Goal: Task Accomplishment & Management: Manage account settings

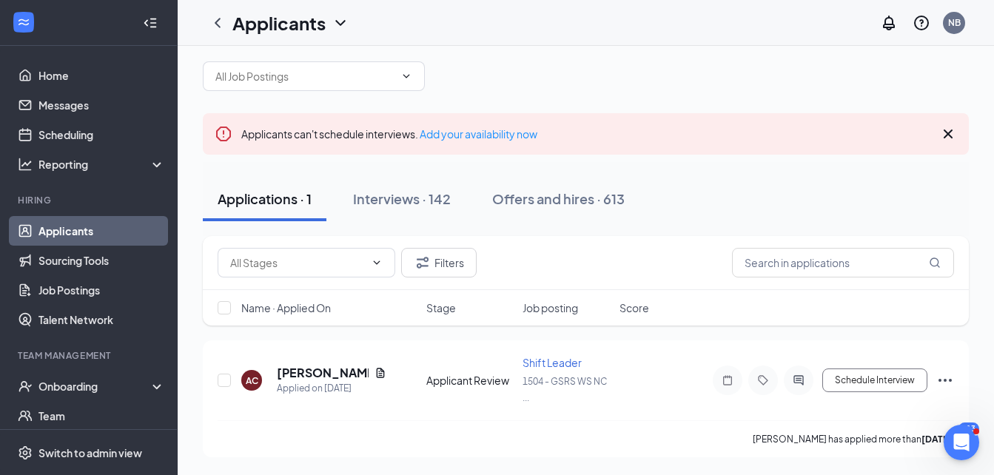
click at [103, 233] on link "Applicants" at bounding box center [102, 231] width 127 height 30
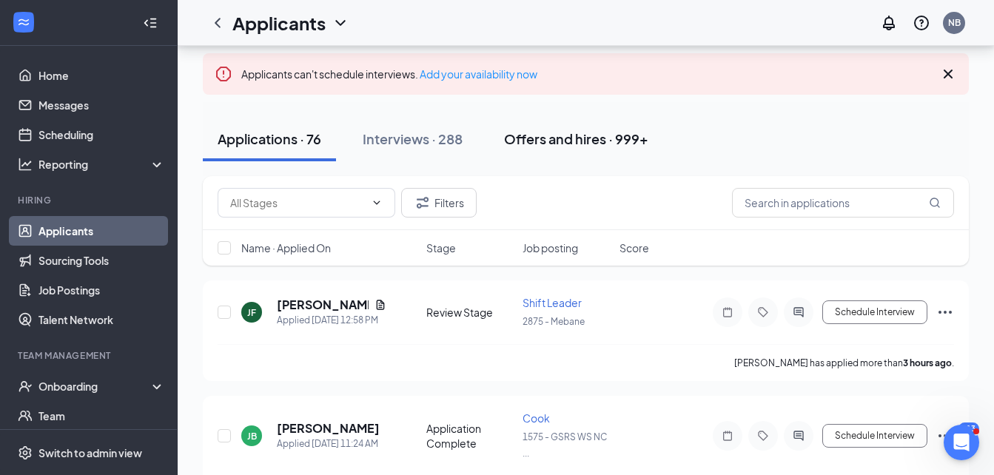
scroll to position [148, 0]
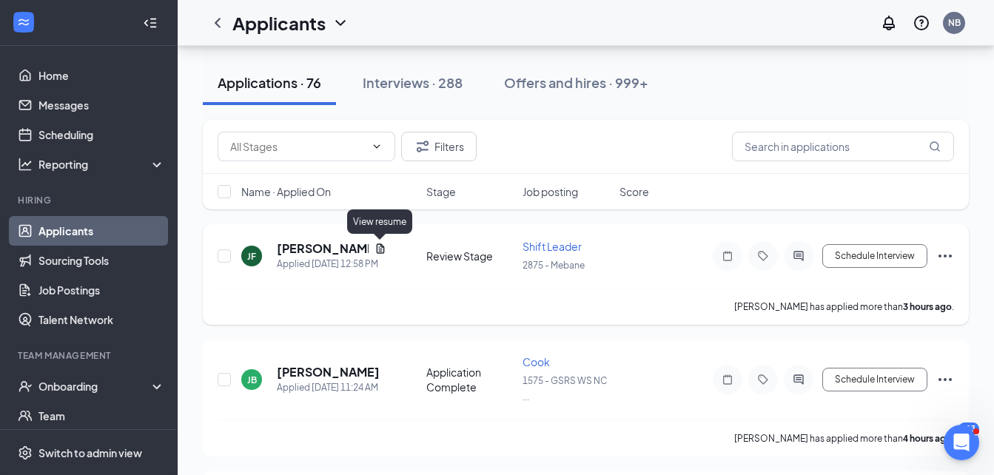
click at [381, 244] on icon "Document" at bounding box center [380, 249] width 8 height 10
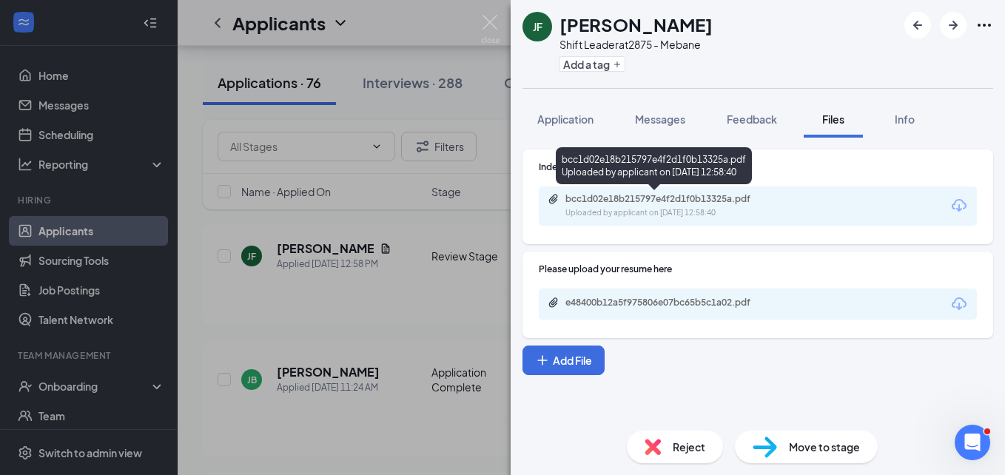
click at [694, 205] on div "bcc1d02e18b215797e4f2d1f0b13325a.pdf Uploaded by applicant on [DATE] 12:58:40" at bounding box center [668, 206] width 240 height 26
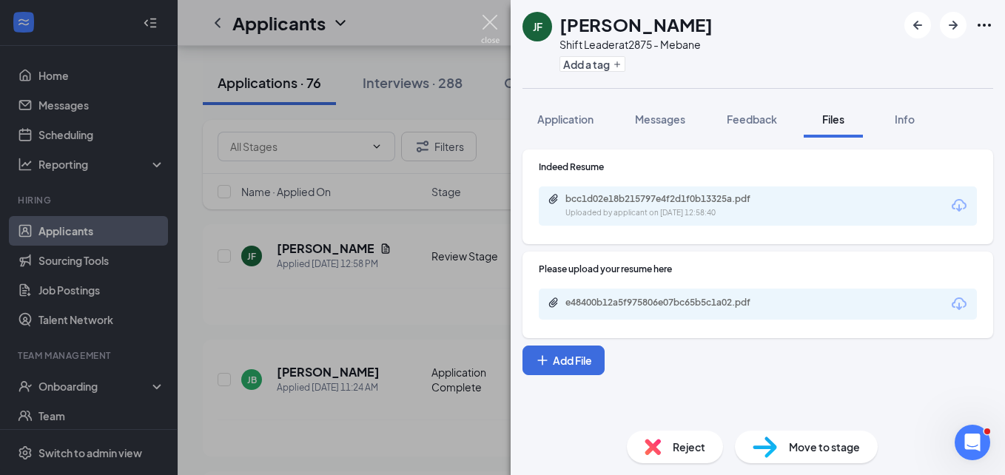
click at [496, 21] on img at bounding box center [490, 29] width 19 height 29
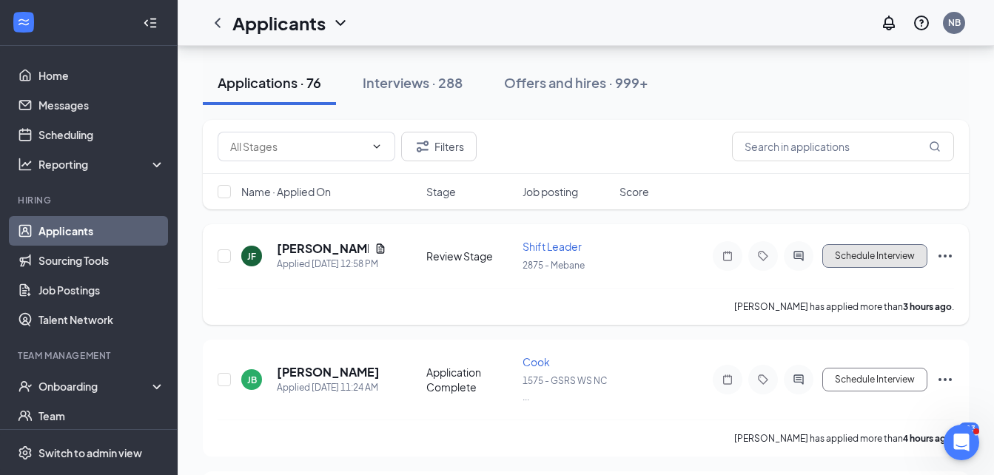
click at [878, 255] on button "Schedule Interview" at bounding box center [875, 256] width 105 height 24
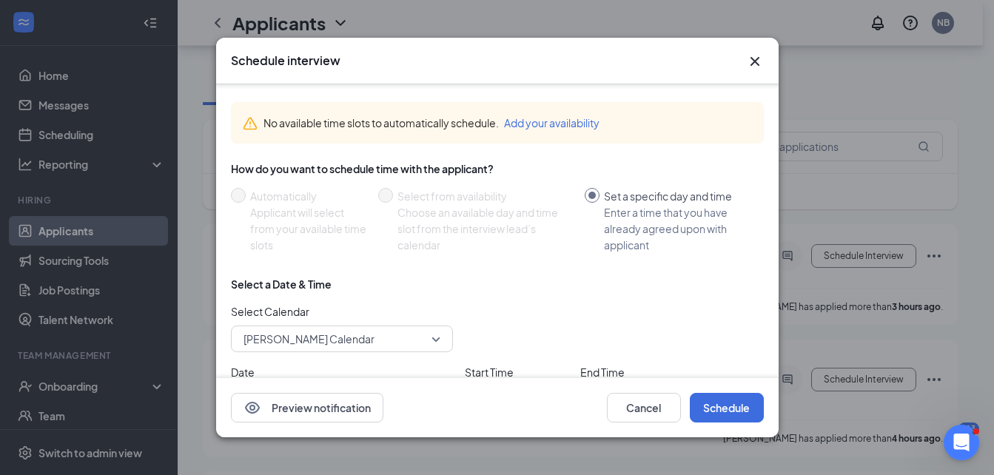
scroll to position [75, 0]
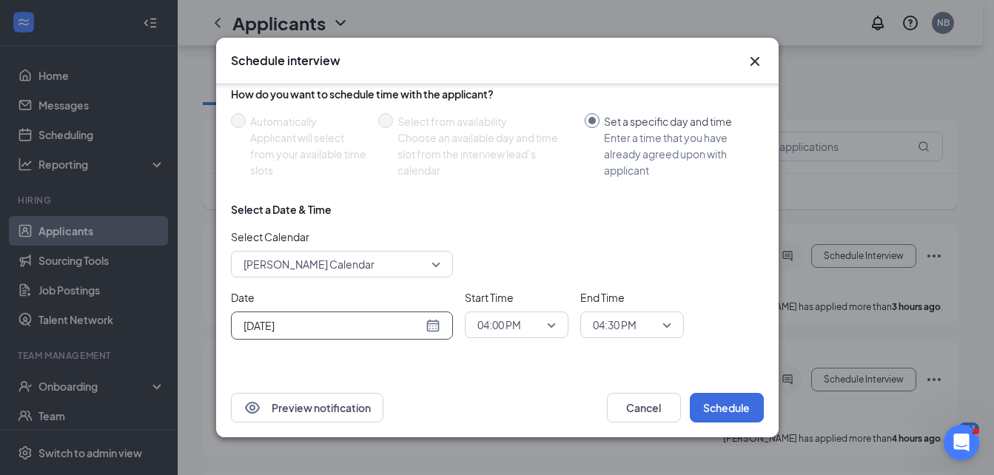
click at [433, 323] on div "[DATE]" at bounding box center [342, 326] width 197 height 16
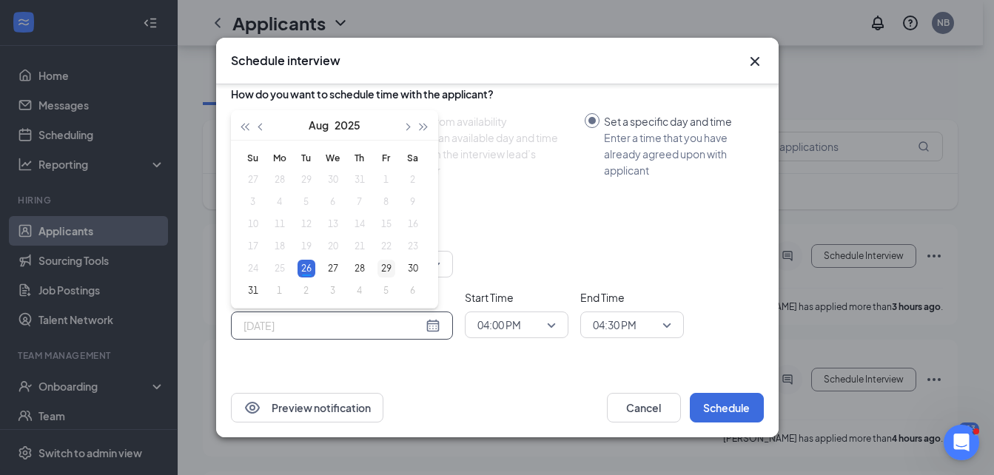
drag, startPoint x: 339, startPoint y: 267, endPoint x: 381, endPoint y: 277, distance: 42.6
click at [339, 267] on div "27" at bounding box center [333, 269] width 18 height 18
type input "[DATE]"
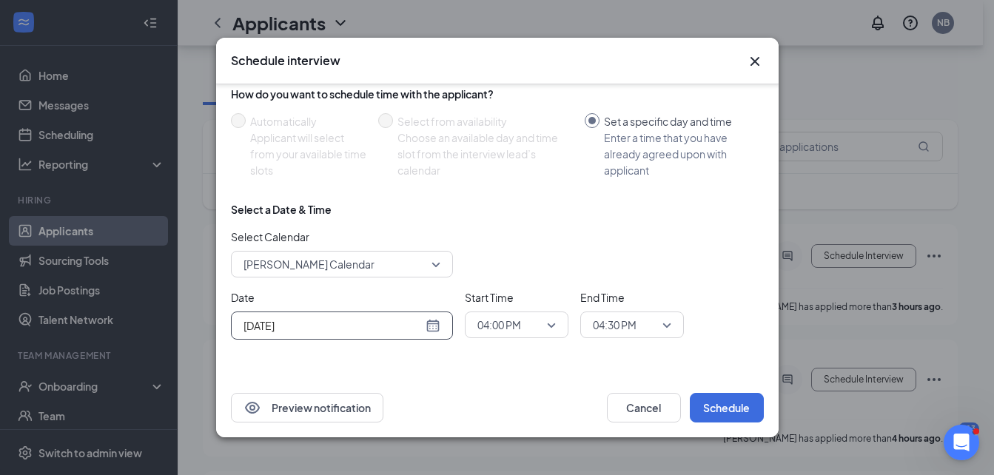
click at [520, 323] on span "04:00 PM" at bounding box center [500, 325] width 44 height 22
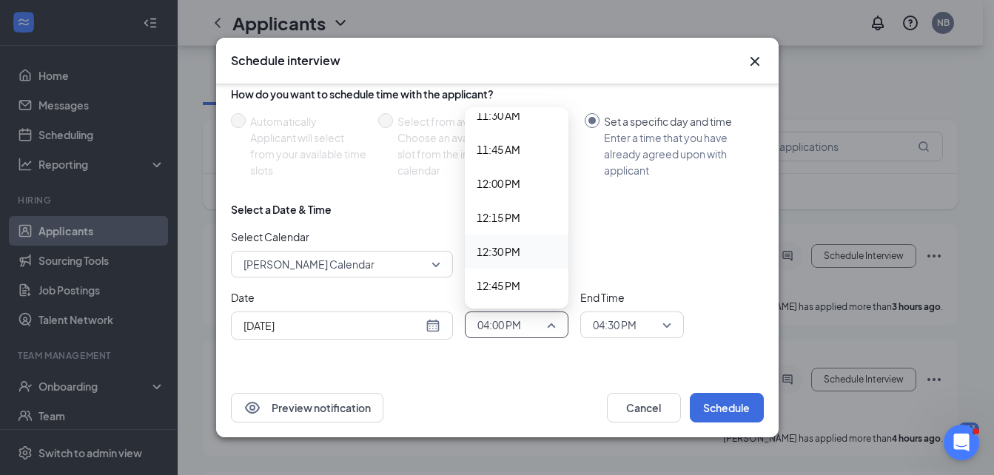
scroll to position [1656, 0]
click at [614, 327] on span "04:30 PM" at bounding box center [615, 325] width 44 height 22
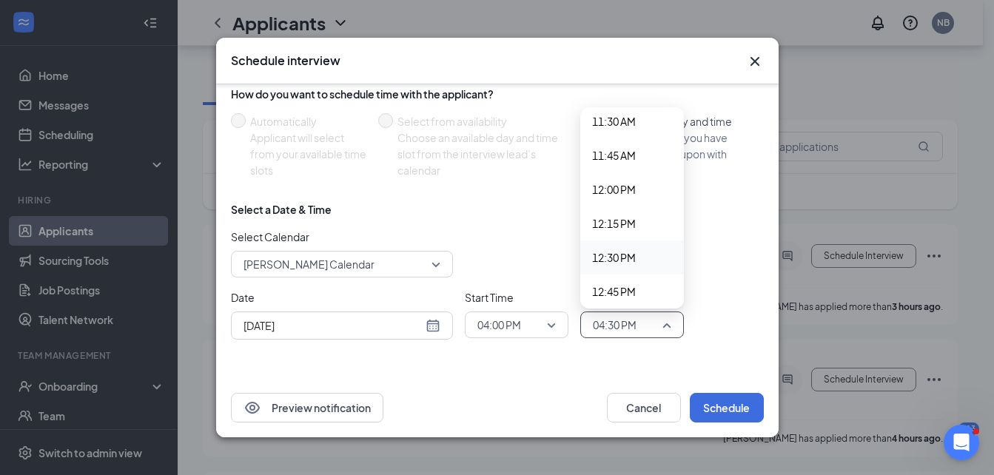
scroll to position [1650, 0]
click at [627, 283] on span "01:15 PM" at bounding box center [614, 286] width 44 height 16
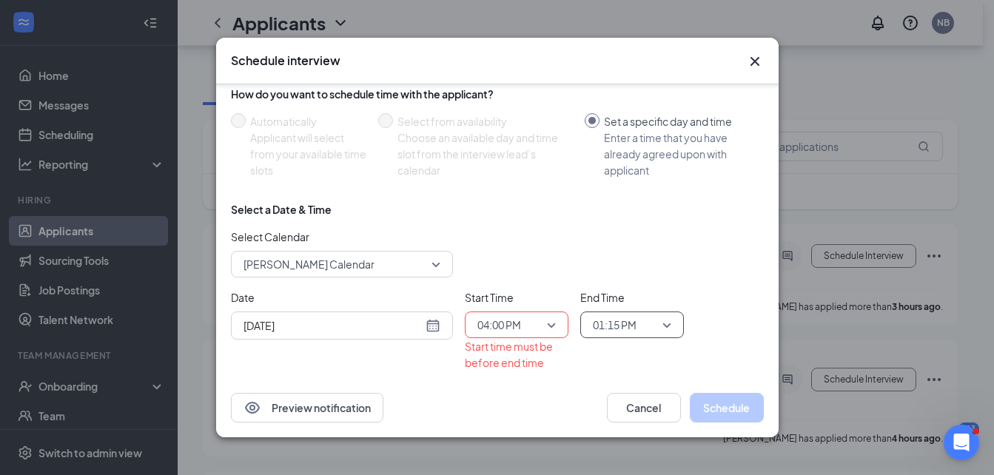
click at [529, 325] on span "04:00 PM" at bounding box center [510, 325] width 65 height 22
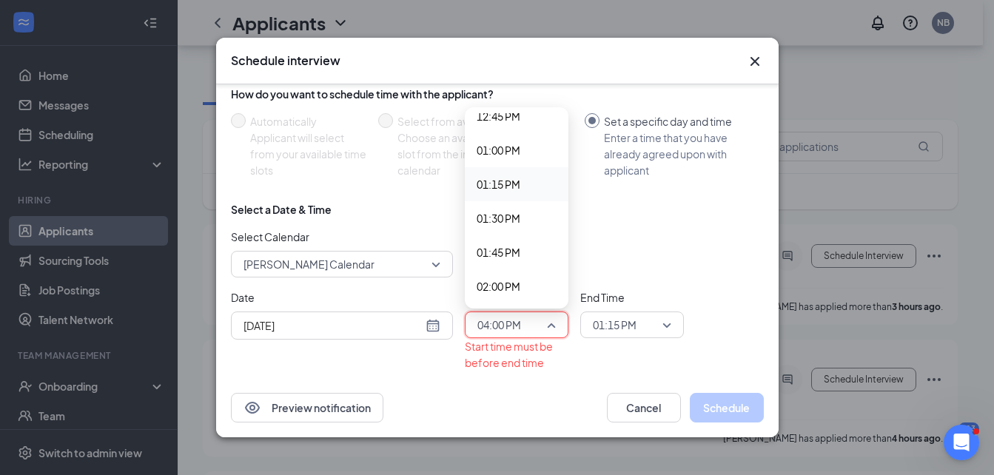
scroll to position [1730, 0]
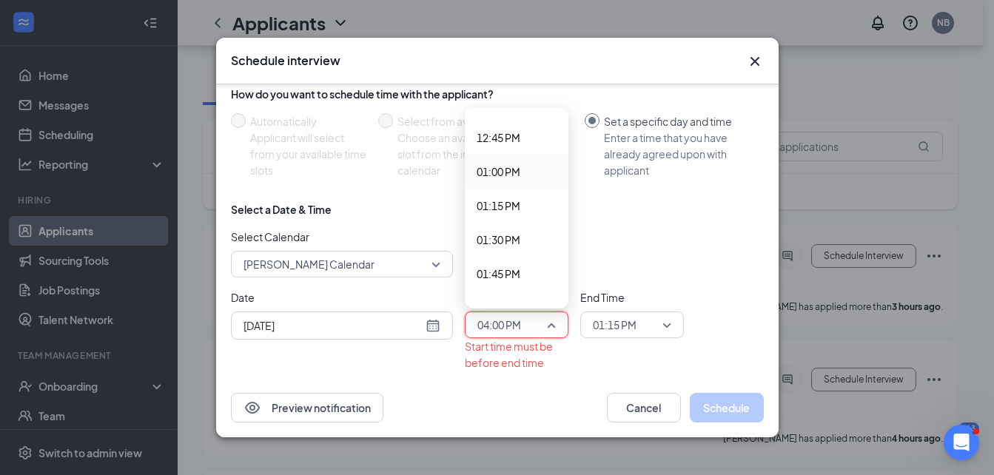
click at [510, 164] on span "01:00 PM" at bounding box center [499, 172] width 44 height 16
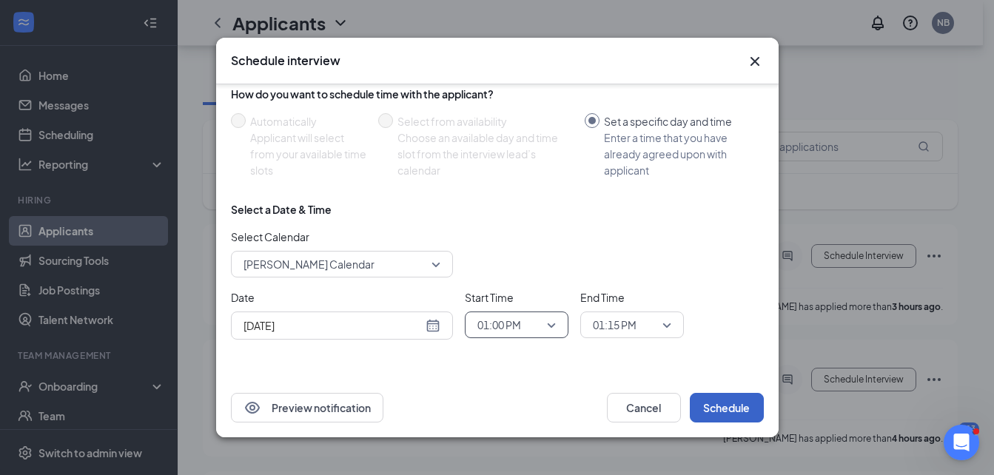
click at [714, 403] on button "Schedule" at bounding box center [727, 408] width 74 height 30
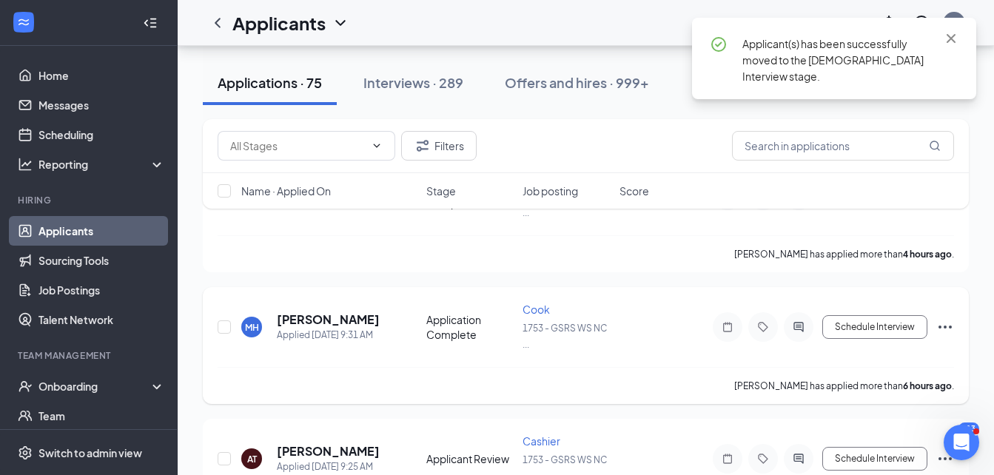
scroll to position [296, 0]
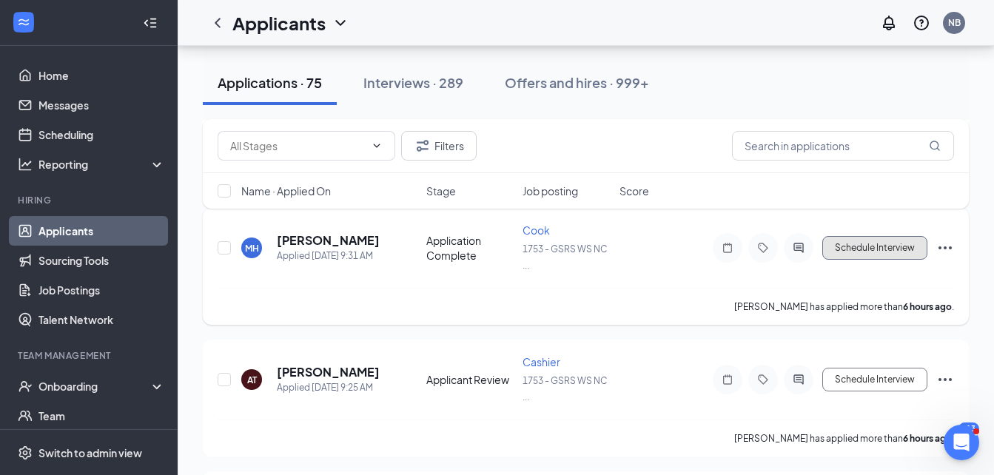
click at [861, 247] on button "Schedule Interview" at bounding box center [875, 248] width 105 height 24
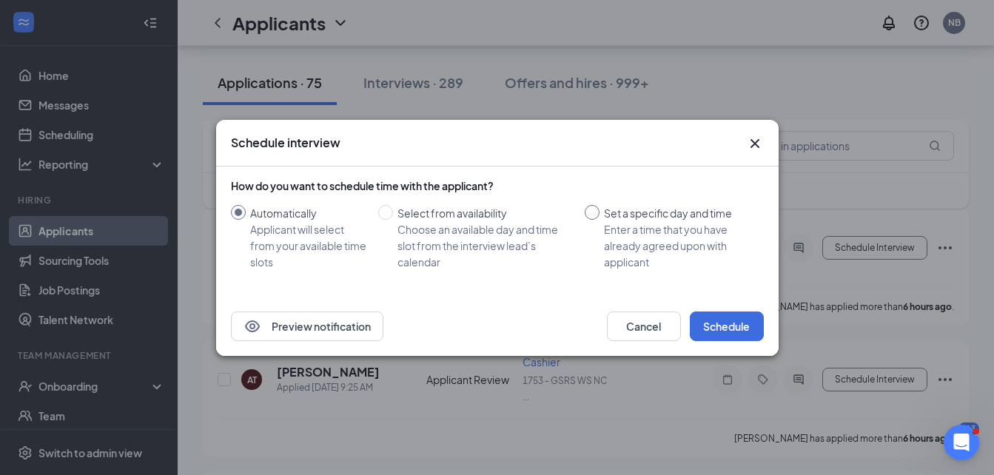
click at [590, 215] on input "Set a specific day and time Enter a time that you have already agreed upon with…" at bounding box center [592, 212] width 15 height 15
radio input "true"
radio input "false"
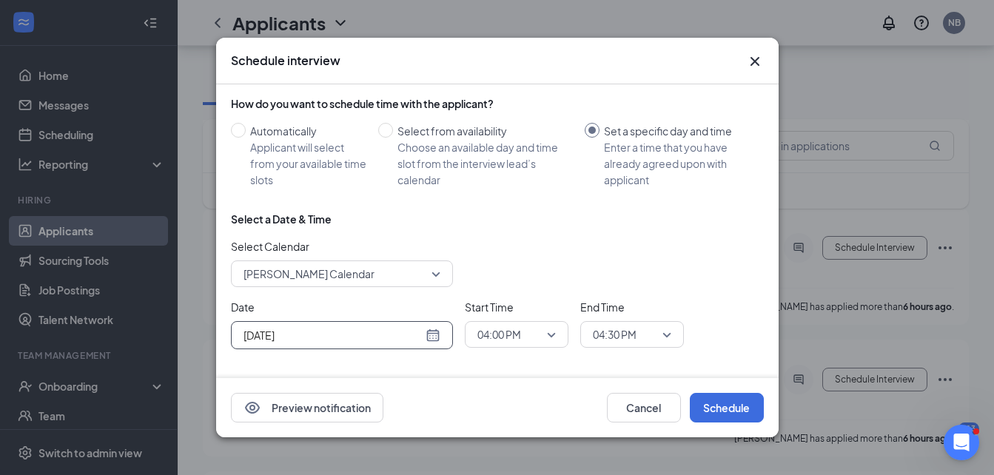
click at [436, 335] on div "[DATE]" at bounding box center [342, 335] width 197 height 16
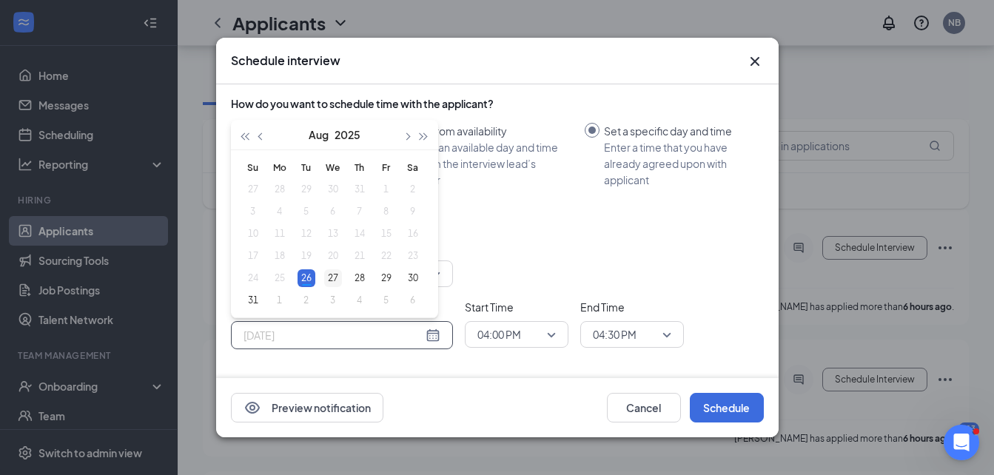
type input "[DATE]"
click at [334, 277] on div "27" at bounding box center [333, 279] width 18 height 18
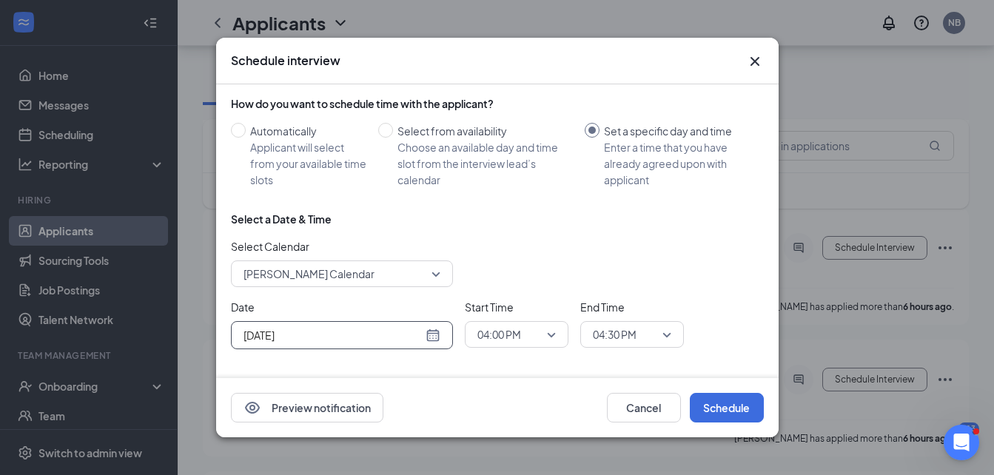
click at [513, 336] on span "04:00 PM" at bounding box center [500, 335] width 44 height 22
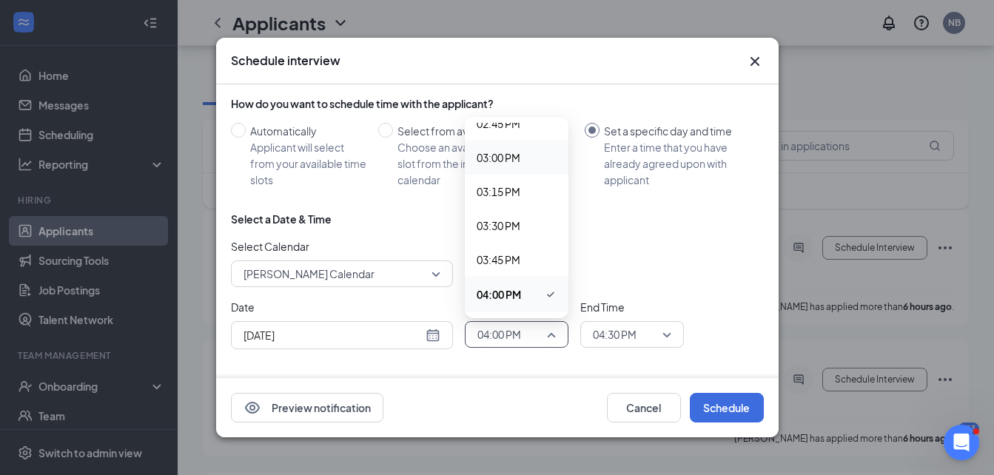
click at [530, 162] on span "03:00 PM" at bounding box center [517, 158] width 80 height 16
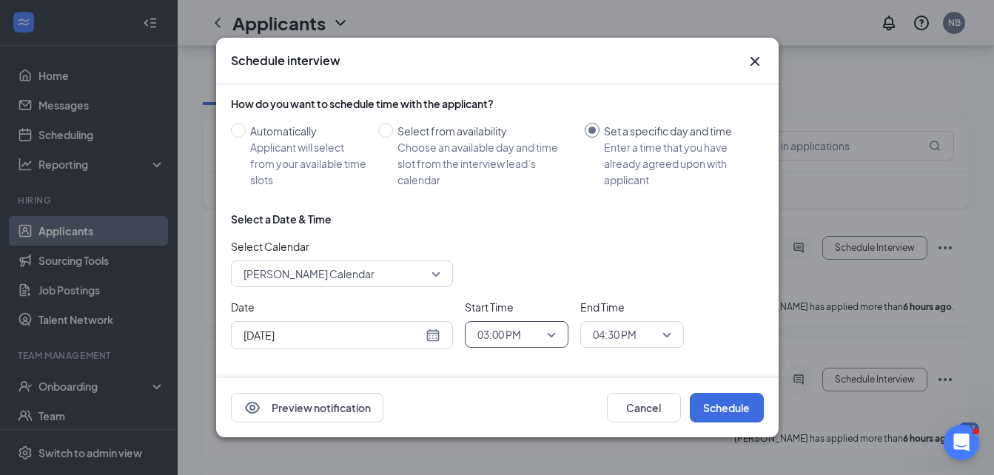
click at [626, 334] on span "04:30 PM" at bounding box center [615, 335] width 44 height 22
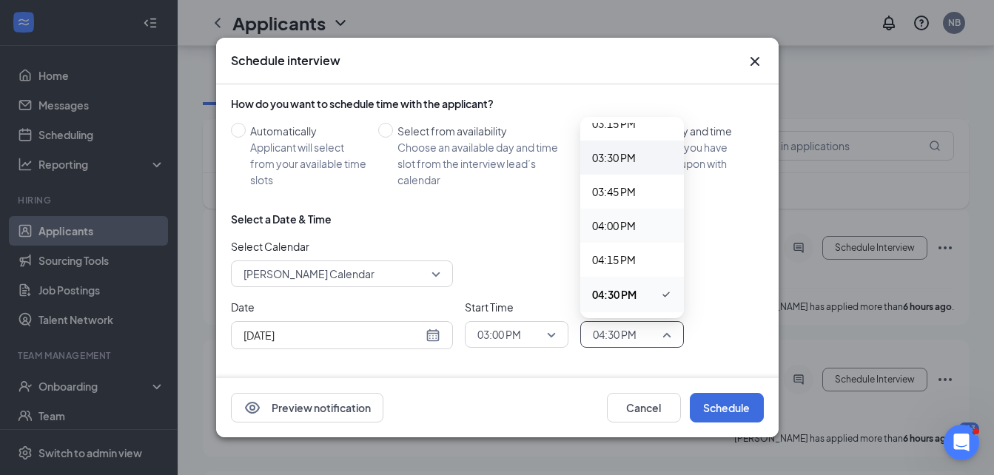
scroll to position [2020, 0]
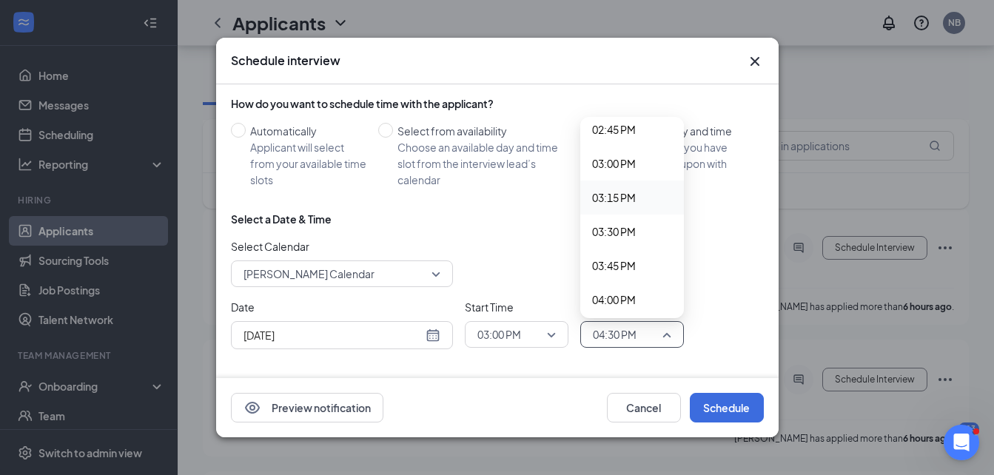
click at [622, 197] on span "03:15 PM" at bounding box center [614, 198] width 44 height 16
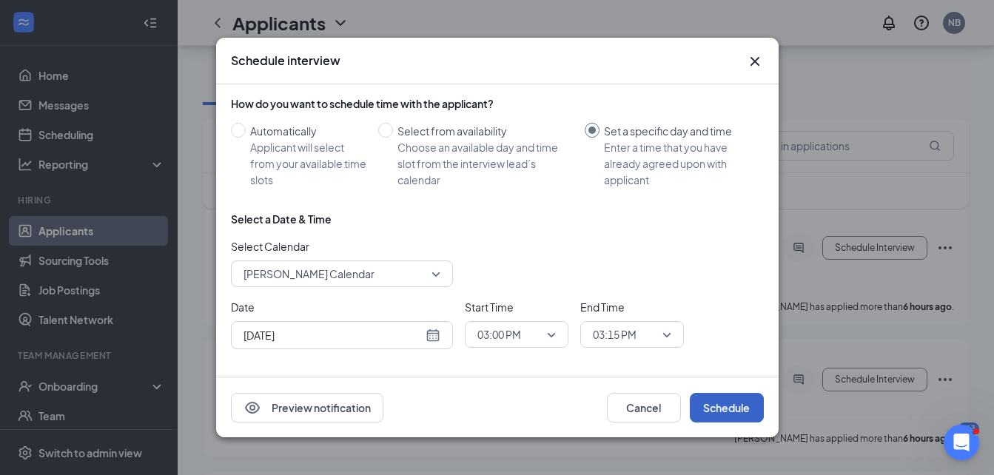
click at [721, 404] on button "Schedule" at bounding box center [727, 408] width 74 height 30
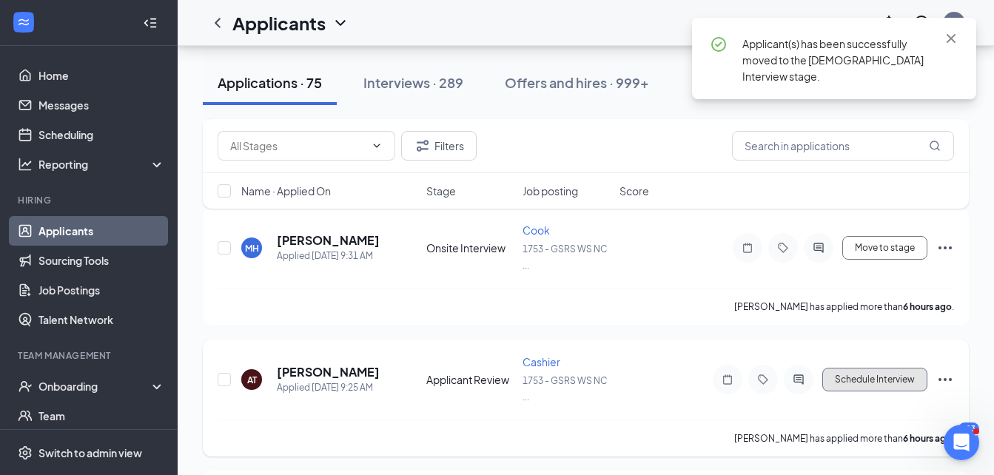
click at [851, 376] on button "Schedule Interview" at bounding box center [875, 380] width 105 height 24
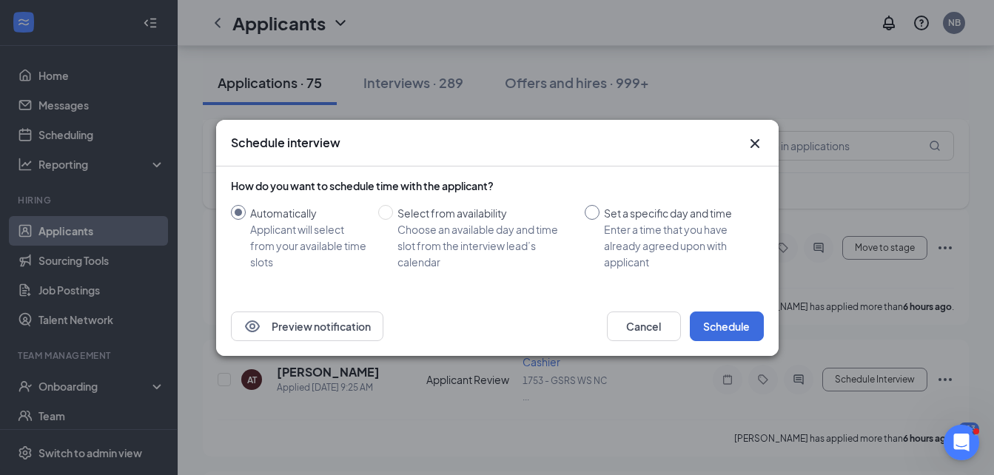
click at [597, 210] on input "Set a specific day and time Enter a time that you have already agreed upon with…" at bounding box center [592, 212] width 15 height 15
radio input "true"
radio input "false"
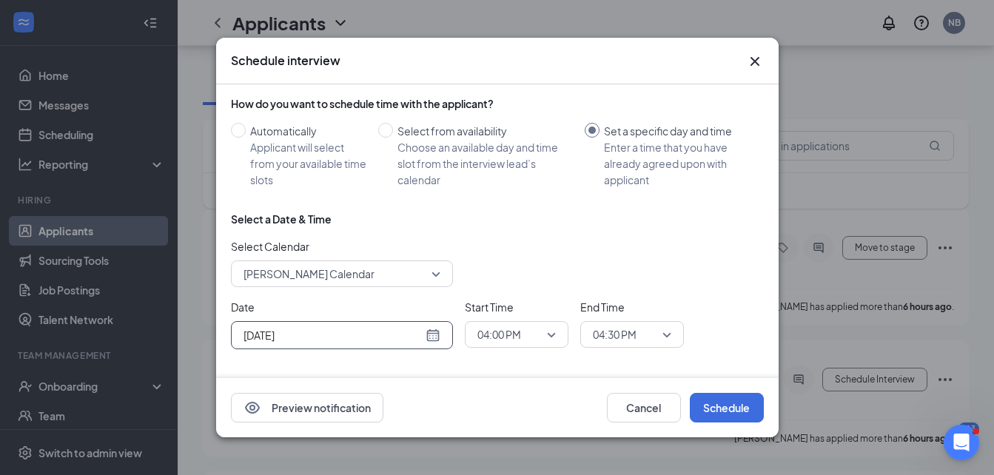
click at [428, 338] on div "[DATE]" at bounding box center [342, 335] width 197 height 16
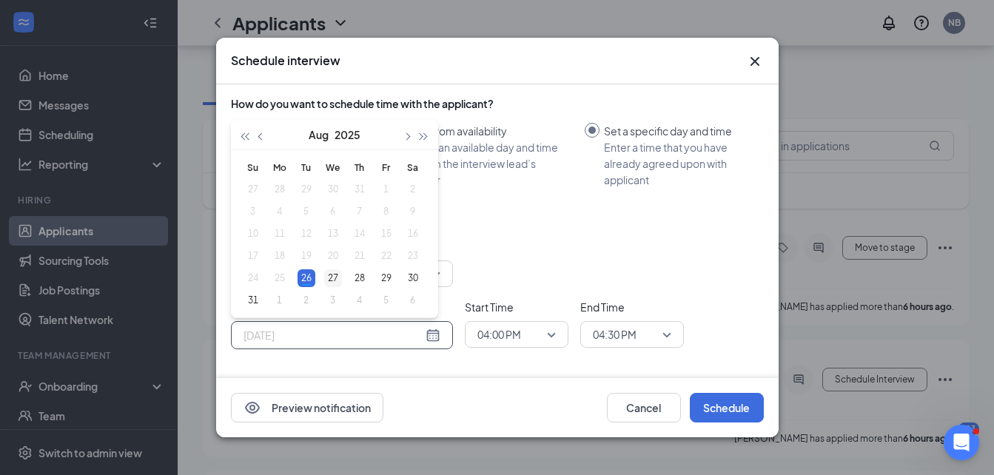
click at [338, 276] on div "27" at bounding box center [333, 279] width 18 height 18
type input "[DATE]"
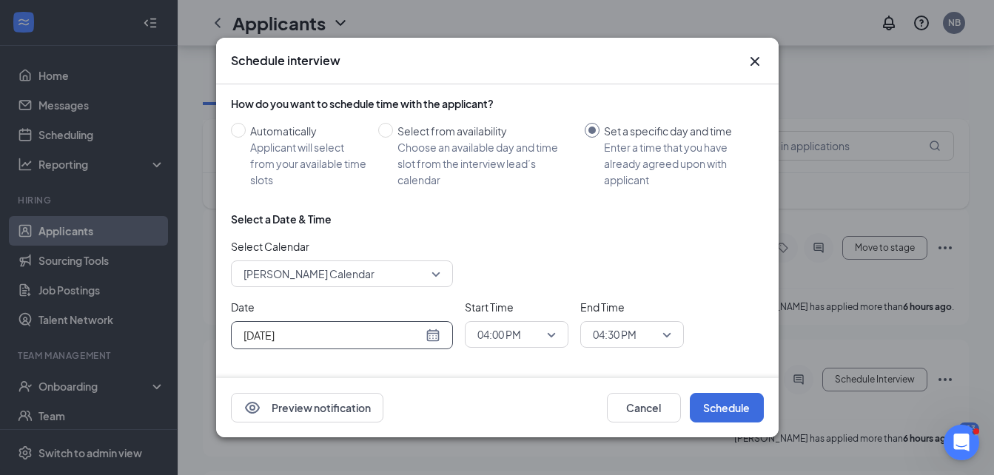
click at [521, 332] on span "04:00 PM" at bounding box center [500, 335] width 44 height 22
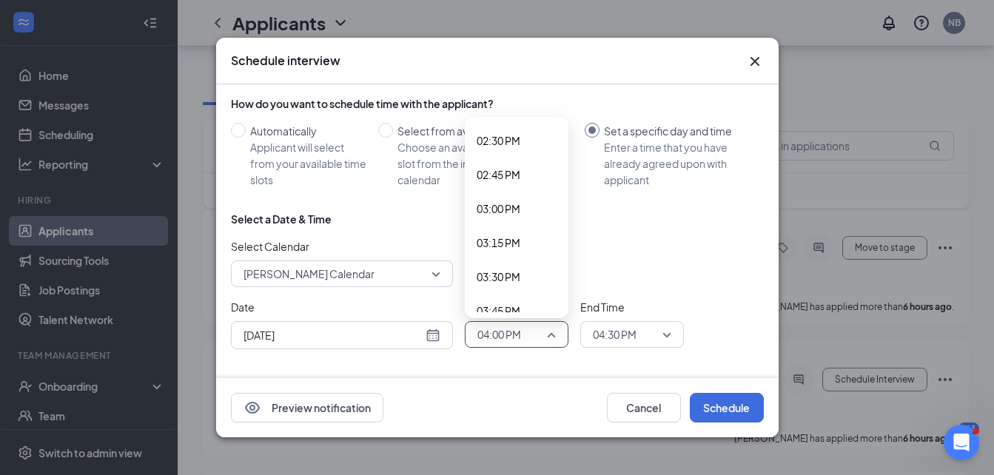
scroll to position [1952, 0]
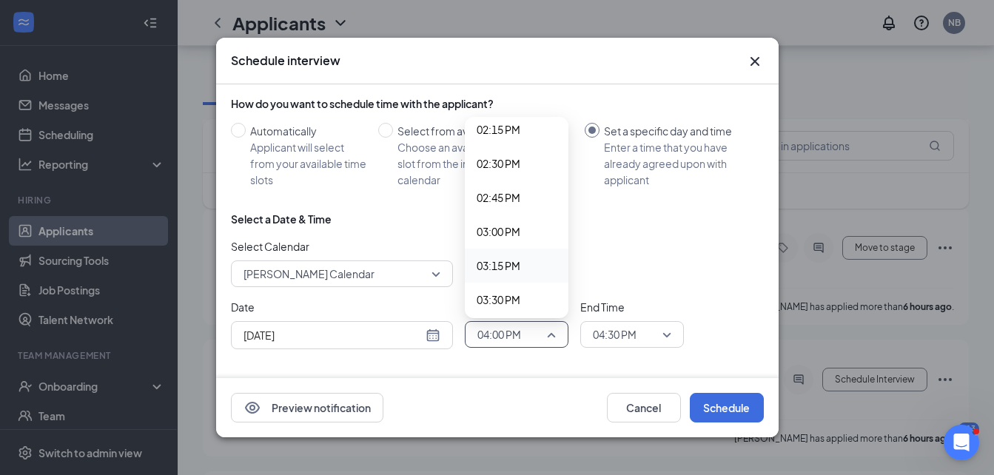
drag, startPoint x: 520, startPoint y: 261, endPoint x: 544, endPoint y: 271, distance: 25.9
click at [520, 261] on span "03:15 PM" at bounding box center [499, 266] width 44 height 16
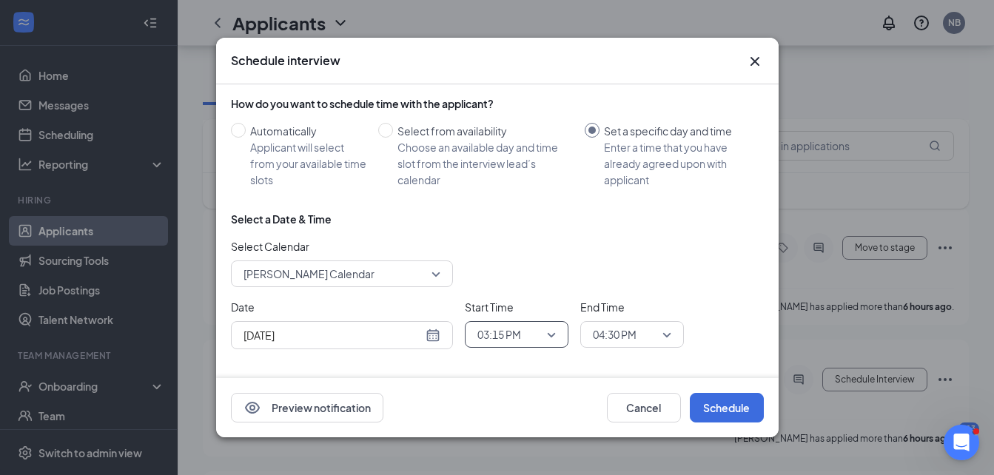
click at [627, 338] on span "04:30 PM" at bounding box center [615, 335] width 44 height 22
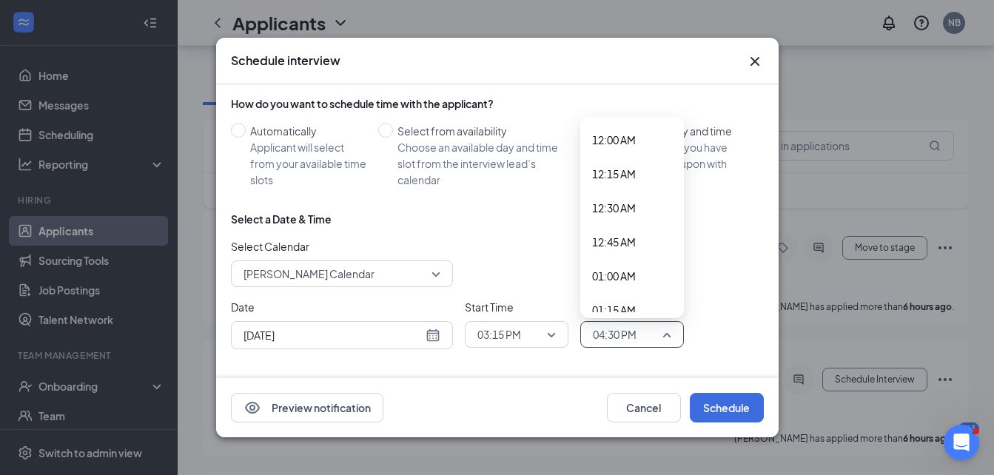
scroll to position [2094, 0]
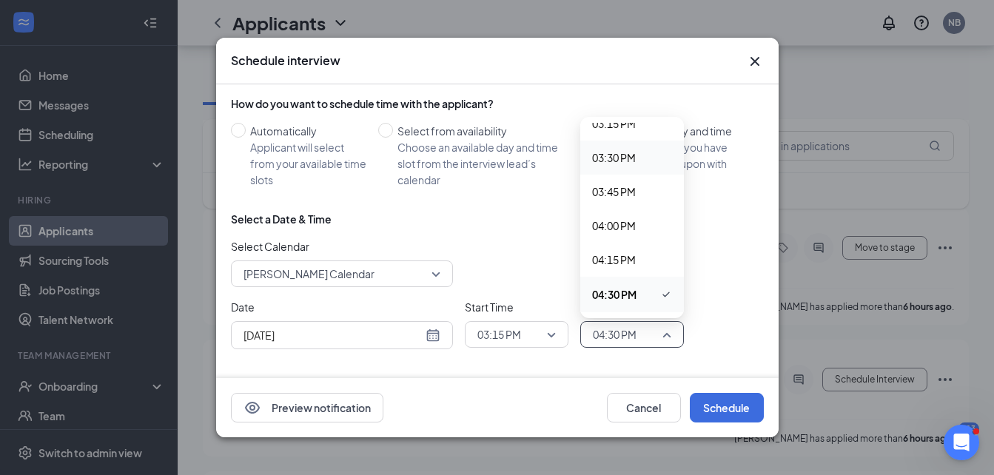
click at [632, 144] on div "03:30 PM" at bounding box center [632, 158] width 104 height 34
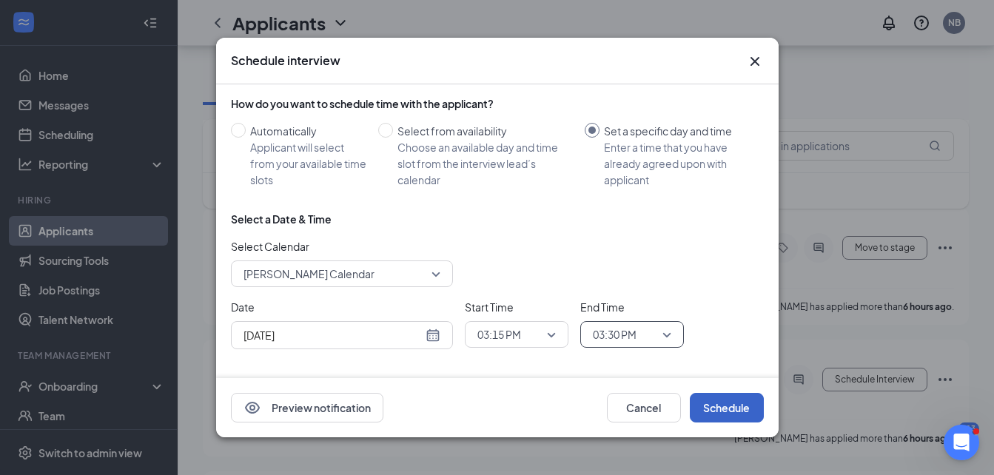
click at [734, 406] on button "Schedule" at bounding box center [727, 408] width 74 height 30
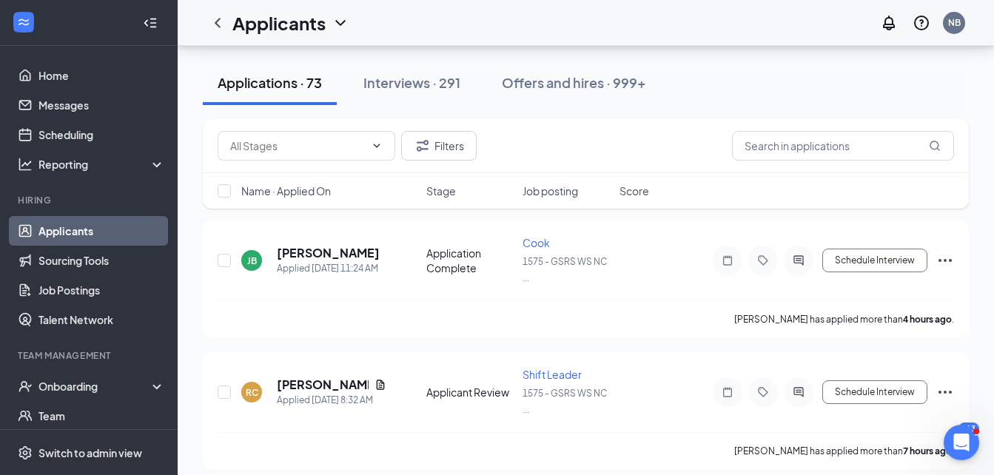
scroll to position [148, 0]
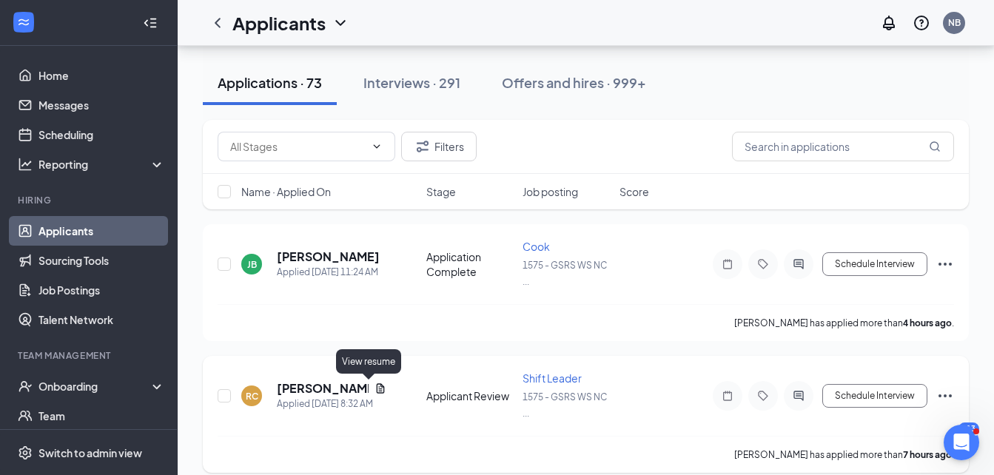
click at [375, 388] on icon "Document" at bounding box center [381, 389] width 12 height 12
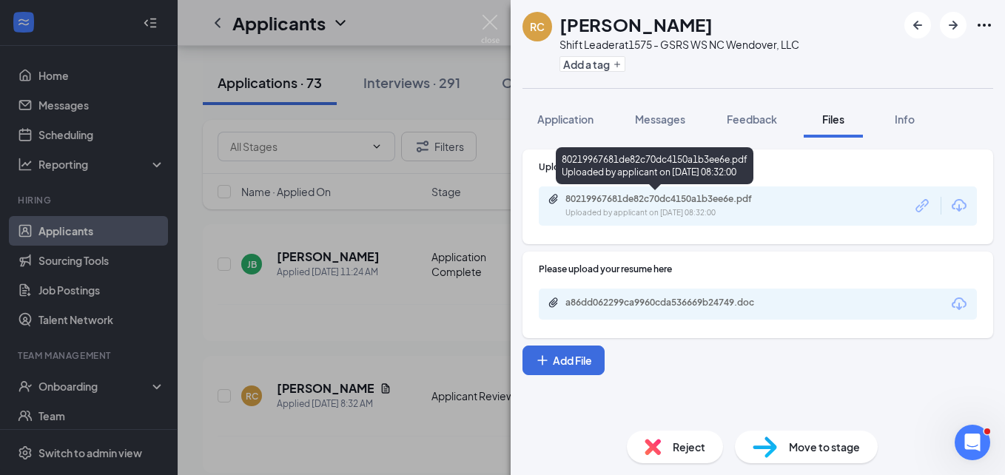
click at [657, 196] on div "80219967681de82c70dc4150a1b3ee6e.pdf" at bounding box center [669, 199] width 207 height 12
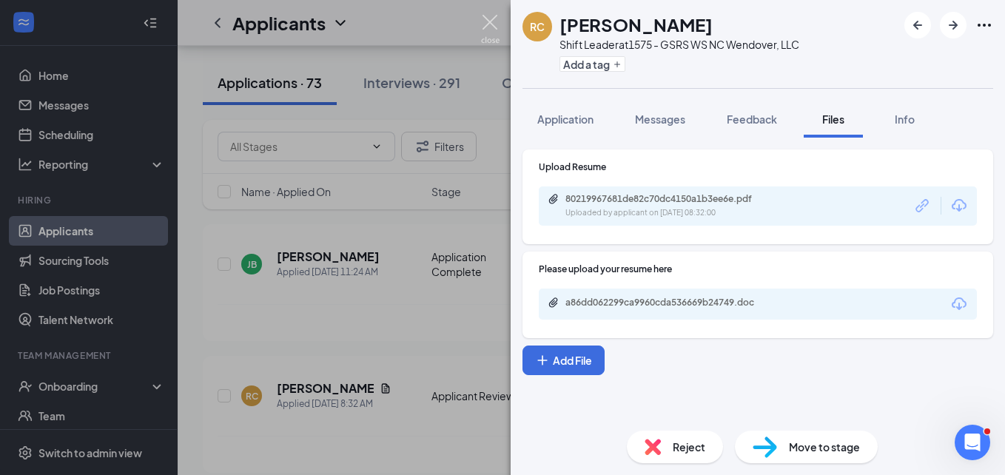
drag, startPoint x: 487, startPoint y: 25, endPoint x: 509, endPoint y: 65, distance: 45.7
click at [487, 25] on img at bounding box center [490, 29] width 19 height 29
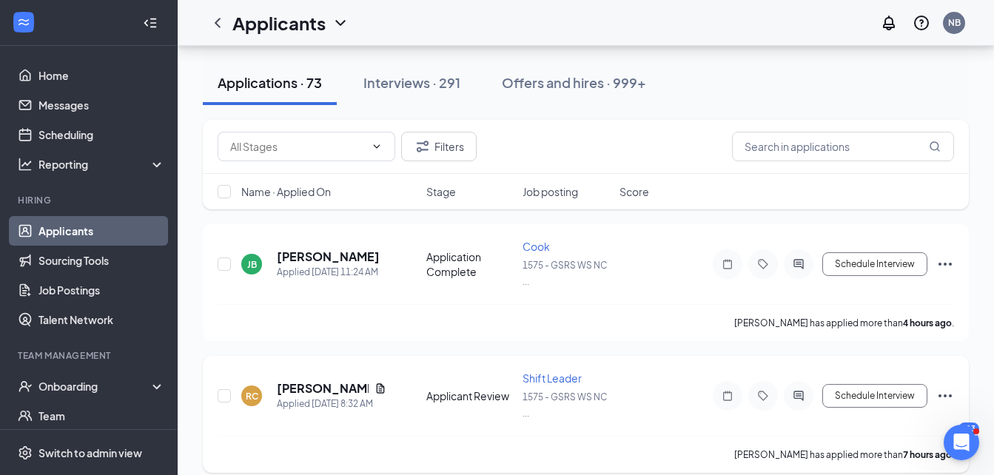
click at [942, 393] on icon "Ellipses" at bounding box center [946, 396] width 18 height 18
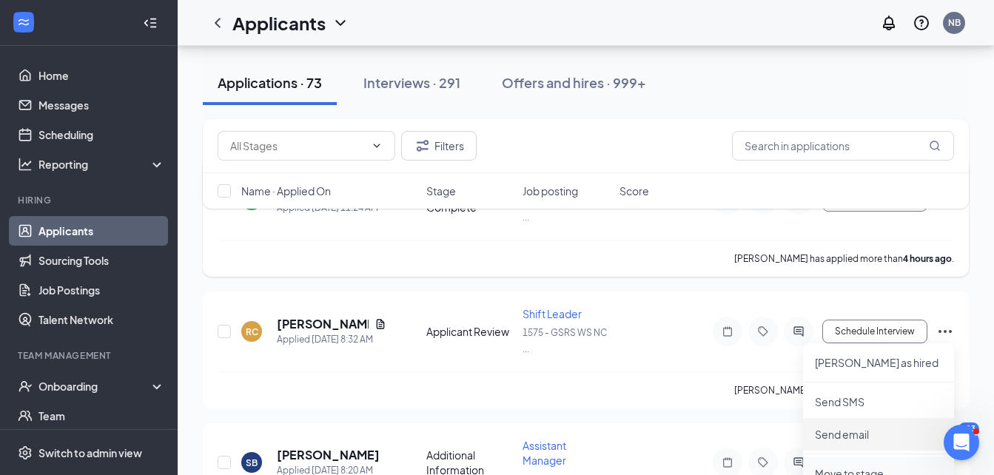
scroll to position [296, 0]
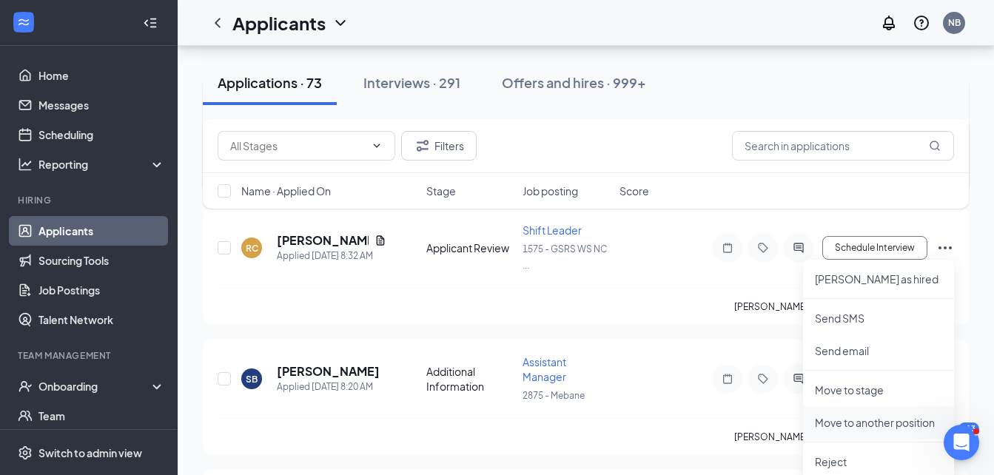
click at [900, 415] on p "Move to another position" at bounding box center [878, 422] width 127 height 15
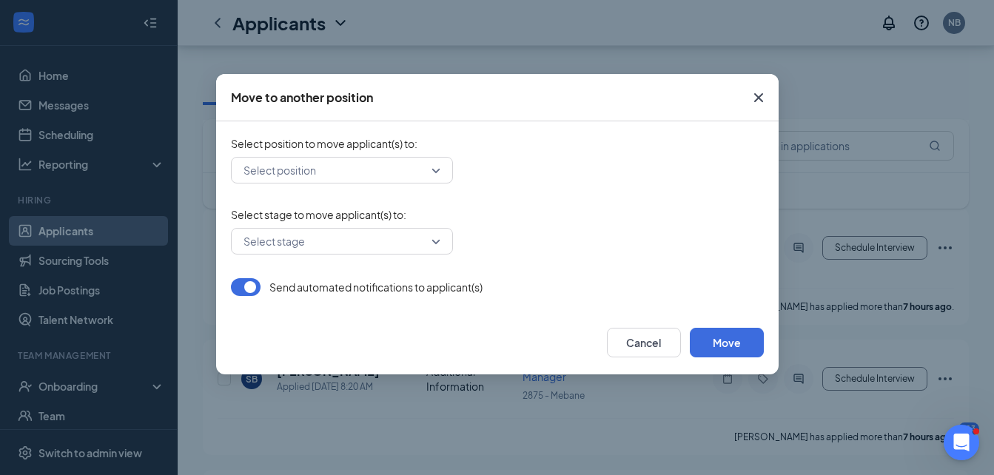
click at [354, 155] on div "Select position to move applicant(s) to : Select position" at bounding box center [497, 159] width 533 height 47
click at [356, 162] on input "search" at bounding box center [337, 170] width 194 height 25
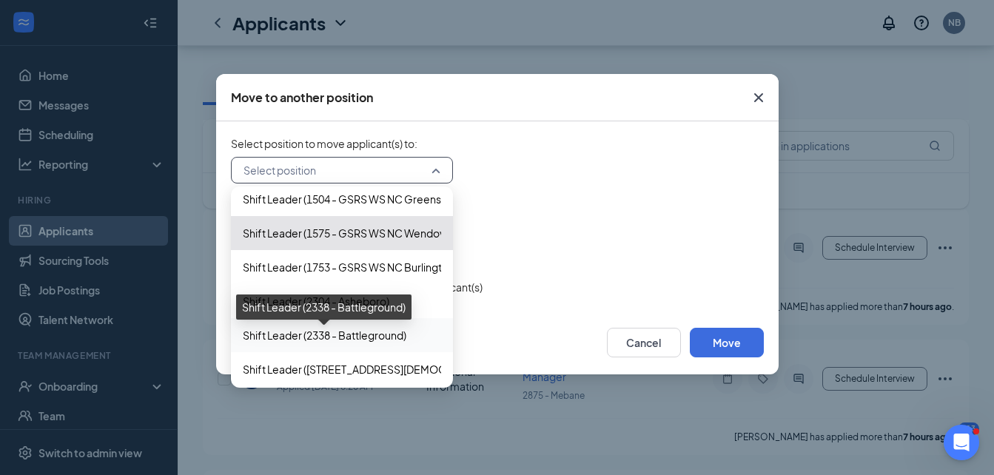
scroll to position [1259, 0]
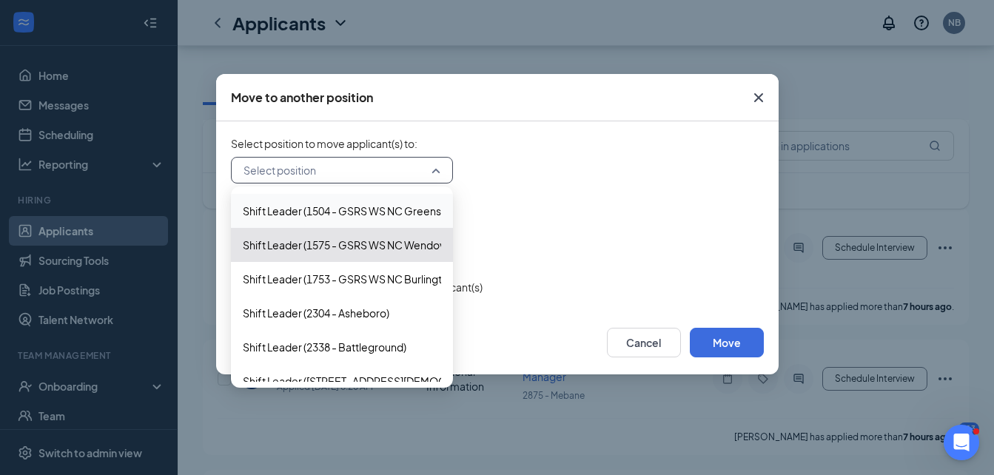
click at [354, 216] on span "Shift Leader (1504 - GSRS WS NC Greensboro GC, LLC)" at bounding box center [376, 211] width 267 height 16
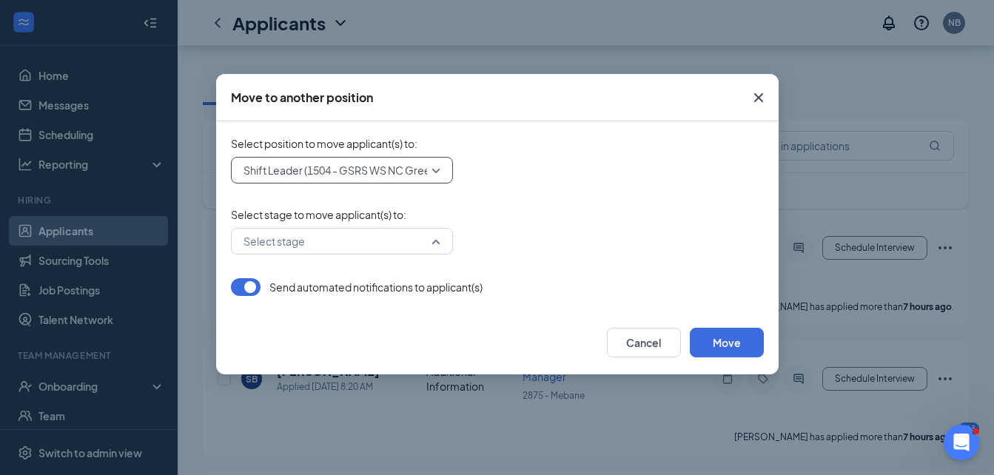
click at [347, 238] on input "search" at bounding box center [337, 241] width 194 height 25
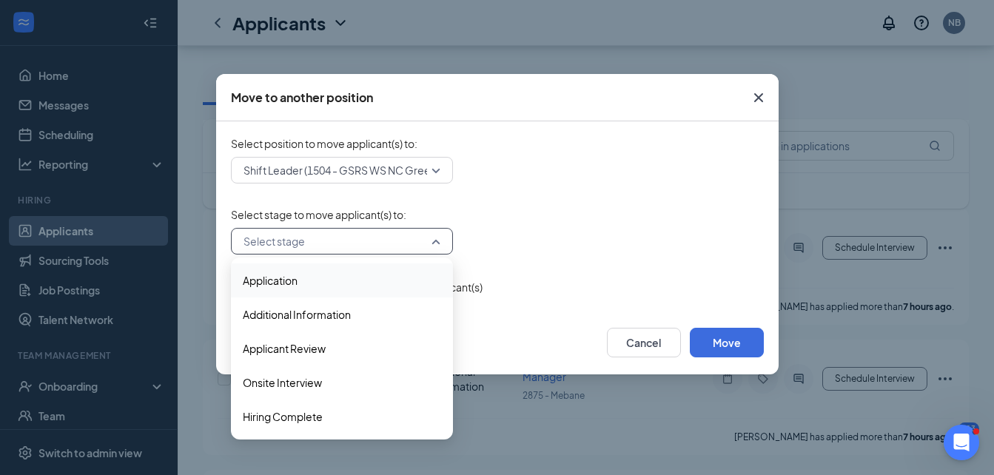
click at [333, 269] on div "Application" at bounding box center [342, 281] width 222 height 34
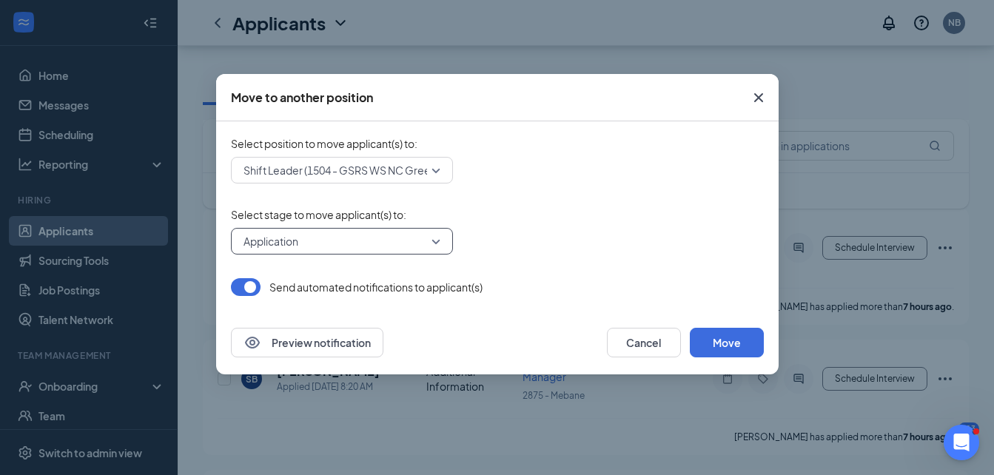
click at [245, 284] on button "button" at bounding box center [246, 287] width 30 height 18
click at [743, 348] on button "Move" at bounding box center [727, 343] width 74 height 30
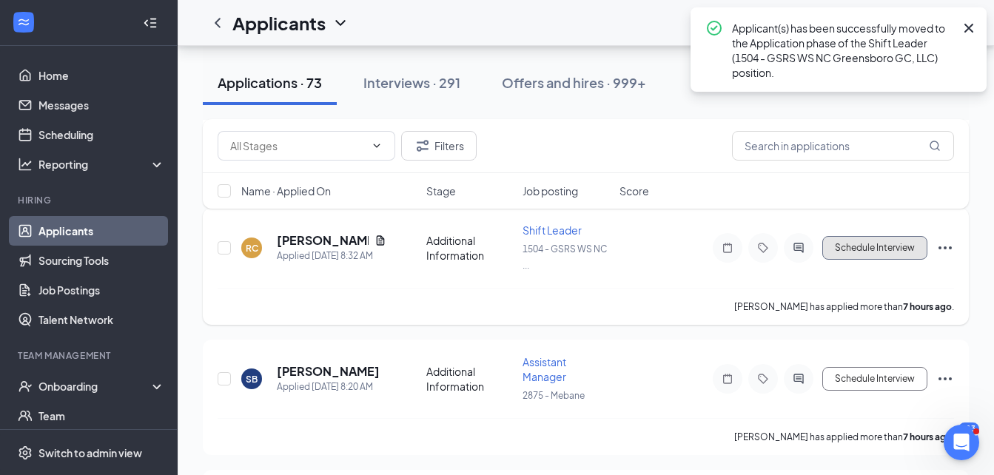
click at [853, 241] on button "Schedule Interview" at bounding box center [875, 248] width 105 height 24
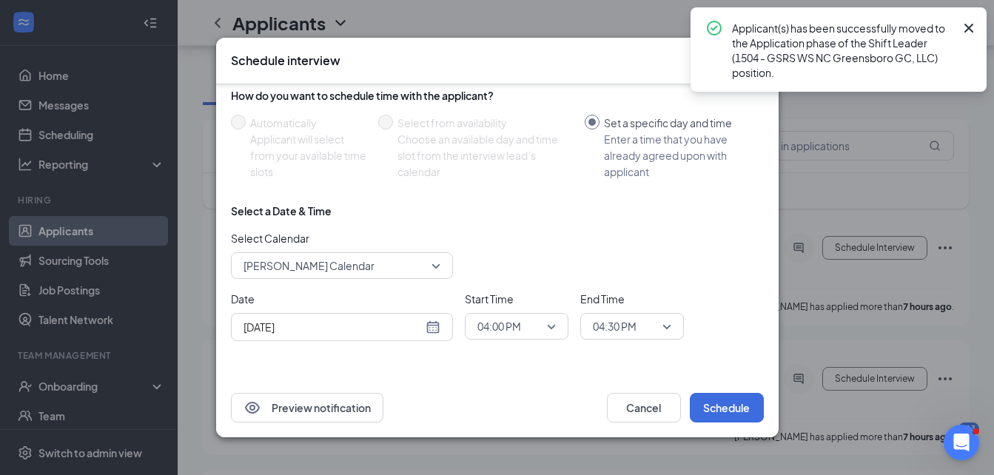
scroll to position [75, 0]
click at [431, 324] on div "[DATE]" at bounding box center [342, 326] width 197 height 16
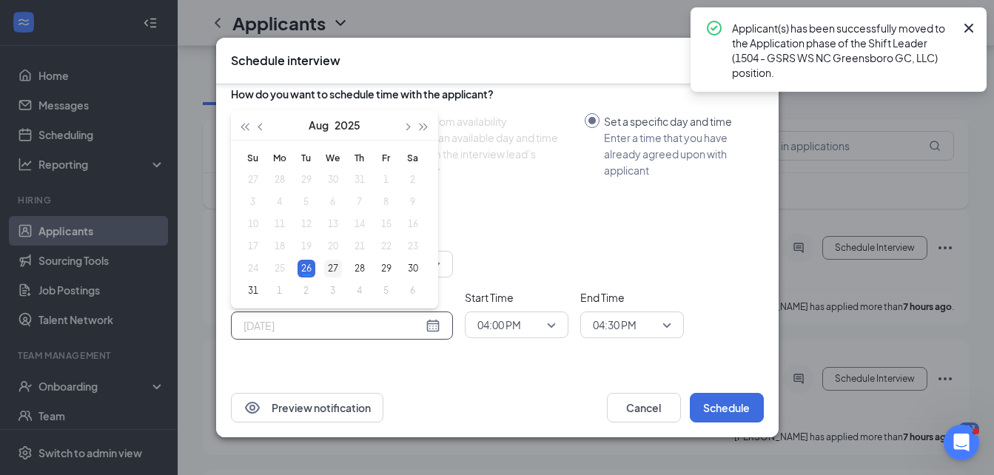
click at [337, 261] on div "27" at bounding box center [333, 269] width 18 height 18
type input "[DATE]"
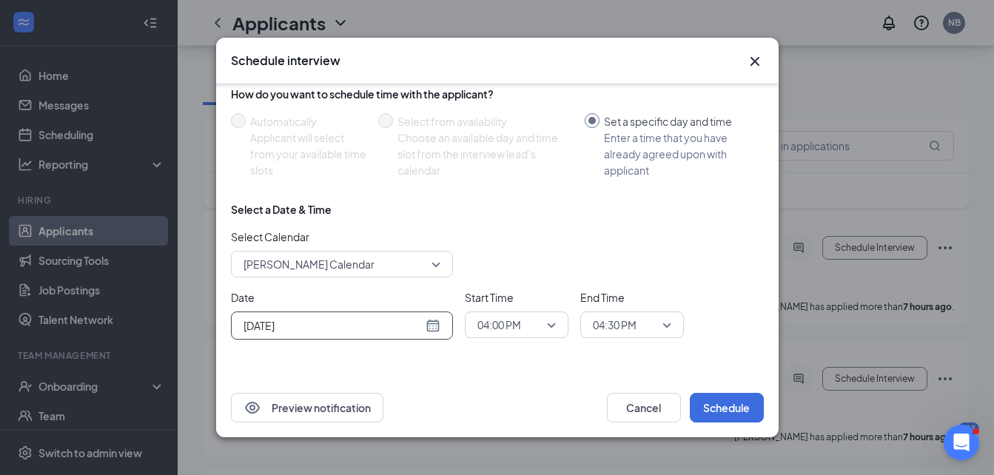
click at [628, 321] on span "04:30 PM" at bounding box center [615, 325] width 44 height 22
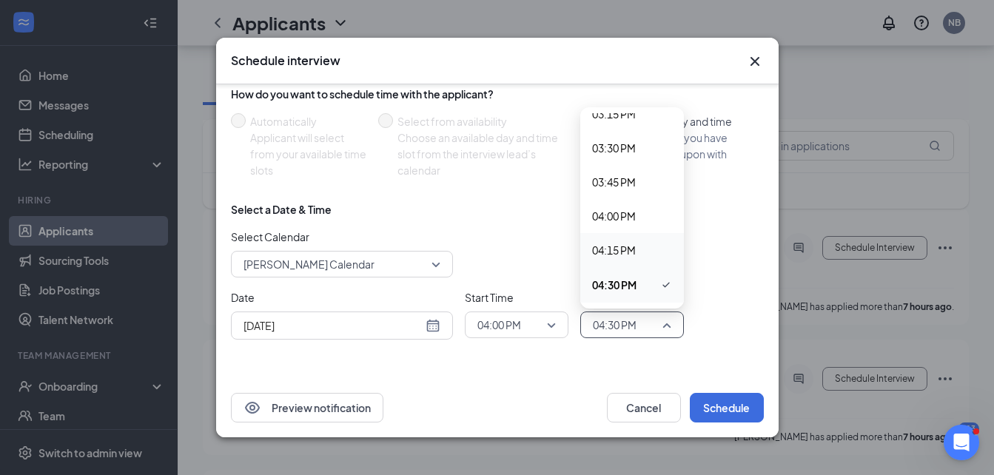
click at [635, 247] on span "04:15 PM" at bounding box center [614, 250] width 44 height 16
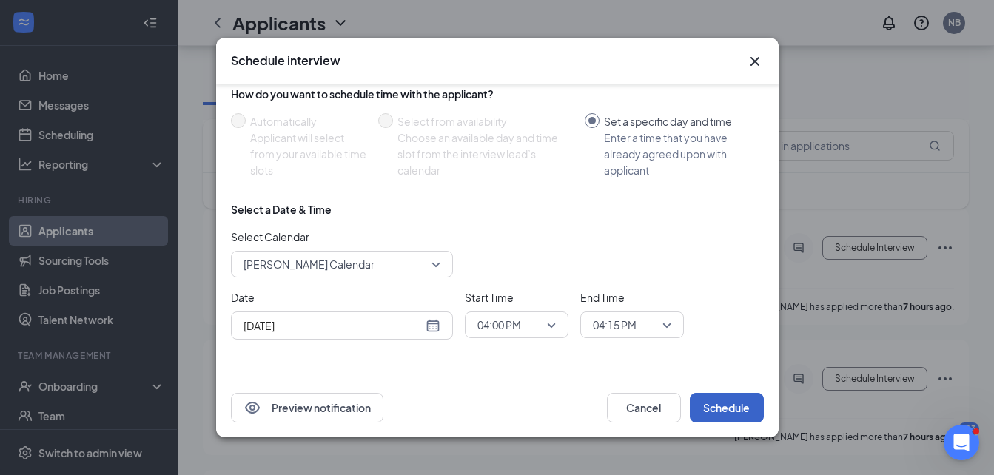
click at [725, 406] on button "Schedule" at bounding box center [727, 408] width 74 height 30
click at [726, 403] on button "Schedule" at bounding box center [727, 408] width 74 height 30
click at [549, 324] on span "04:00 PM" at bounding box center [517, 325] width 78 height 22
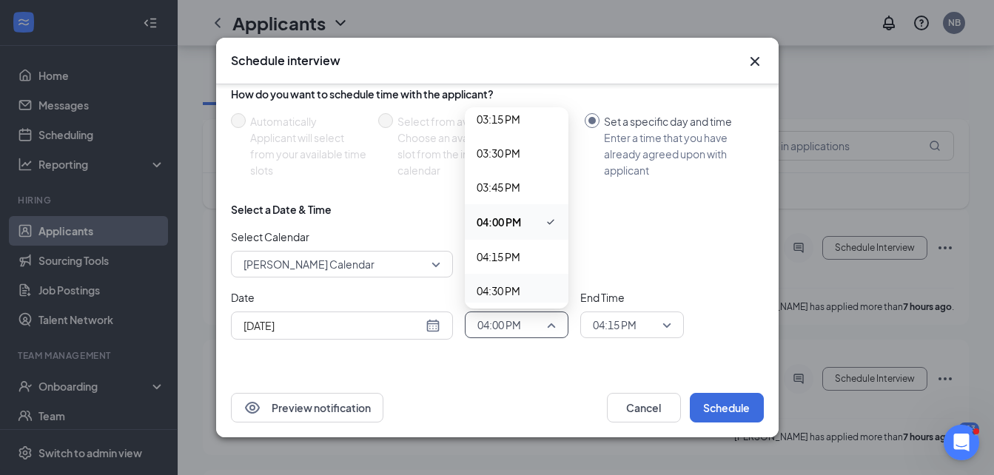
scroll to position [2100, 0]
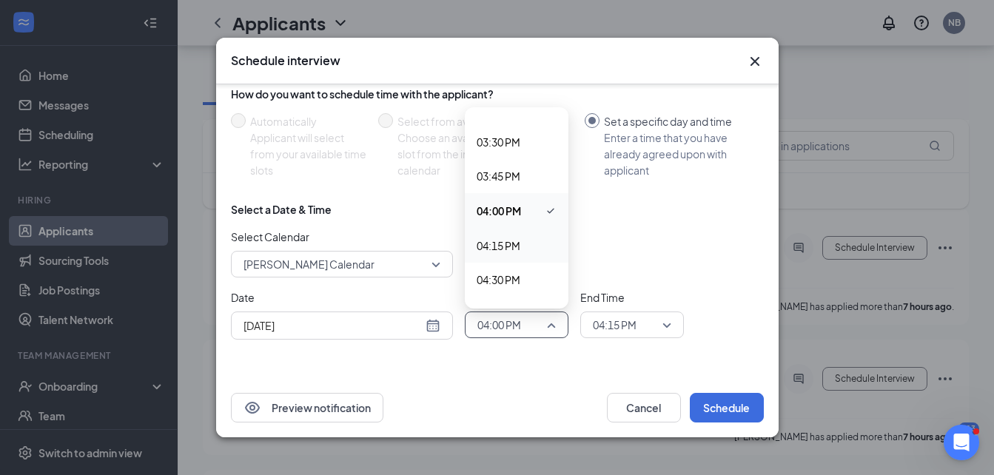
click at [515, 247] on span "04:15 PM" at bounding box center [499, 246] width 44 height 16
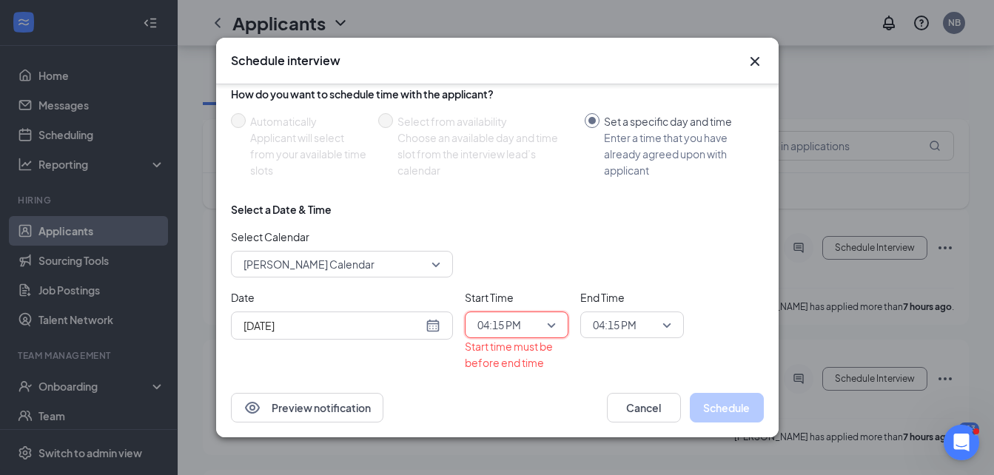
click at [609, 321] on span "04:15 PM" at bounding box center [615, 325] width 44 height 22
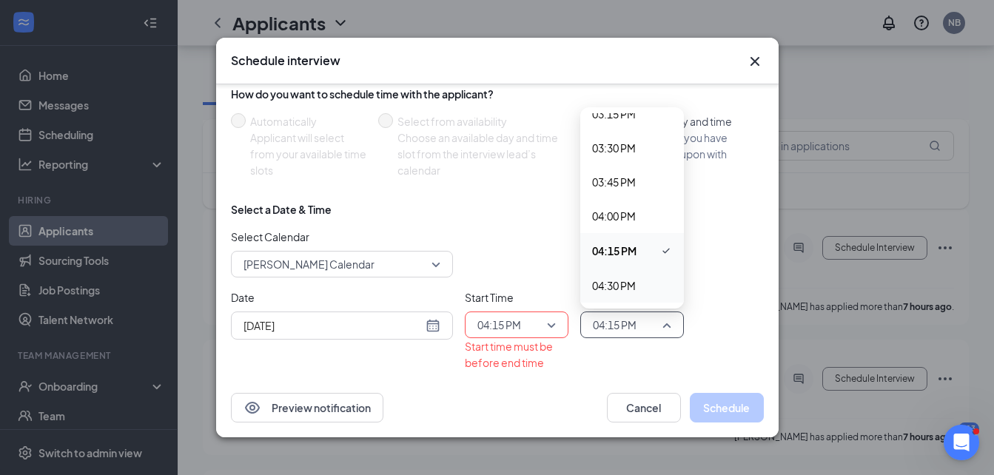
click at [616, 278] on span "04:30 PM" at bounding box center [614, 286] width 44 height 16
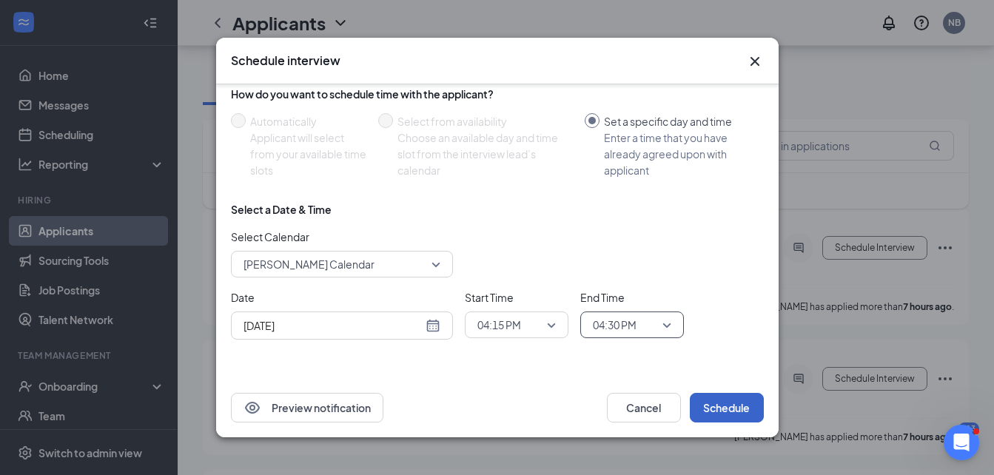
click at [739, 411] on button "Schedule" at bounding box center [727, 408] width 74 height 30
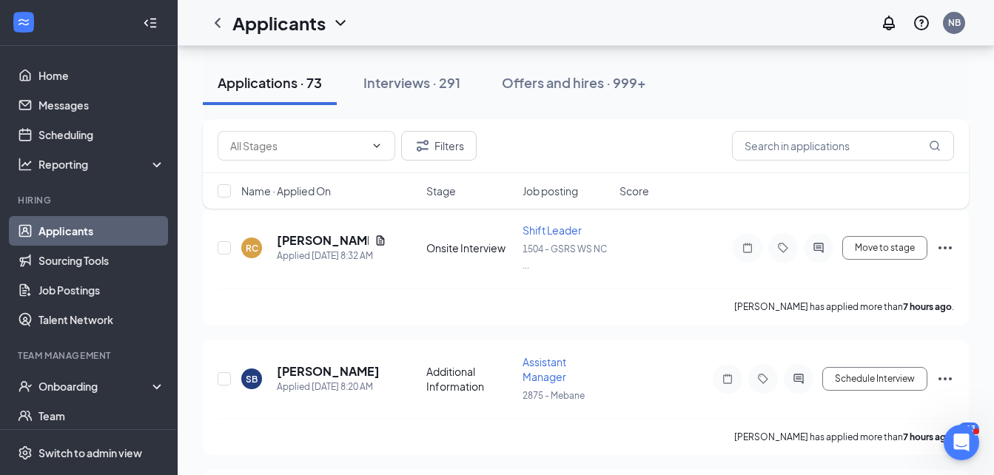
click at [738, 408] on div "SB [PERSON_NAME] Applied [DATE] 8:20 AM Additional Information Assistant Manage…" at bounding box center [586, 387] width 737 height 64
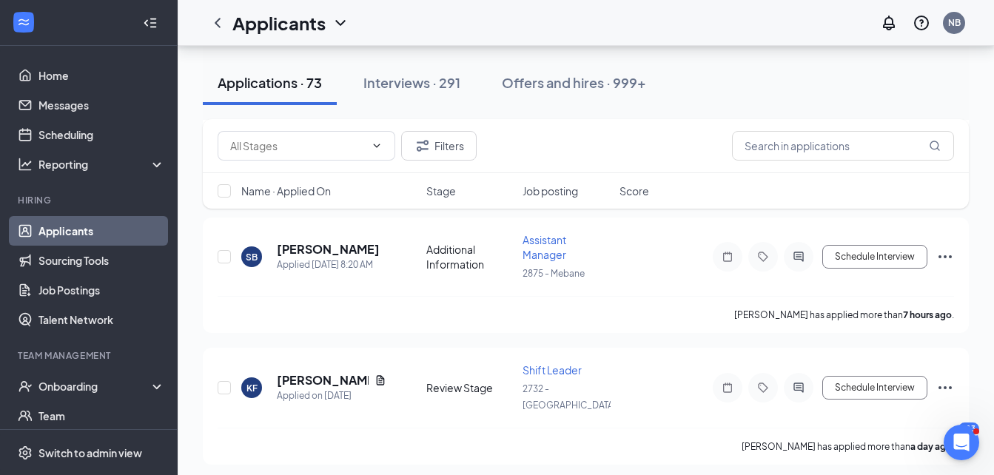
scroll to position [444, 0]
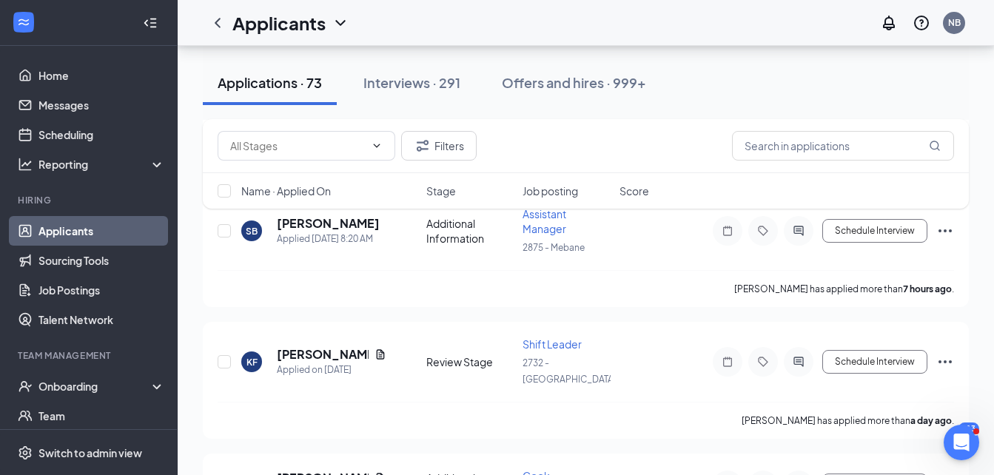
click at [120, 238] on link "Applicants" at bounding box center [102, 231] width 127 height 30
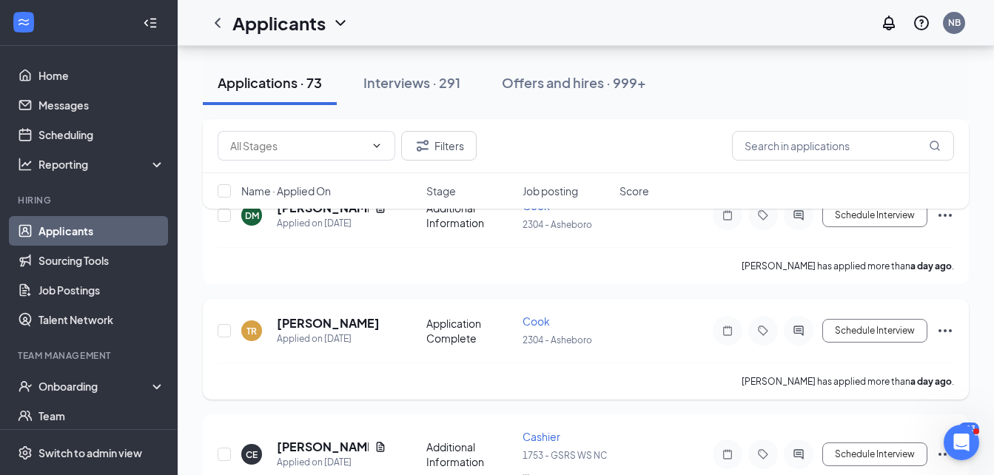
scroll to position [814, 0]
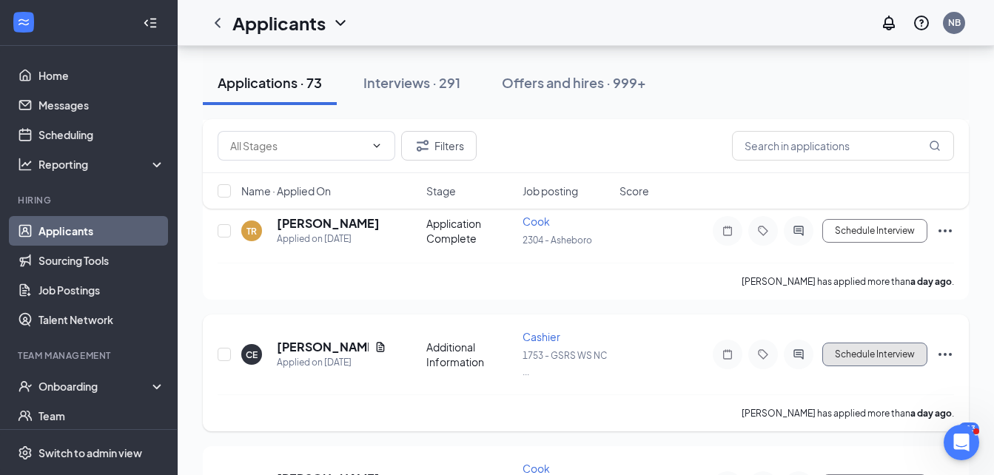
click at [861, 344] on button "Schedule Interview" at bounding box center [875, 355] width 105 height 24
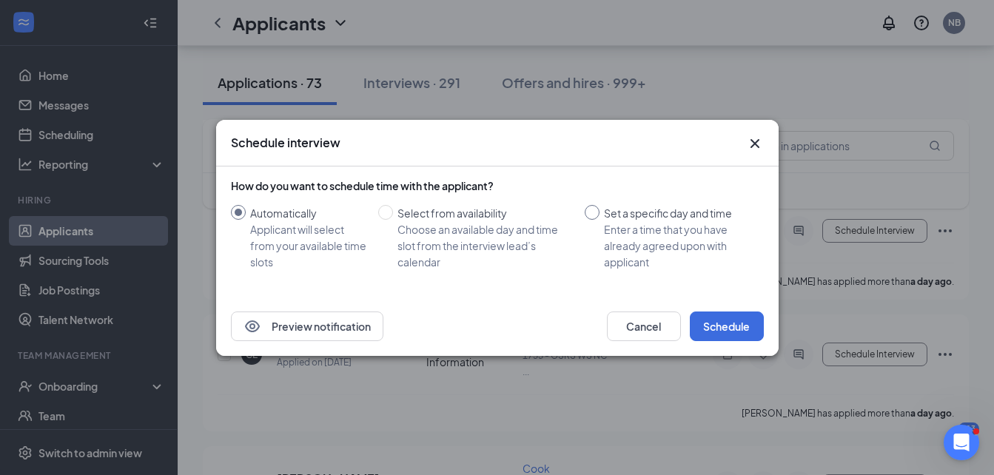
click at [597, 218] on input "Set a specific day and time Enter a time that you have already agreed upon with…" at bounding box center [592, 212] width 15 height 15
radio input "true"
radio input "false"
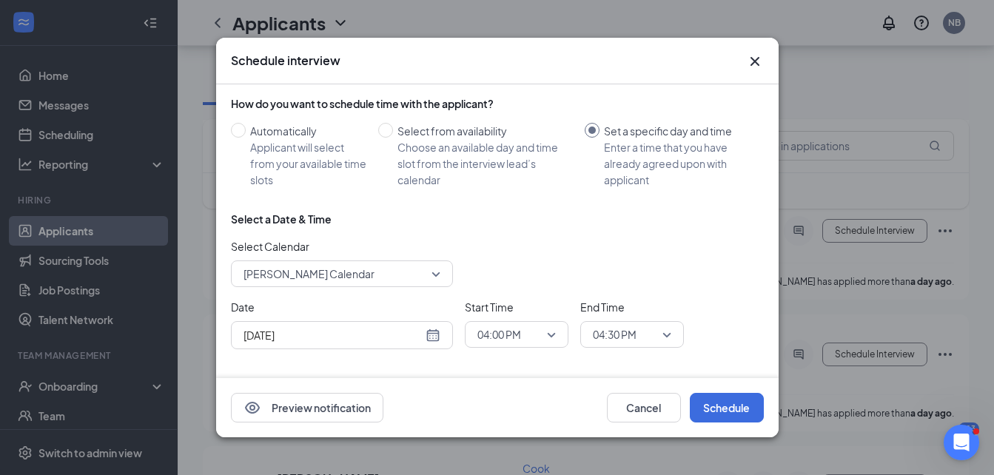
click at [597, 218] on div "Select a Date & Time" at bounding box center [497, 219] width 533 height 15
click at [435, 332] on div "[DATE]" at bounding box center [342, 335] width 197 height 16
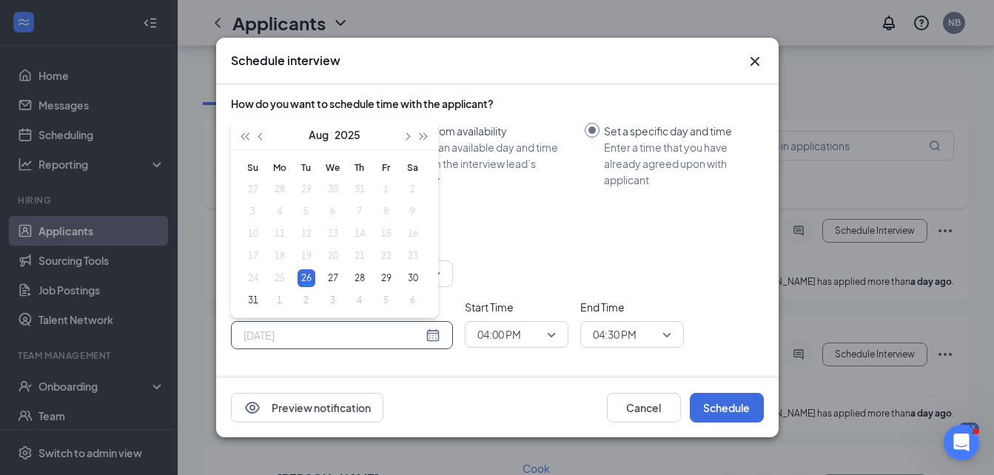
drag, startPoint x: 358, startPoint y: 279, endPoint x: 441, endPoint y: 298, distance: 85.7
click at [358, 278] on div "28" at bounding box center [360, 279] width 18 height 18
type input "[DATE]"
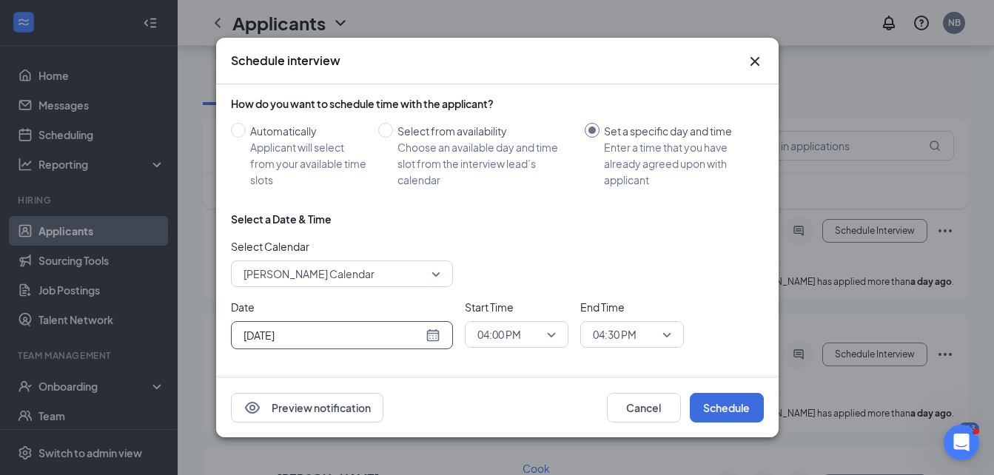
click at [492, 329] on span "04:00 PM" at bounding box center [500, 335] width 44 height 22
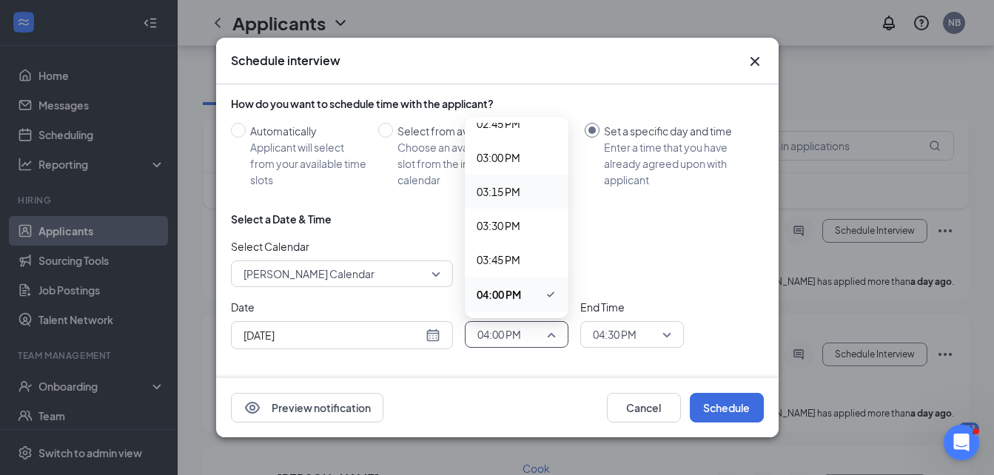
click at [522, 187] on span "03:15 PM" at bounding box center [517, 192] width 80 height 16
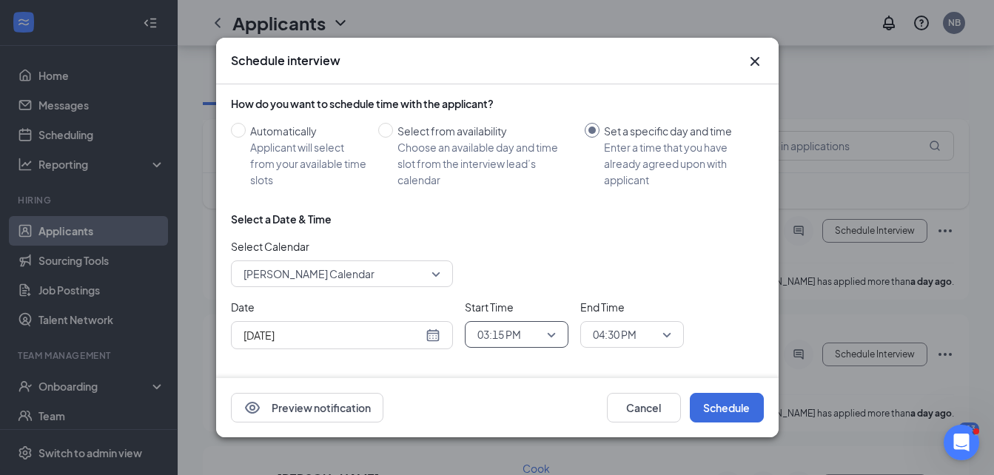
click at [618, 339] on span "04:30 PM" at bounding box center [615, 335] width 44 height 22
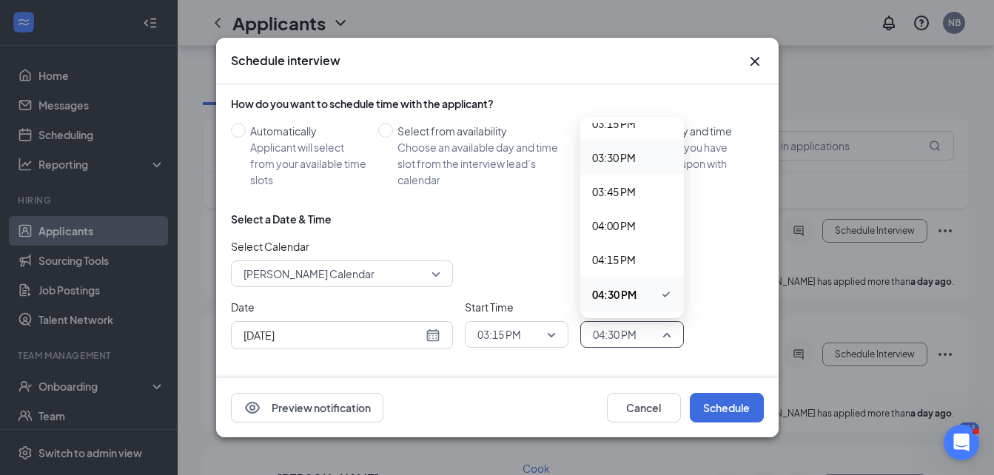
click at [617, 159] on span "03:30 PM" at bounding box center [614, 158] width 44 height 16
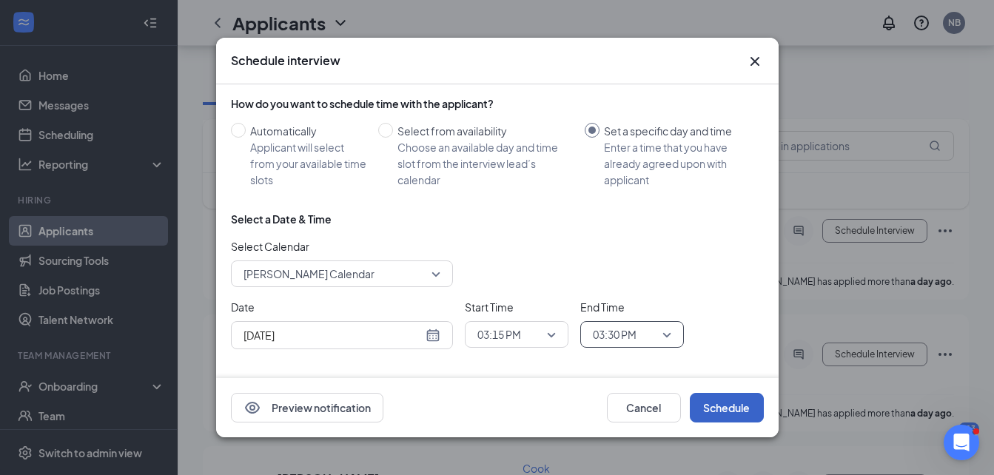
click at [720, 412] on button "Schedule" at bounding box center [727, 408] width 74 height 30
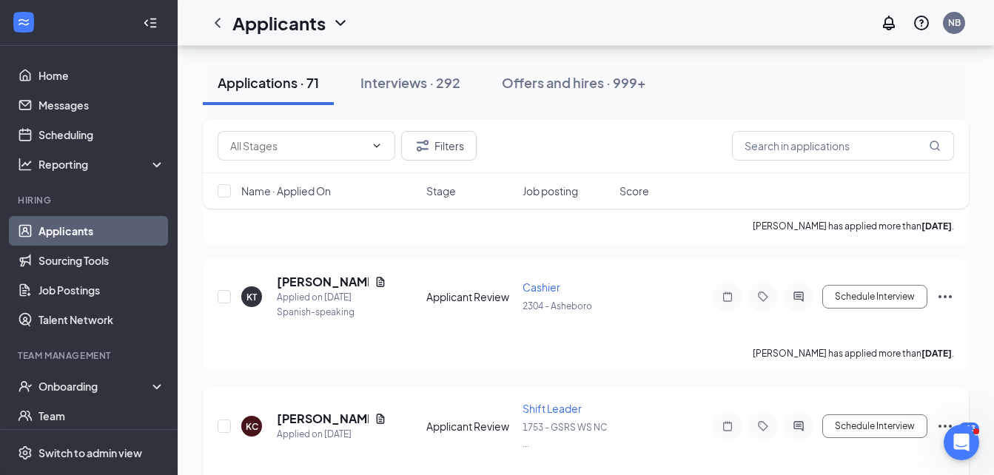
scroll to position [2057, 0]
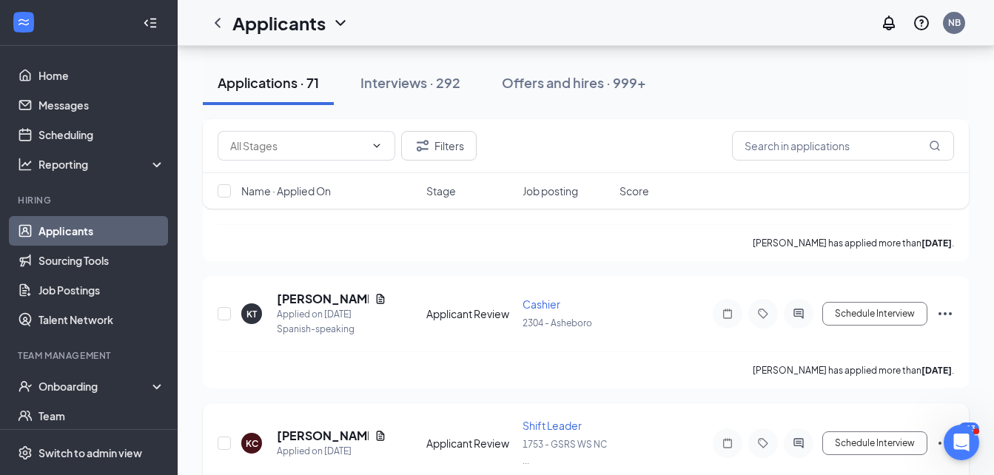
click at [434, 418] on div "[PERSON_NAME] [PERSON_NAME] Applied on [DATE] Applicant Review Shift Leader 175…" at bounding box center [586, 450] width 737 height 65
click at [104, 233] on link "Applicants" at bounding box center [102, 231] width 127 height 30
click at [101, 232] on link "Applicants" at bounding box center [102, 231] width 127 height 30
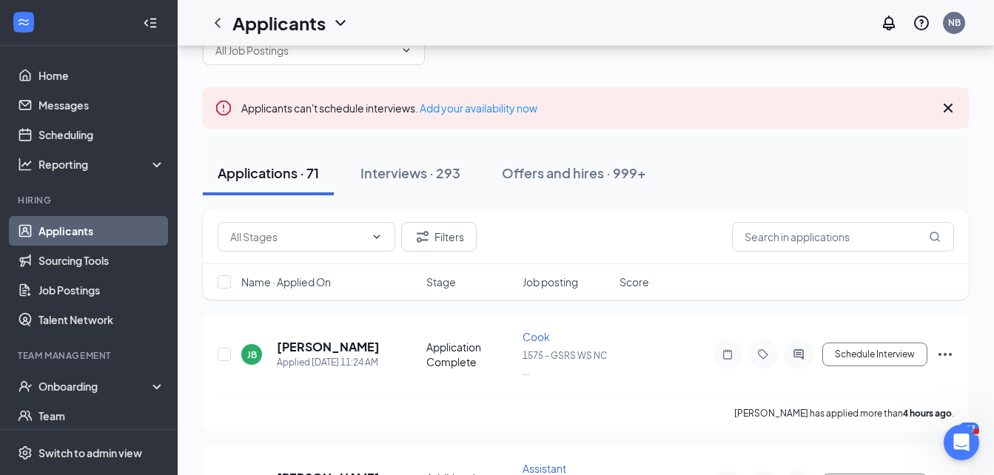
scroll to position [0, 0]
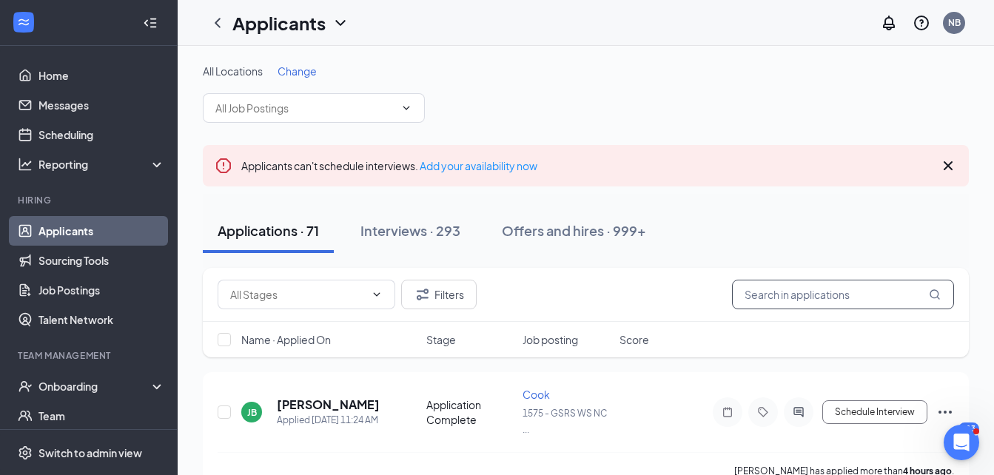
click at [803, 297] on input "text" at bounding box center [843, 295] width 222 height 30
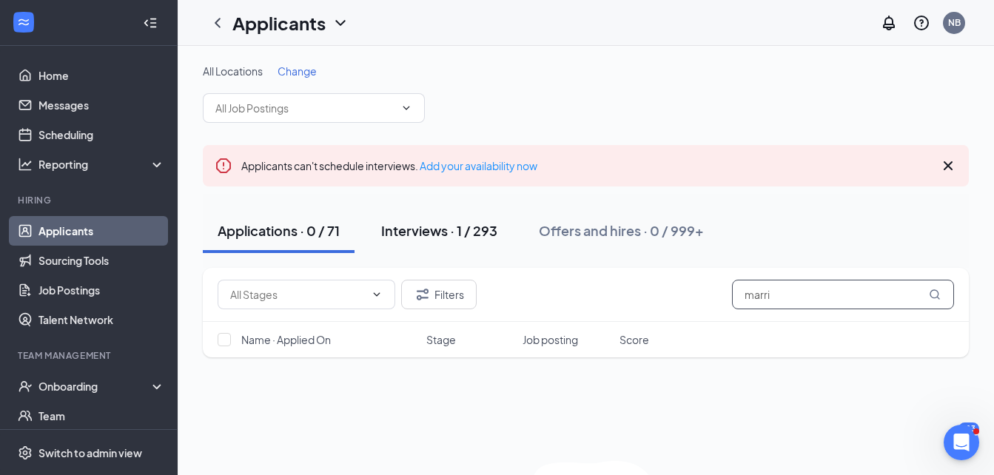
type input "marri"
click at [449, 232] on div "Interviews · 1 / 293" at bounding box center [439, 230] width 116 height 19
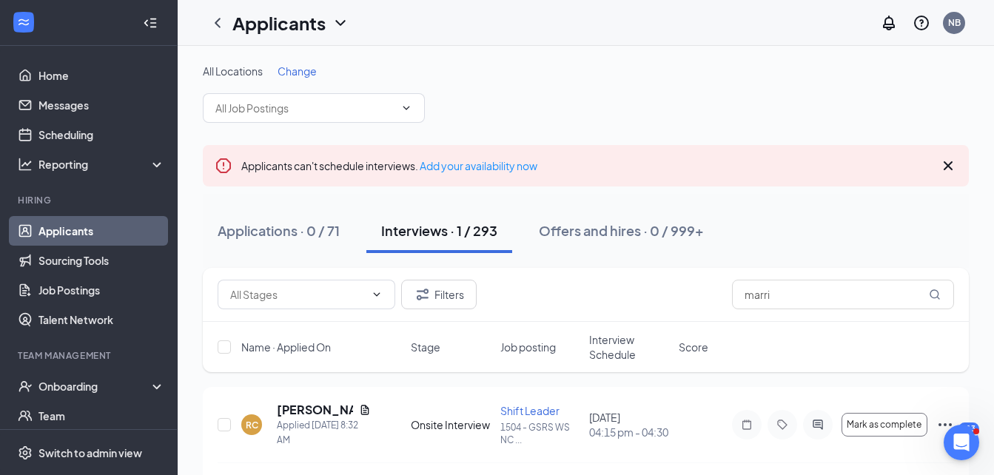
scroll to position [42, 0]
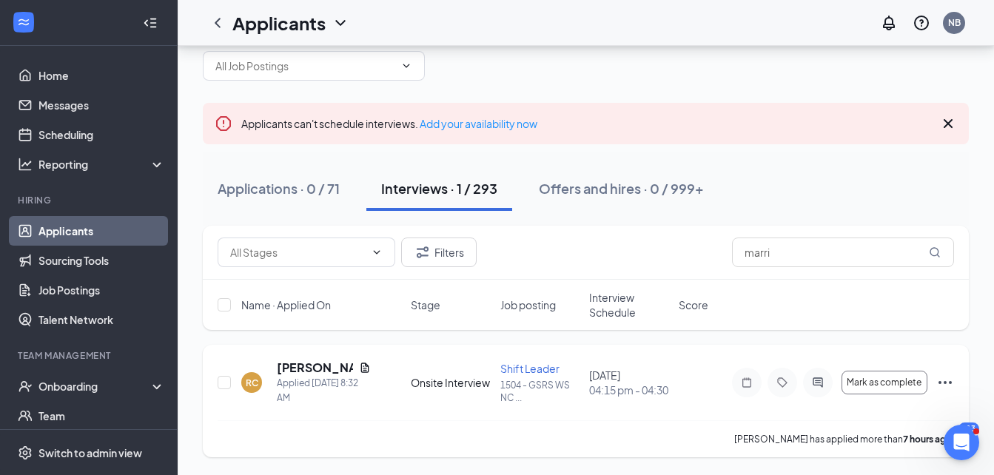
click at [944, 381] on icon "Ellipses" at bounding box center [946, 383] width 18 height 18
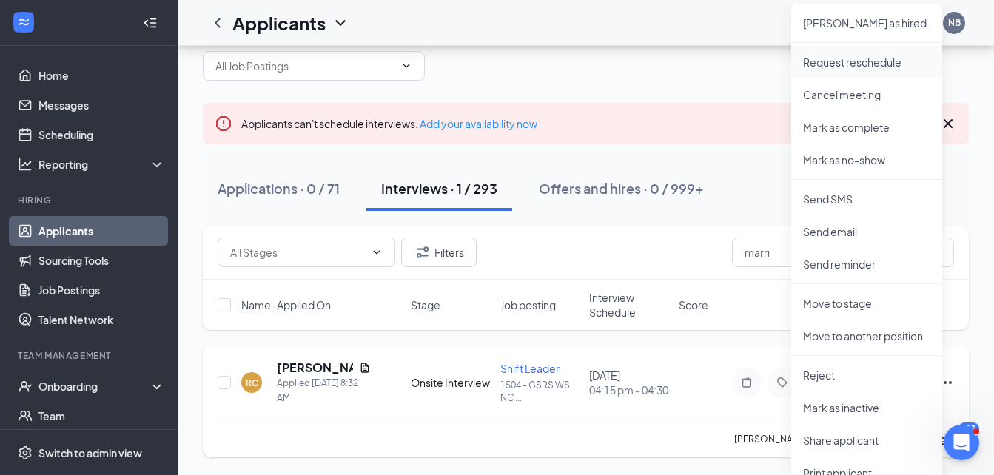
click at [887, 64] on p "Request reschedule" at bounding box center [866, 62] width 127 height 15
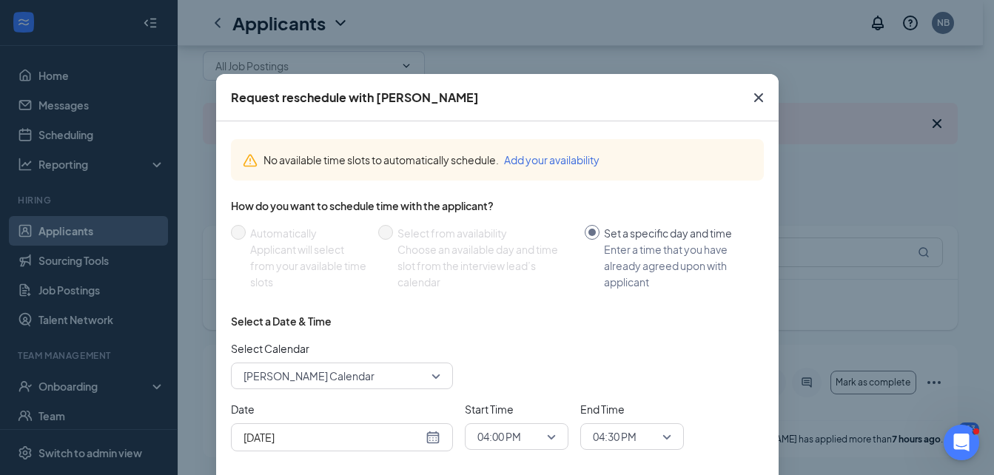
click at [531, 435] on span "04:00 PM" at bounding box center [510, 437] width 65 height 22
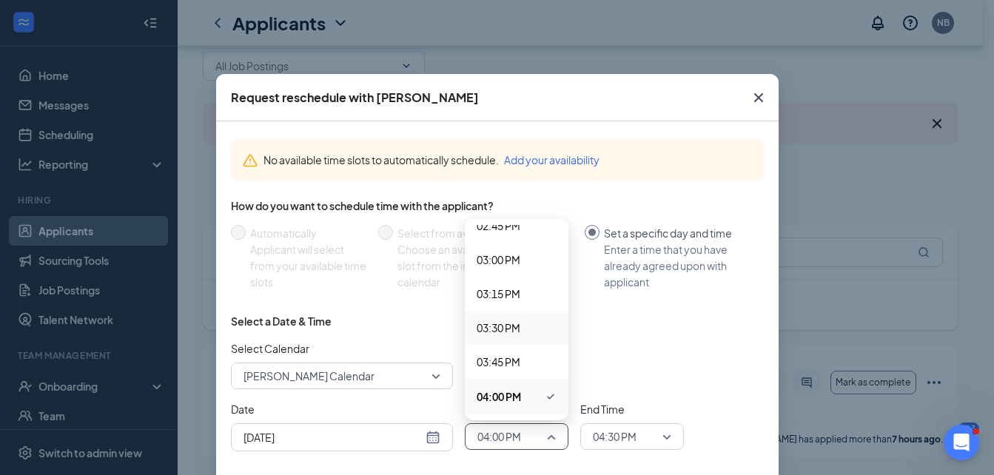
click at [509, 322] on span "03:30 PM" at bounding box center [499, 328] width 44 height 16
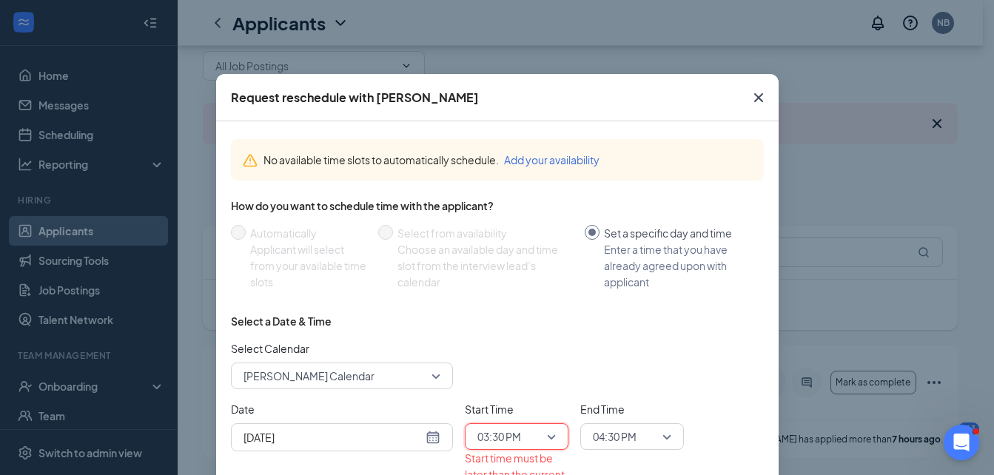
click at [632, 438] on span "04:30 PM" at bounding box center [625, 437] width 65 height 22
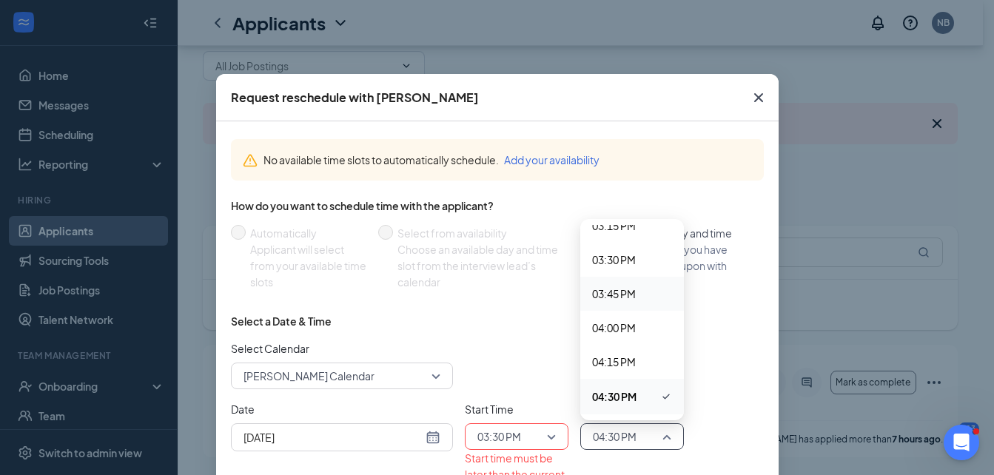
click at [623, 298] on span "03:45 PM" at bounding box center [614, 294] width 44 height 16
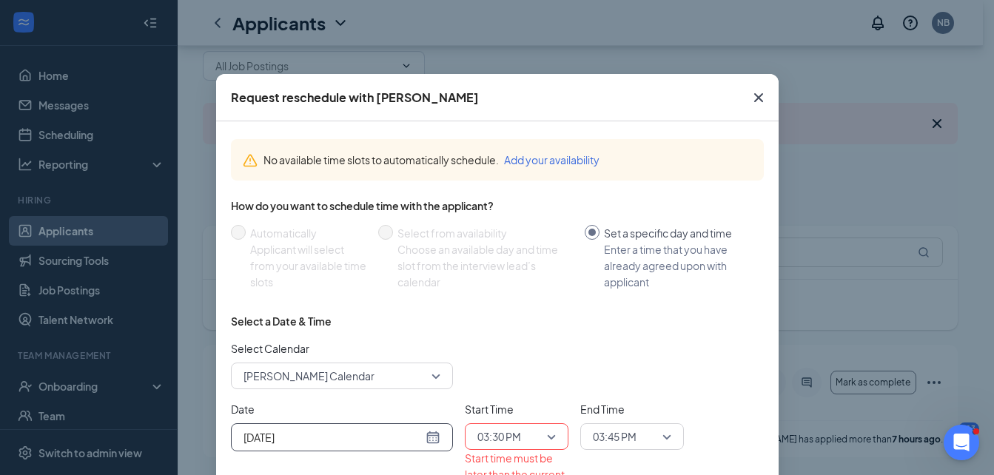
click at [430, 433] on div "[DATE]" at bounding box center [342, 437] width 197 height 16
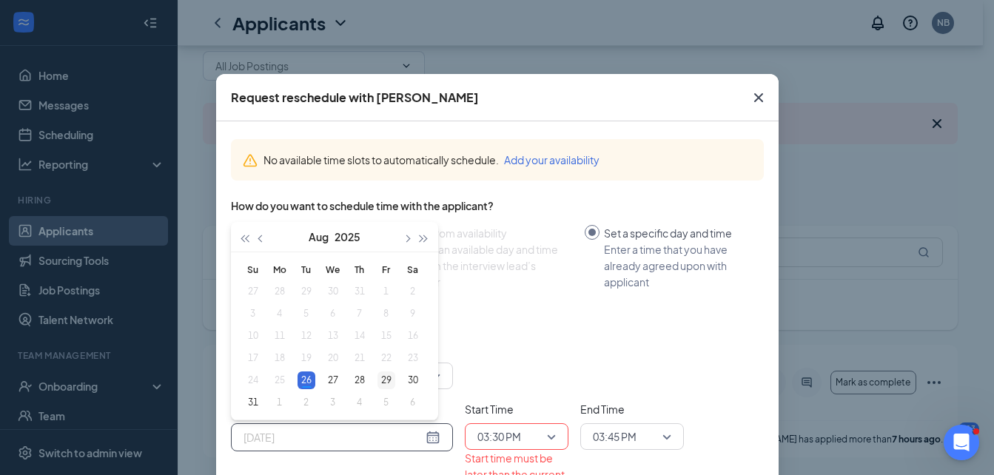
type input "[DATE]"
click at [387, 379] on div "29" at bounding box center [387, 381] width 18 height 18
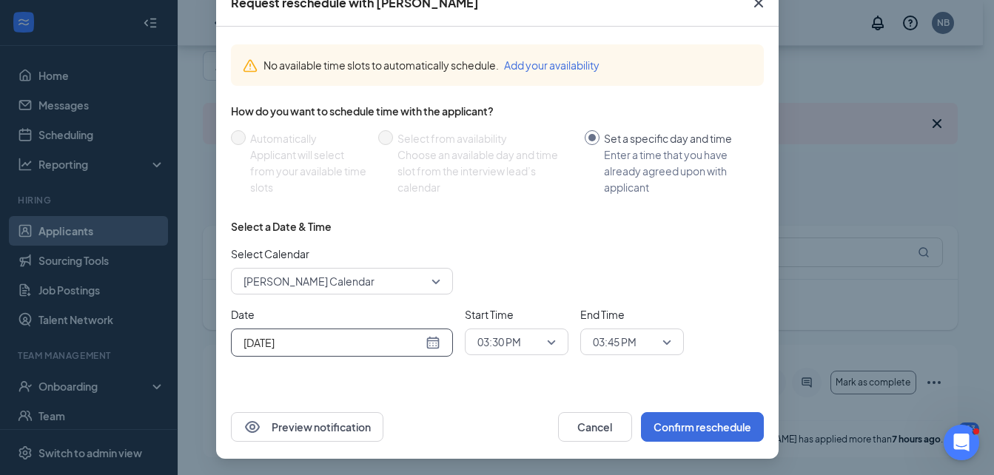
scroll to position [96, 0]
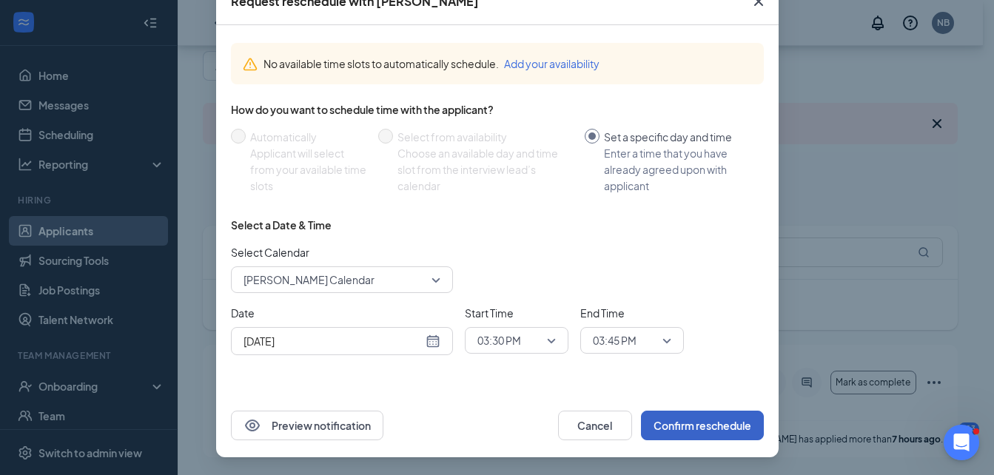
click at [706, 421] on button "Confirm reschedule" at bounding box center [702, 426] width 123 height 30
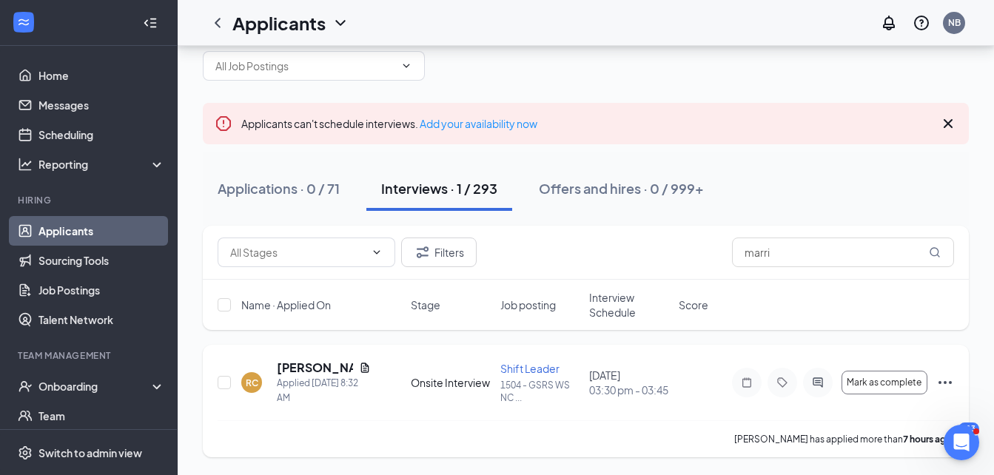
click at [944, 379] on icon "Ellipses" at bounding box center [946, 383] width 18 height 18
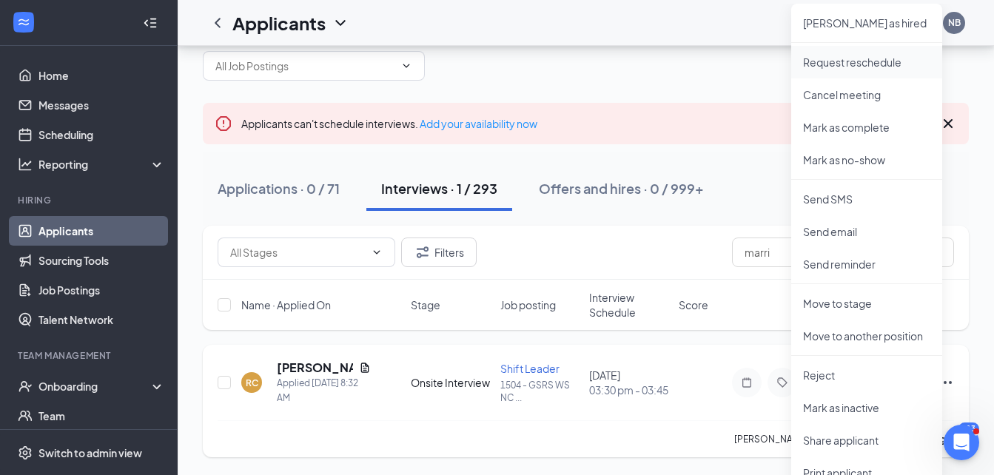
click at [870, 63] on p "Request reschedule" at bounding box center [866, 62] width 127 height 15
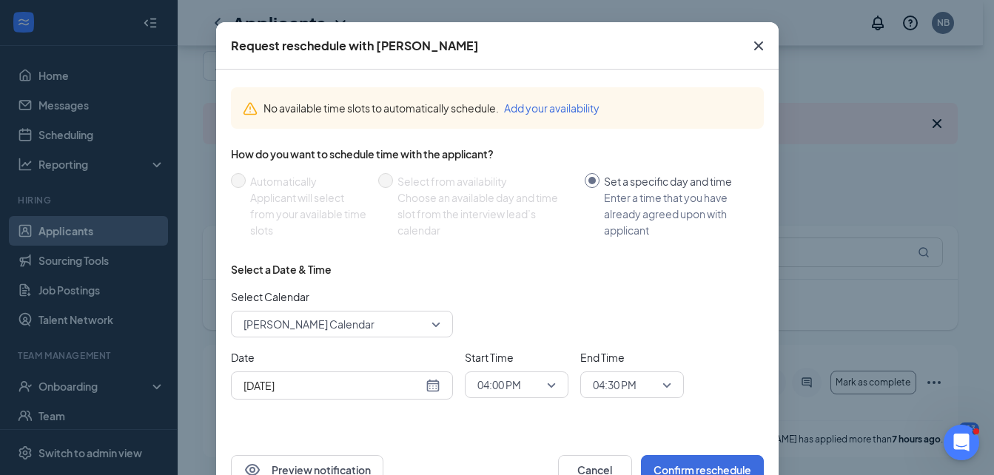
scroll to position [74, 0]
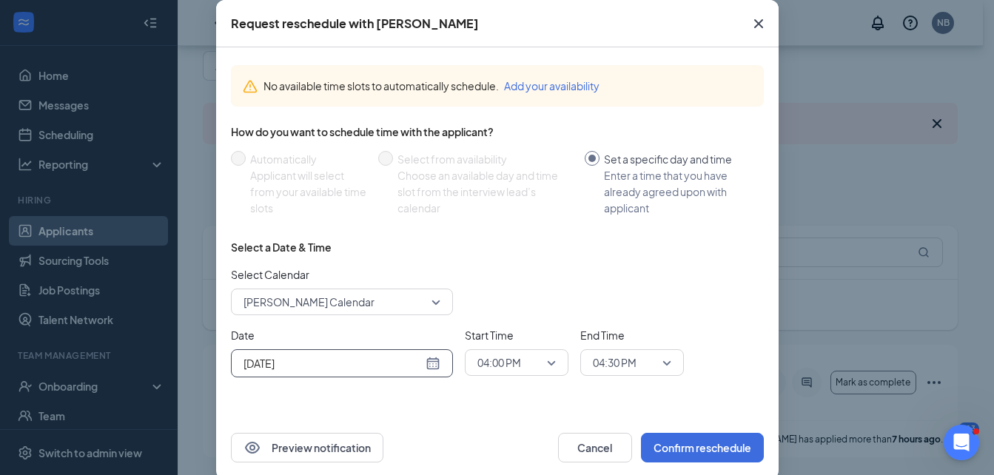
click at [430, 366] on div "[DATE]" at bounding box center [342, 363] width 197 height 16
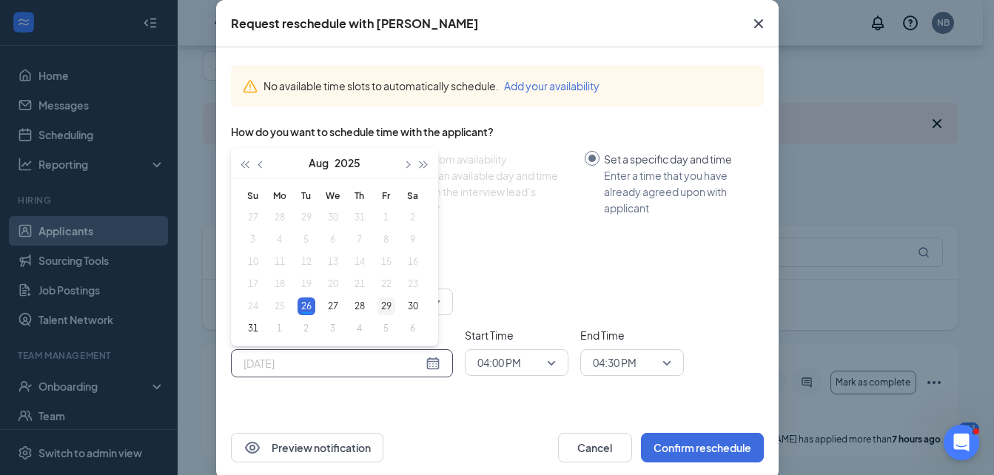
type input "[DATE]"
click at [387, 303] on div "29" at bounding box center [387, 307] width 18 height 18
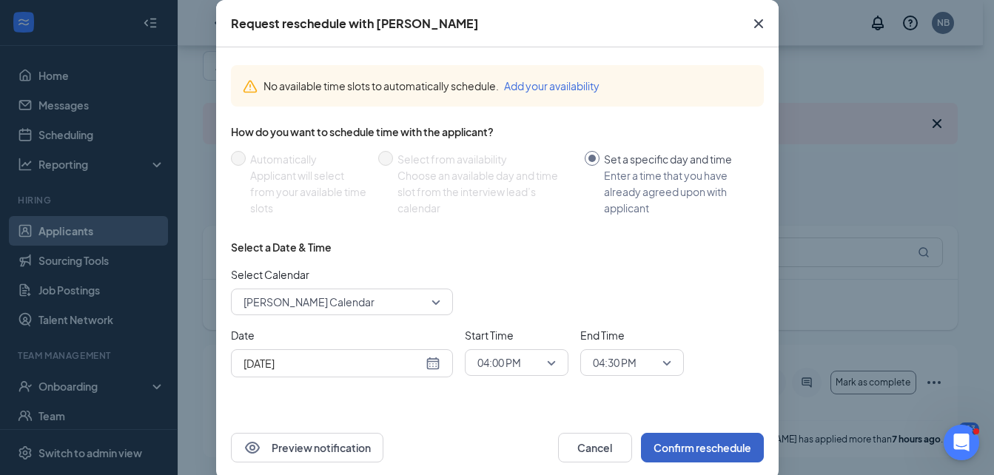
click at [663, 446] on button "Confirm reschedule" at bounding box center [702, 448] width 123 height 30
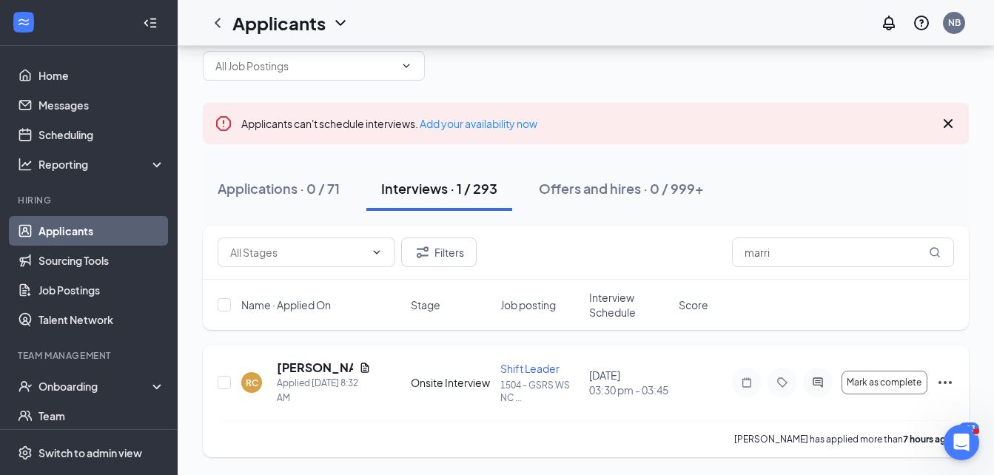
click at [943, 380] on icon "Ellipses" at bounding box center [946, 383] width 18 height 18
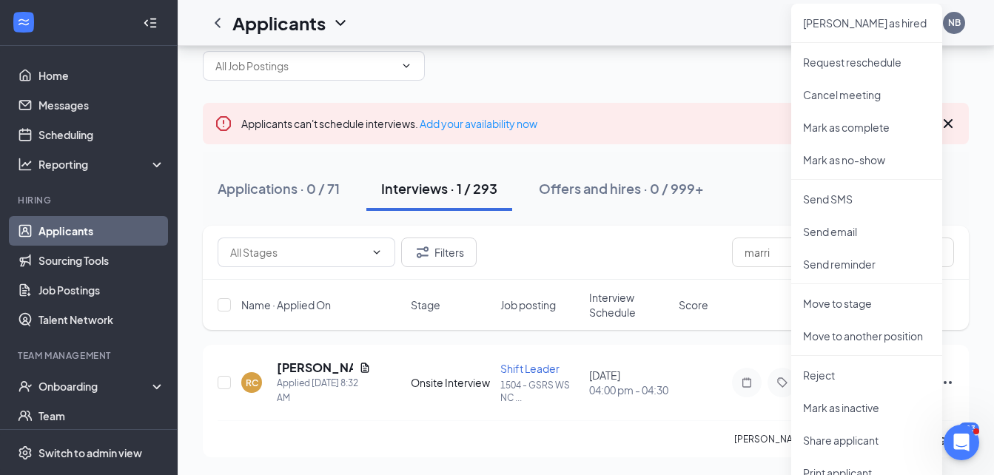
click at [717, 331] on div "Filters marri Name · Applied On Stage Job posting Interview Schedule Score" at bounding box center [586, 285] width 766 height 119
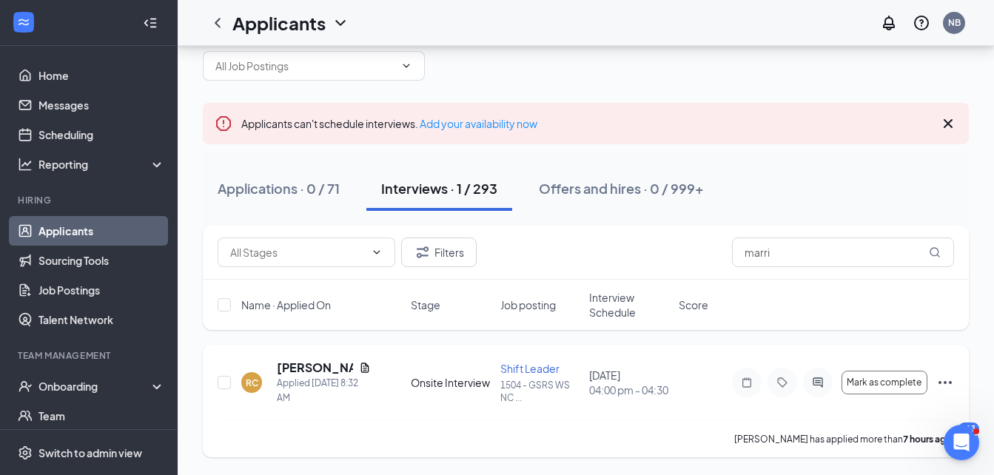
click at [952, 378] on icon "Ellipses" at bounding box center [946, 383] width 18 height 18
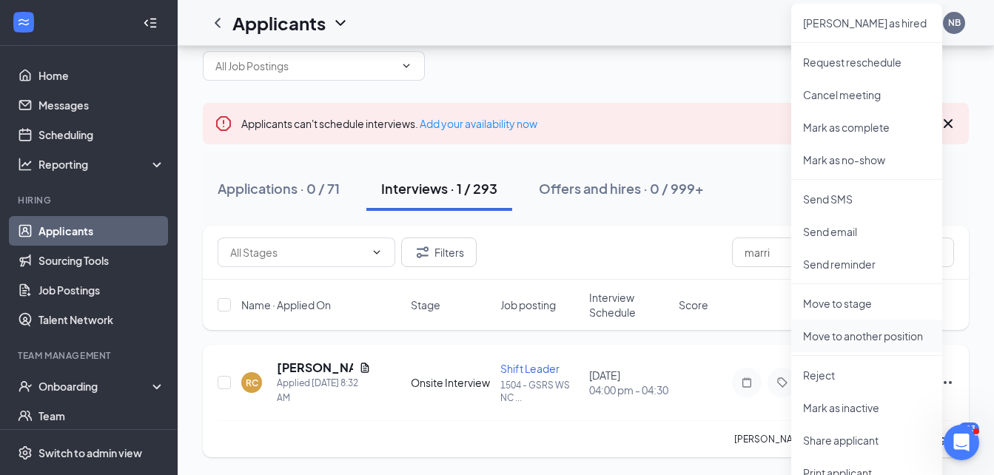
click at [900, 335] on p "Move to another position" at bounding box center [866, 336] width 127 height 15
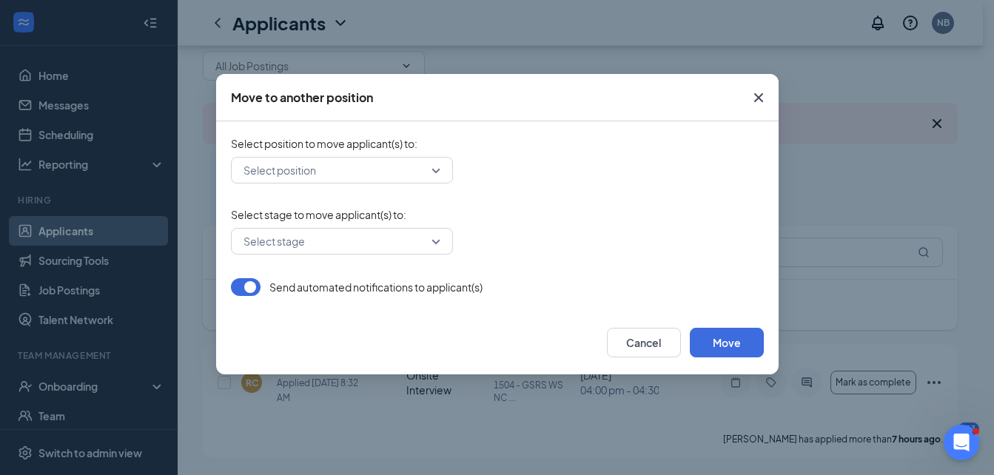
click at [379, 175] on input "search" at bounding box center [337, 170] width 194 height 25
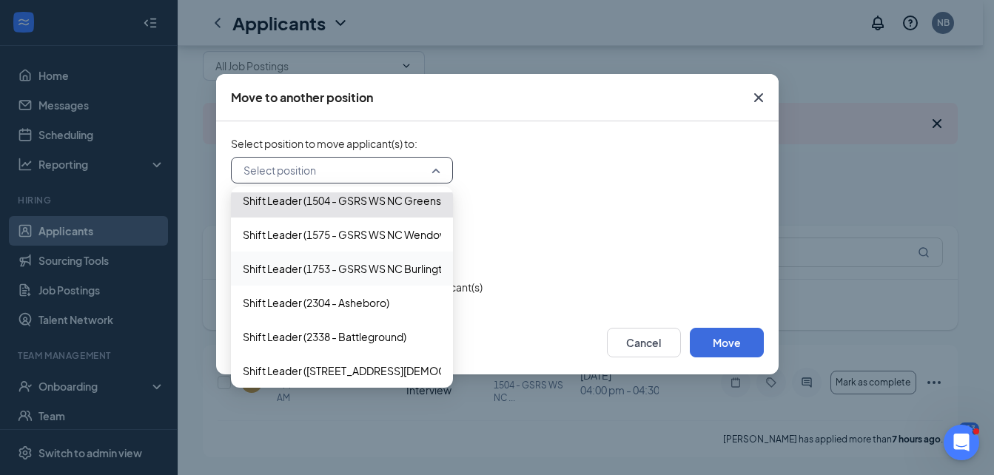
scroll to position [1195, 0]
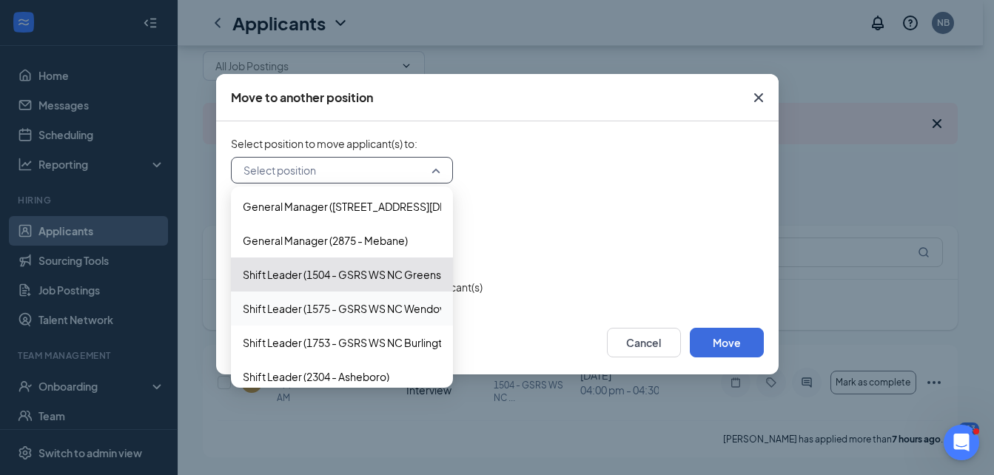
click at [344, 276] on span "Shift Leader (1504 - GSRS WS NC Greensboro GC, LLC)" at bounding box center [376, 275] width 267 height 16
click at [335, 302] on span "Shift Leader (1575 - GSRS WS NC Wendover, LLC)" at bounding box center [362, 309] width 238 height 16
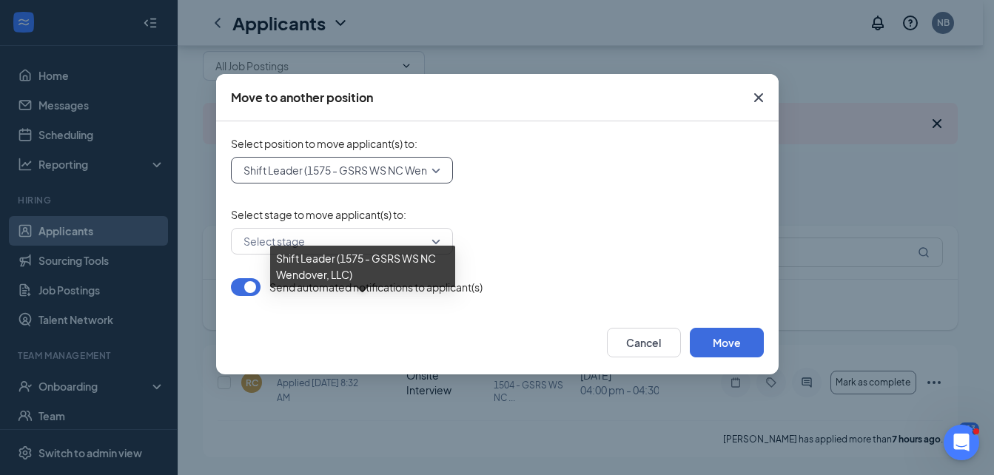
click at [278, 234] on input "search" at bounding box center [337, 241] width 194 height 25
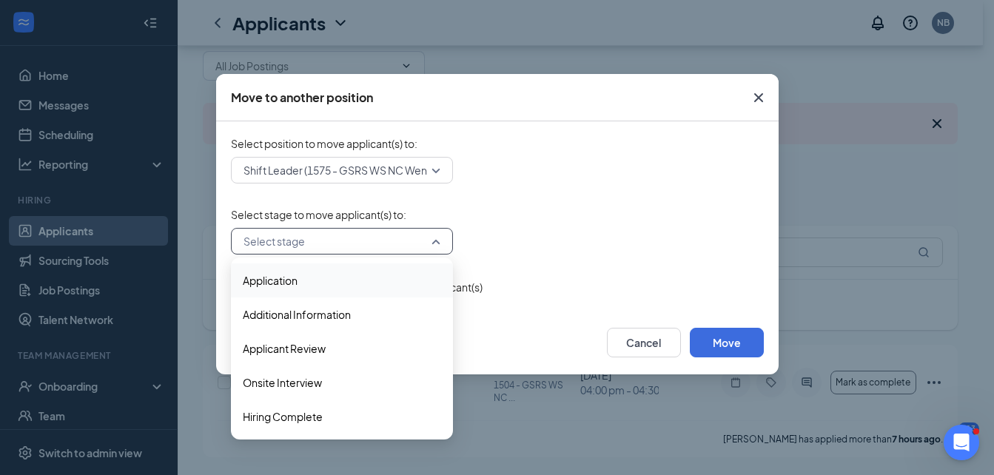
click at [280, 270] on div "Application" at bounding box center [342, 281] width 222 height 34
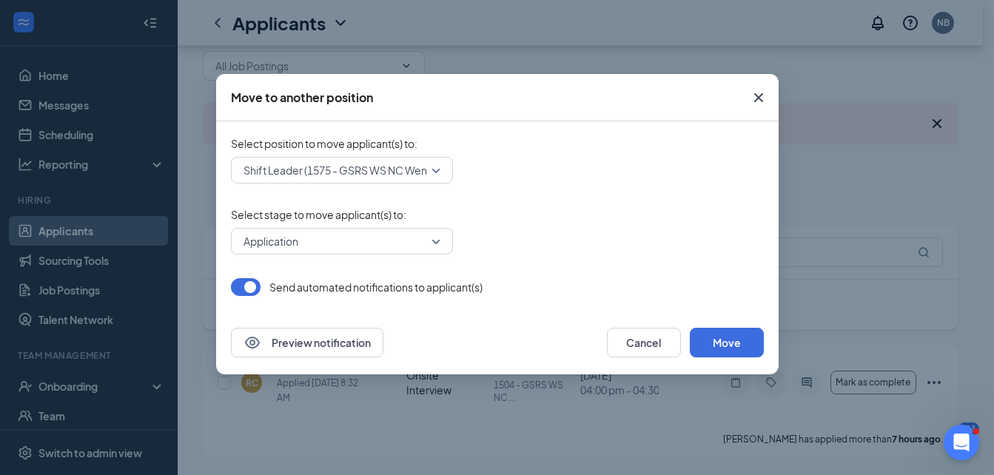
click at [241, 286] on button "button" at bounding box center [246, 287] width 30 height 18
click at [704, 338] on button "Move" at bounding box center [727, 343] width 74 height 30
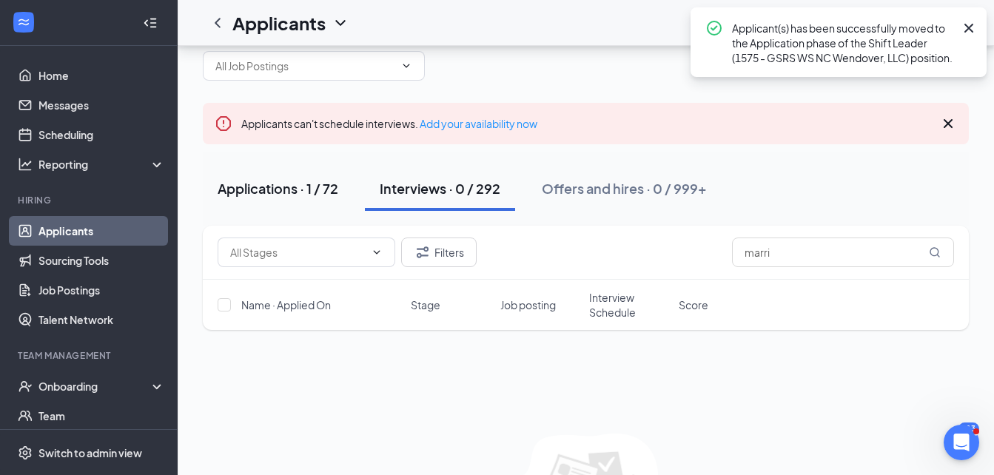
click at [327, 197] on div "Applications · 1 / 72" at bounding box center [278, 188] width 121 height 19
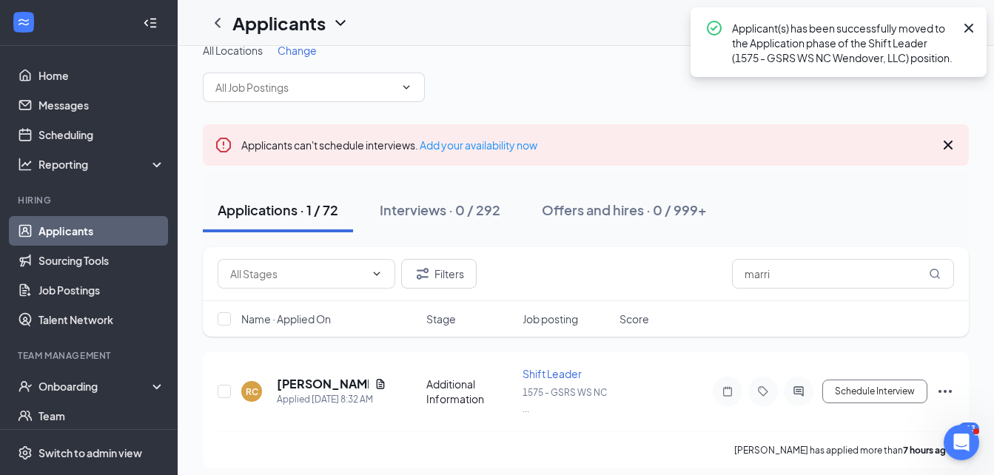
scroll to position [32, 0]
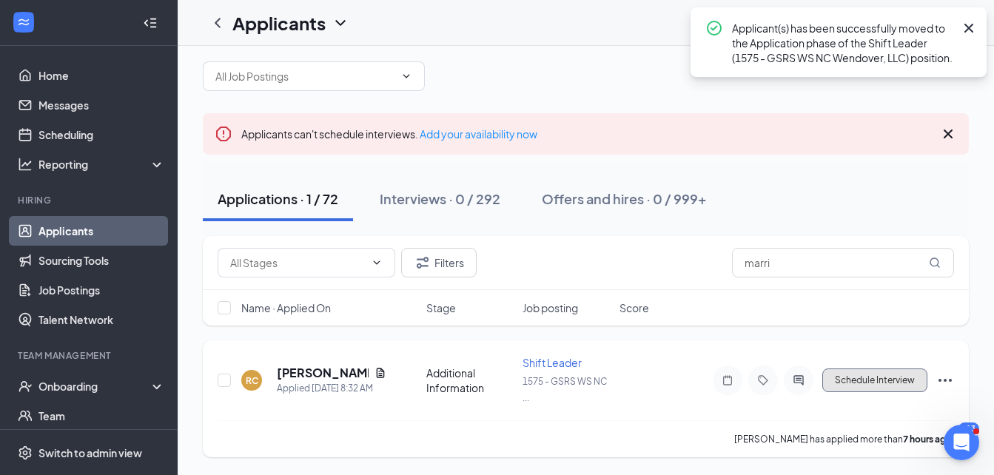
click at [878, 384] on button "Schedule Interview" at bounding box center [875, 381] width 105 height 24
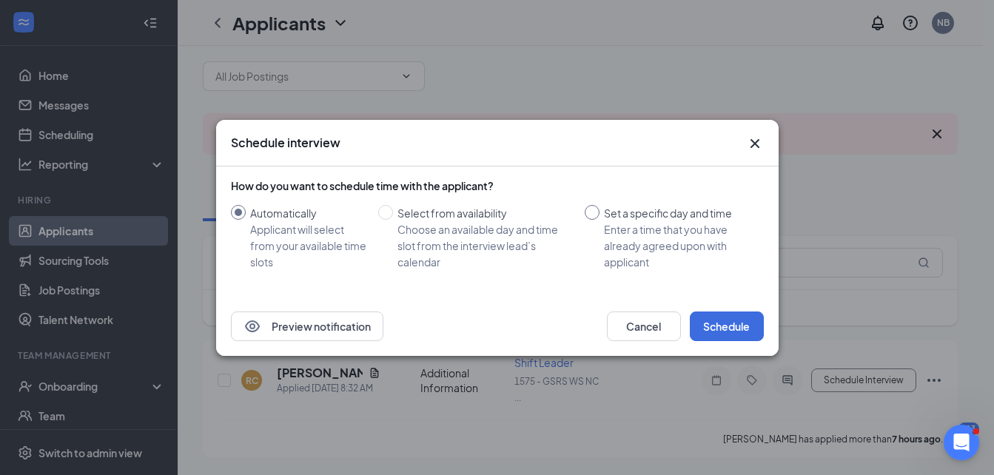
click at [592, 213] on input "Set a specific day and time Enter a time that you have already agreed upon with…" at bounding box center [592, 212] width 15 height 15
radio input "true"
radio input "false"
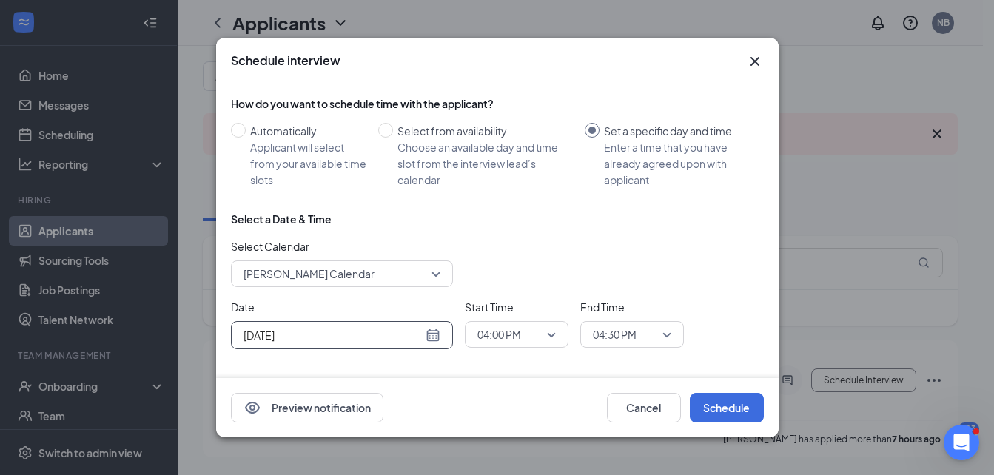
click at [433, 332] on div "[DATE]" at bounding box center [342, 335] width 197 height 16
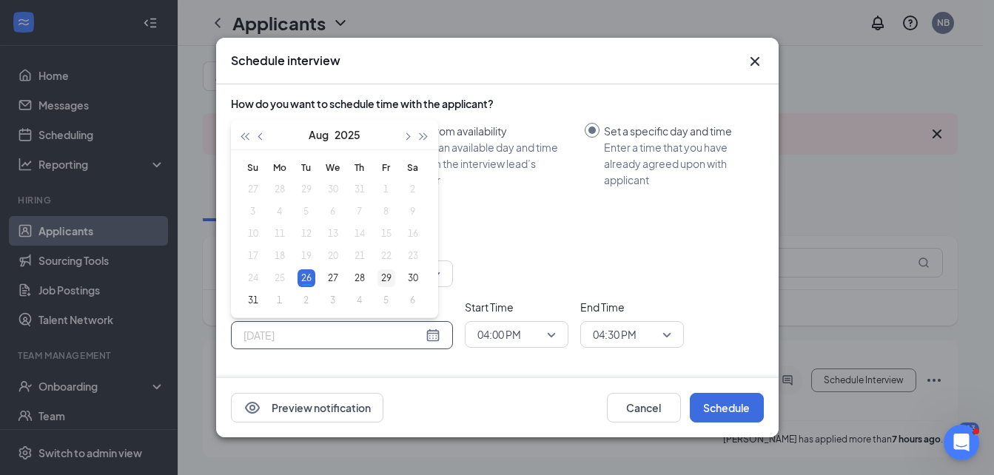
click at [392, 276] on div "29" at bounding box center [387, 279] width 18 height 18
type input "[DATE]"
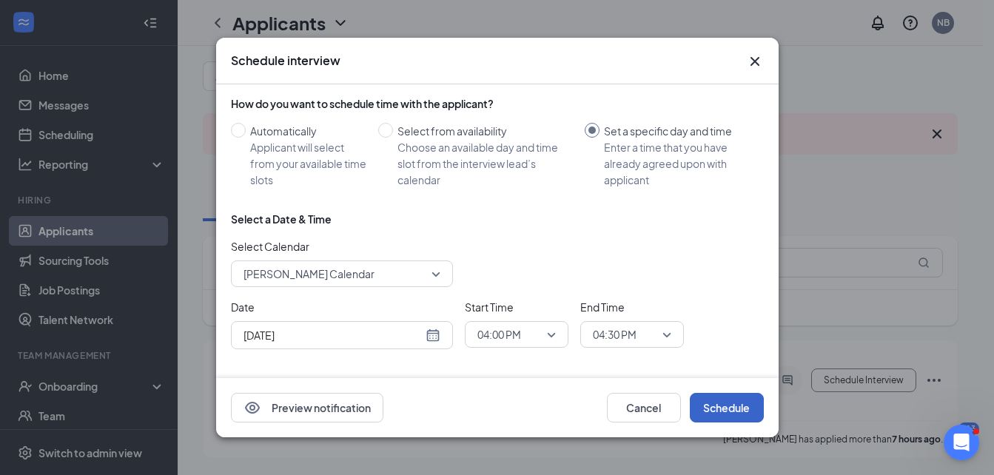
click at [713, 408] on button "Schedule" at bounding box center [727, 408] width 74 height 30
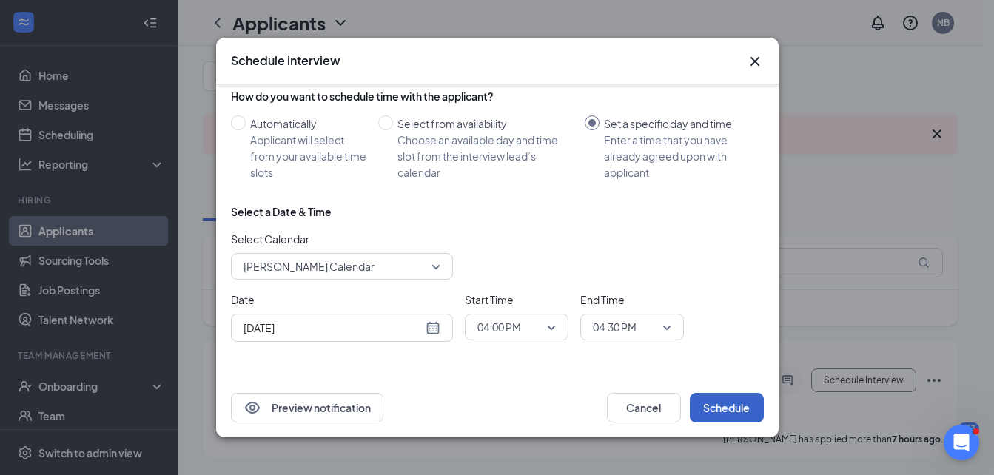
scroll to position [10, 0]
click at [625, 319] on span "04:30 PM" at bounding box center [615, 325] width 44 height 22
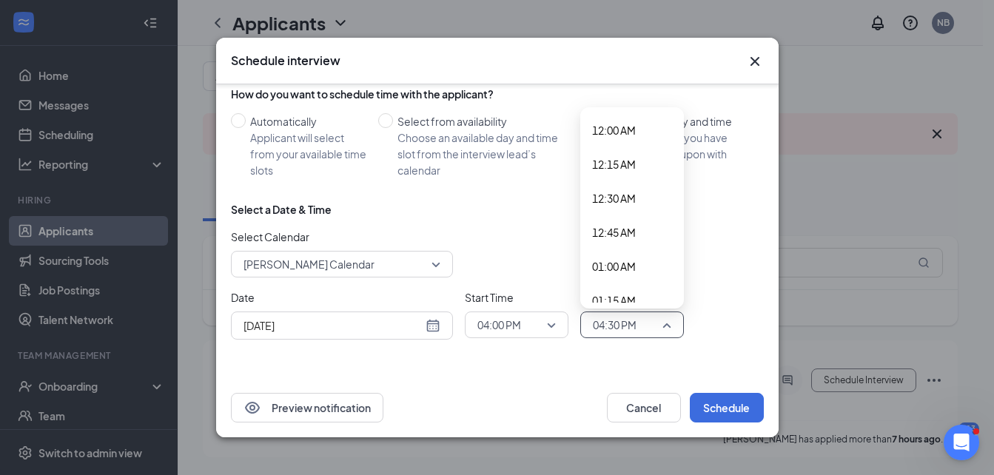
scroll to position [2094, 0]
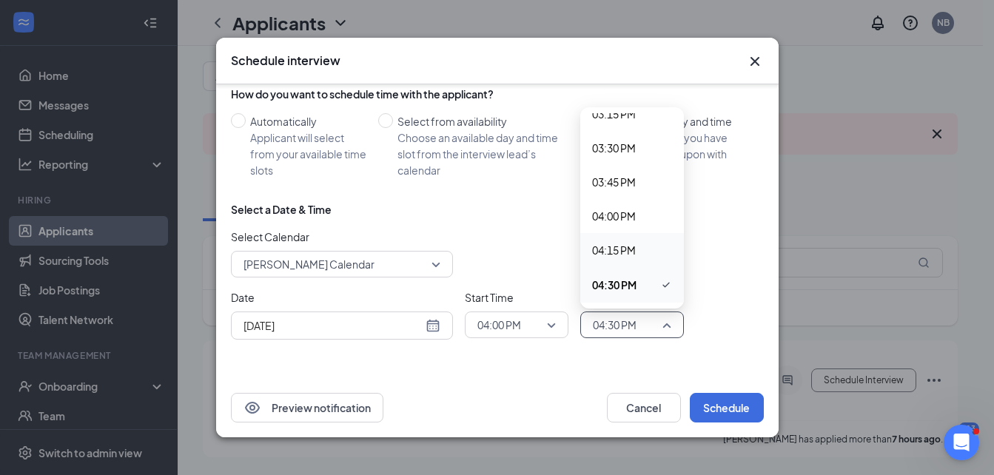
click at [635, 250] on span "04:15 PM" at bounding box center [614, 250] width 44 height 16
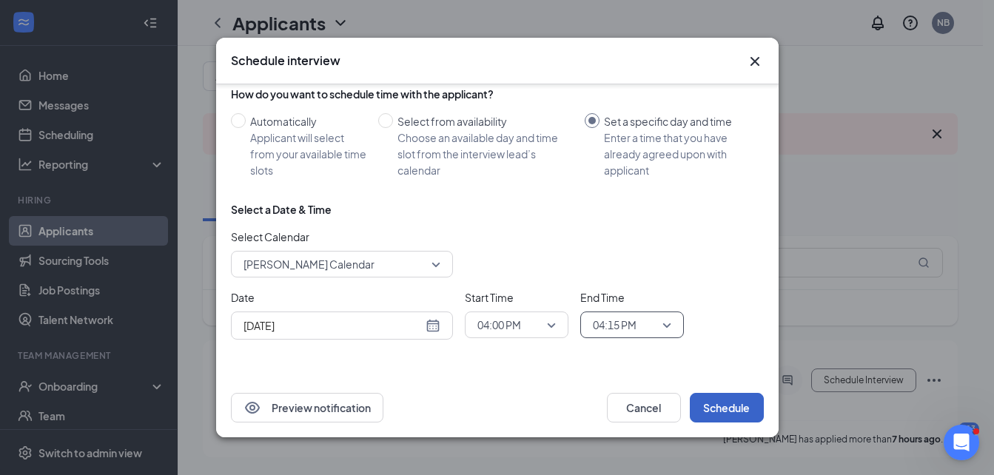
click at [731, 406] on button "Schedule" at bounding box center [727, 408] width 74 height 30
click at [659, 412] on button "Cancel" at bounding box center [644, 408] width 74 height 30
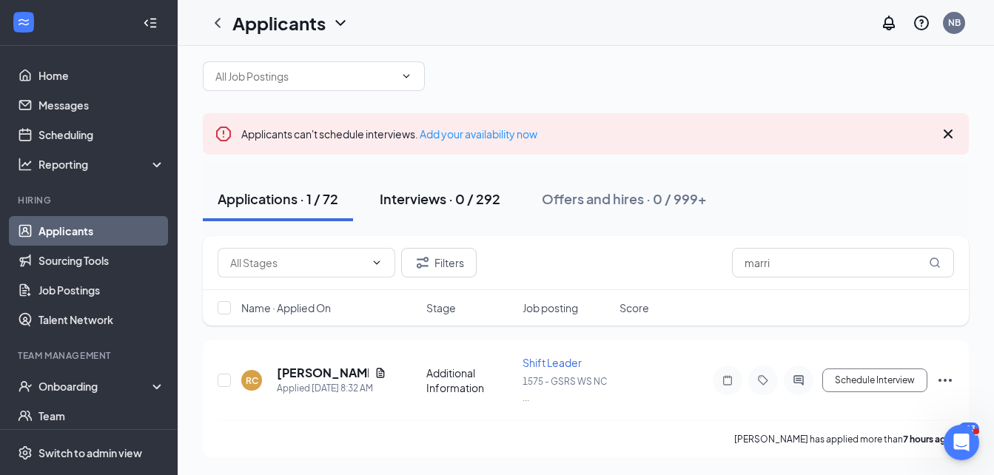
click at [446, 193] on div "Interviews · 0 / 292" at bounding box center [440, 199] width 121 height 19
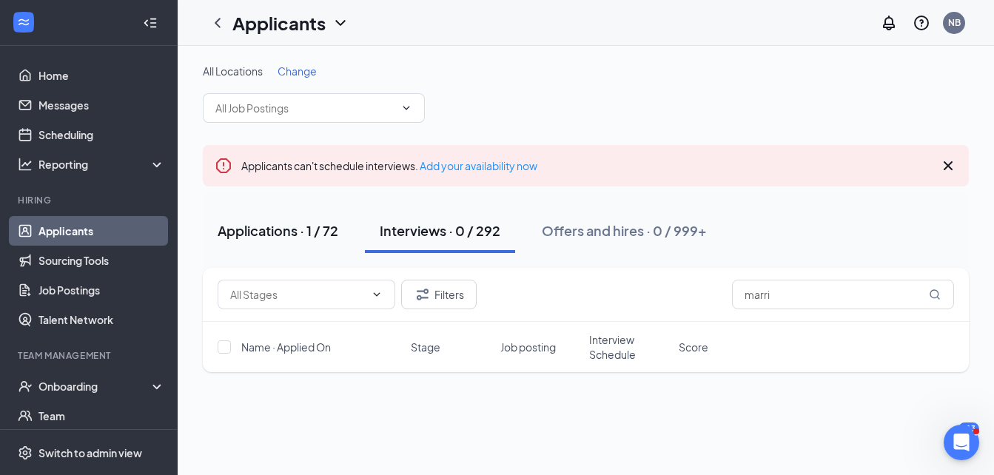
click at [281, 239] on div "Applications · 1 / 72" at bounding box center [278, 230] width 121 height 19
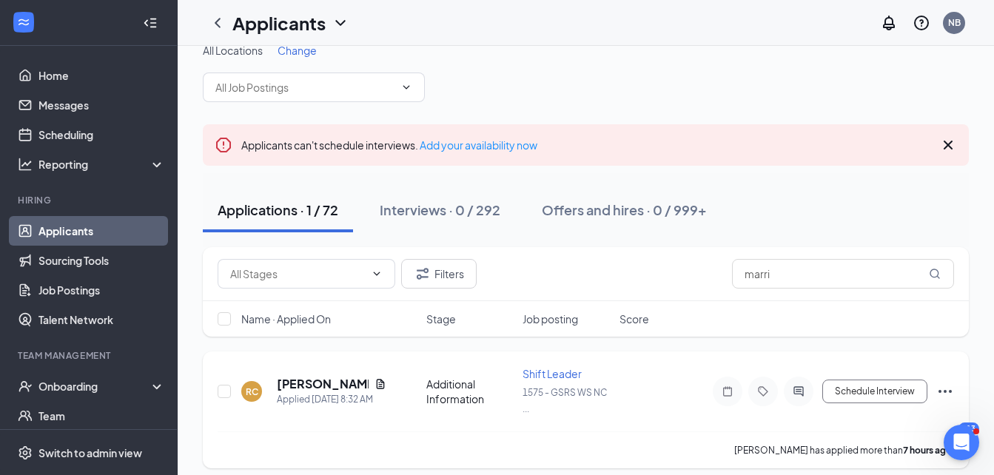
scroll to position [32, 0]
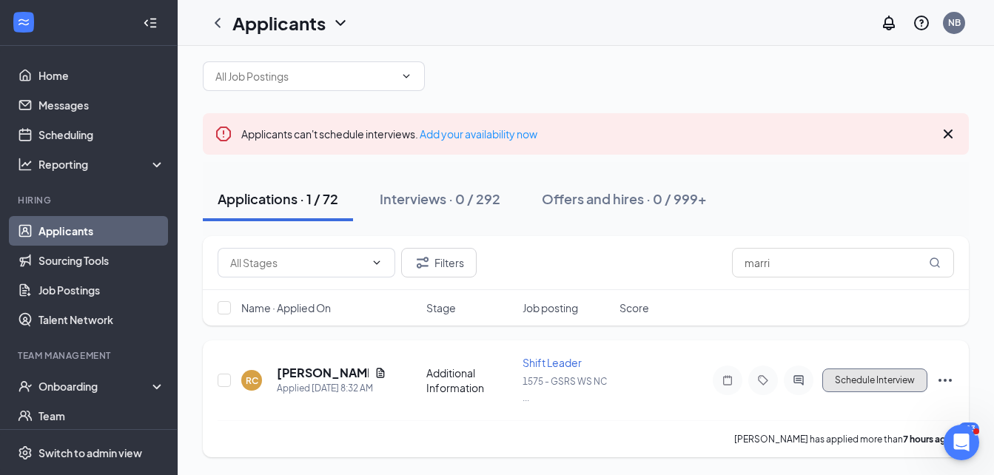
click at [897, 379] on button "Schedule Interview" at bounding box center [875, 381] width 105 height 24
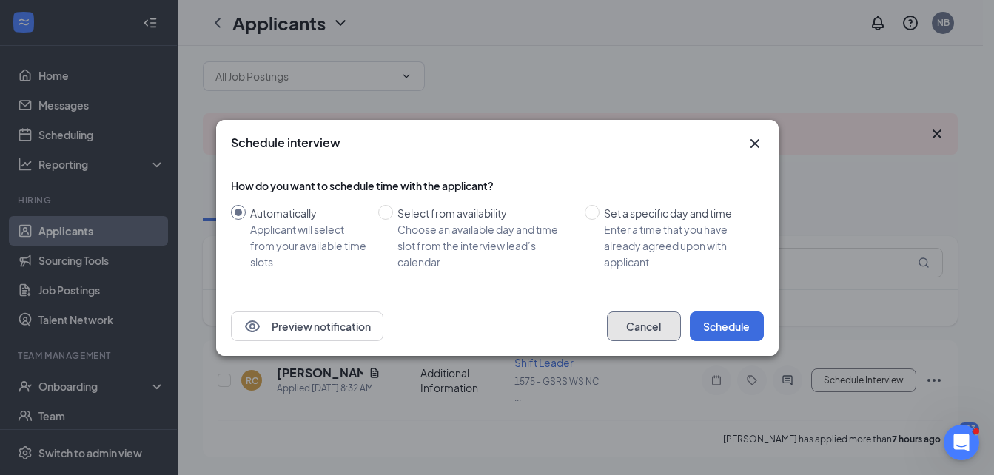
drag, startPoint x: 644, startPoint y: 330, endPoint x: 606, endPoint y: 308, distance: 43.8
click at [643, 330] on button "Cancel" at bounding box center [644, 327] width 74 height 30
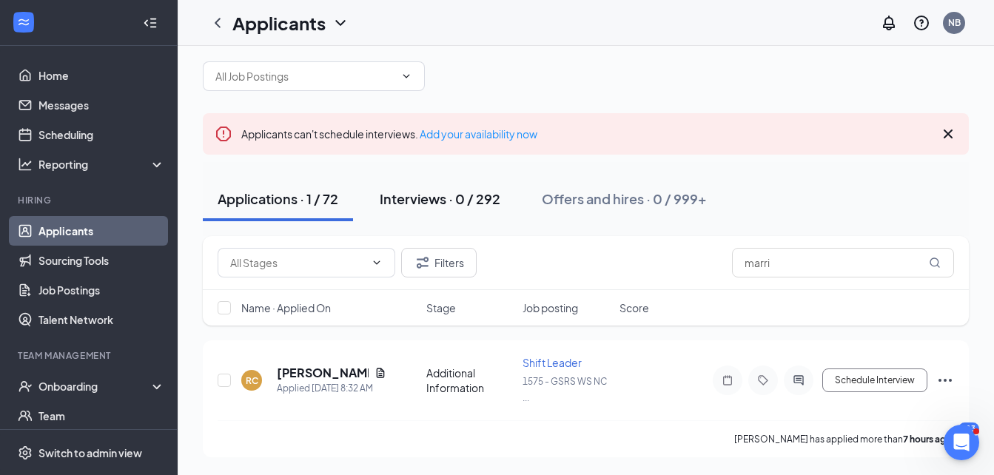
click at [478, 207] on div "Interviews · 0 / 292" at bounding box center [440, 199] width 121 height 19
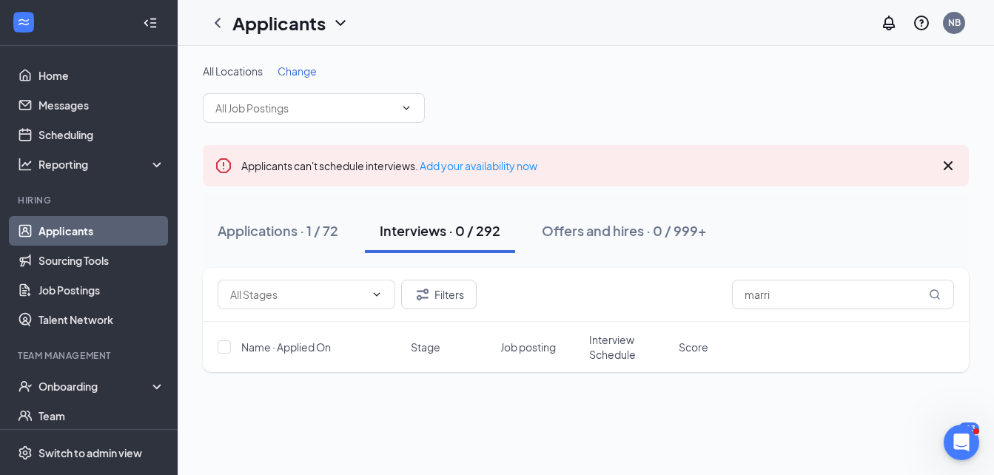
click at [315, 72] on span "Change" at bounding box center [297, 70] width 39 height 13
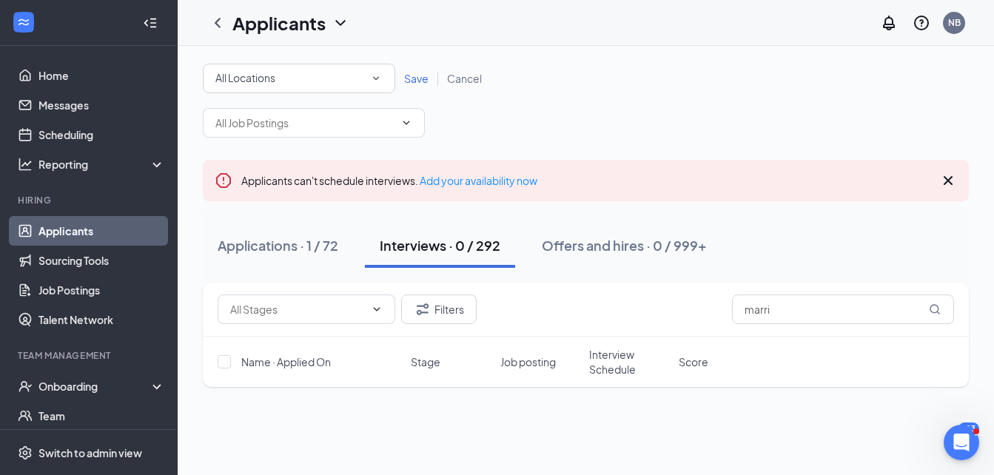
click at [309, 83] on div "All Locations" at bounding box center [298, 79] width 167 height 18
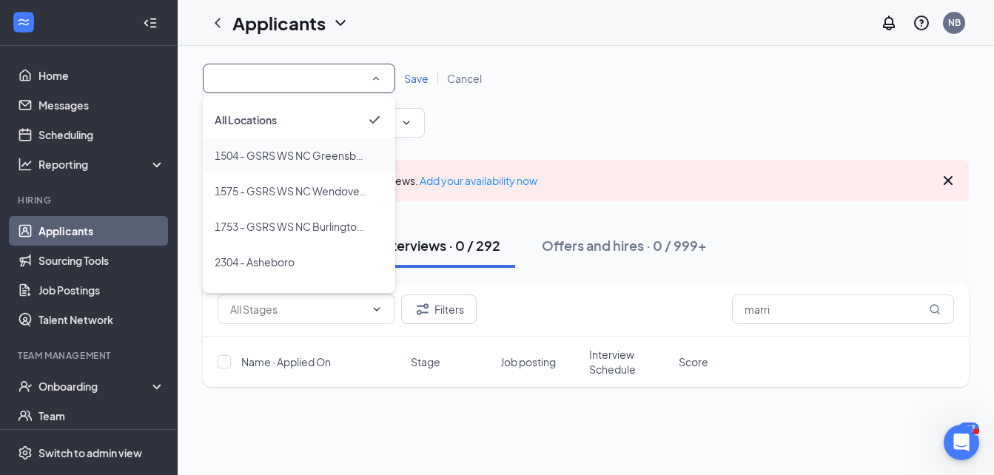
click at [292, 158] on span "1504 - GSRS WS NC Greensboro GC, LLC" at bounding box center [315, 155] width 200 height 13
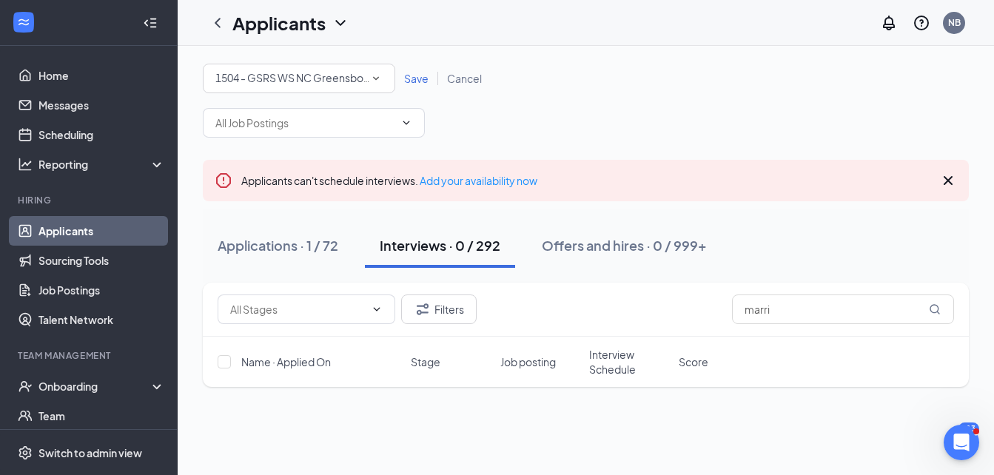
click at [409, 81] on span "Save" at bounding box center [416, 78] width 24 height 13
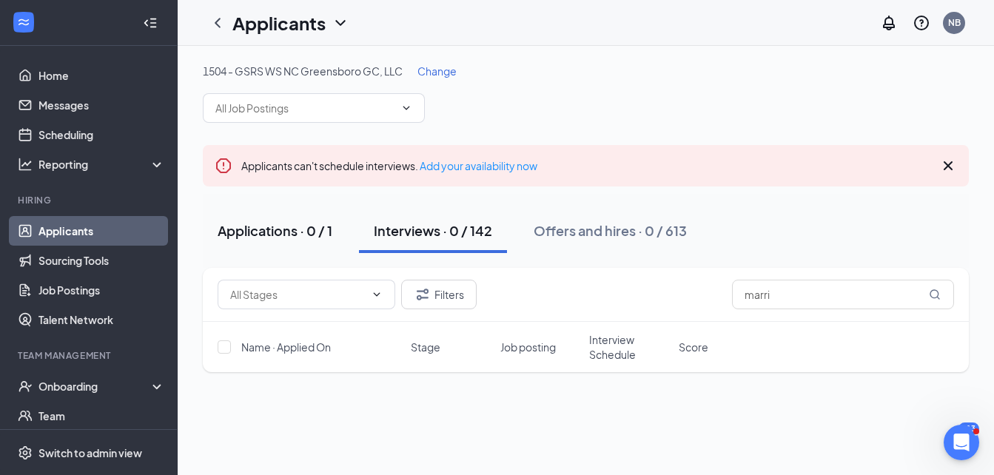
click at [325, 229] on div "Applications · 0 / 1" at bounding box center [275, 230] width 115 height 19
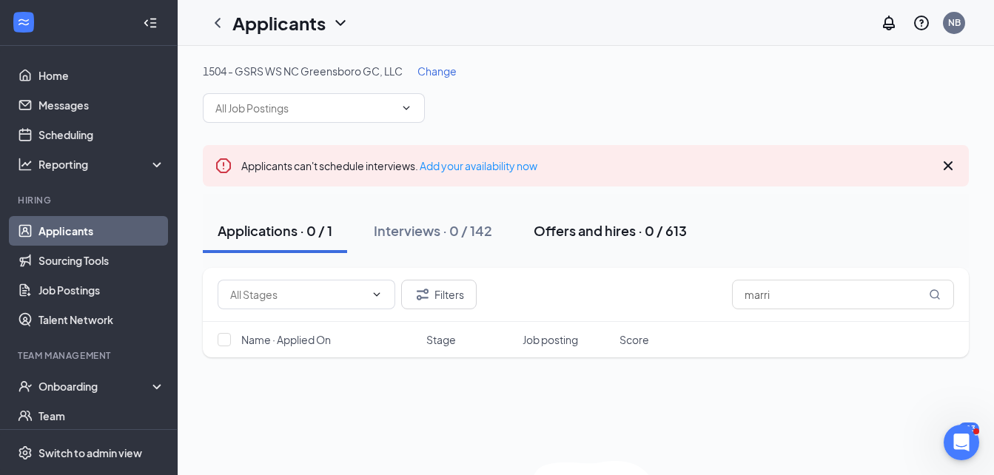
click at [582, 240] on button "Offers and hires · 0 / 613" at bounding box center [610, 231] width 183 height 44
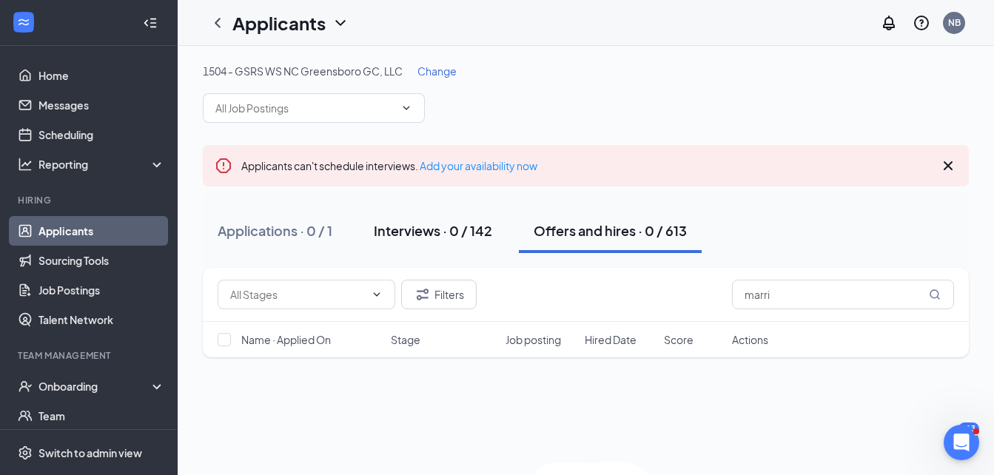
click at [479, 231] on div "Interviews · 0 / 142" at bounding box center [433, 230] width 118 height 19
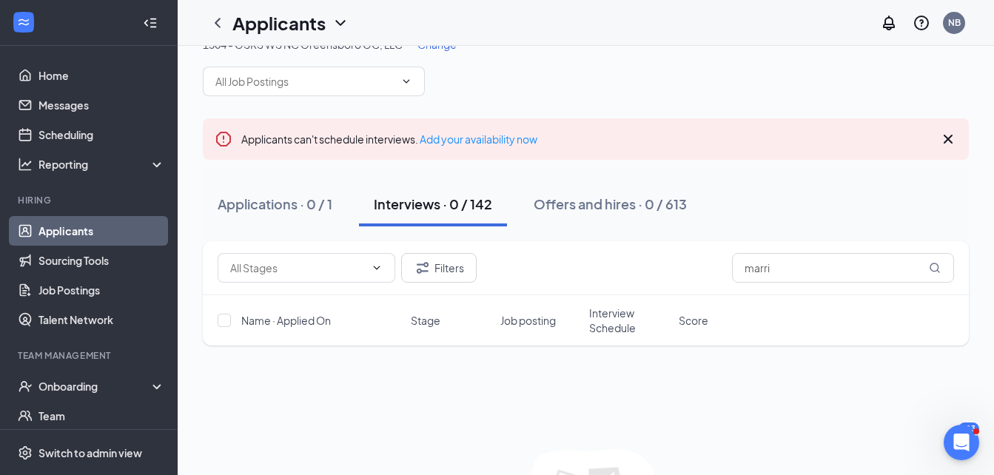
scroll to position [79, 0]
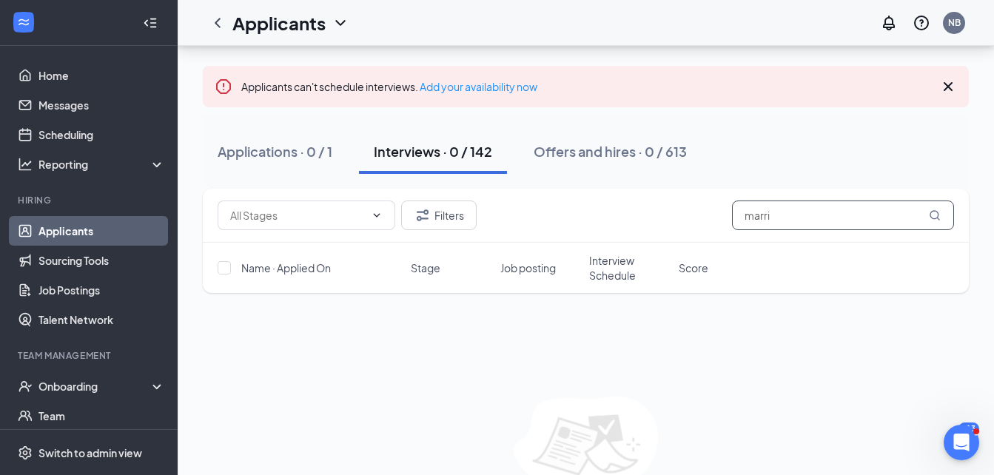
drag, startPoint x: 787, startPoint y: 218, endPoint x: 529, endPoint y: 236, distance: 259.1
click at [529, 236] on div "Filters marri" at bounding box center [586, 216] width 766 height 54
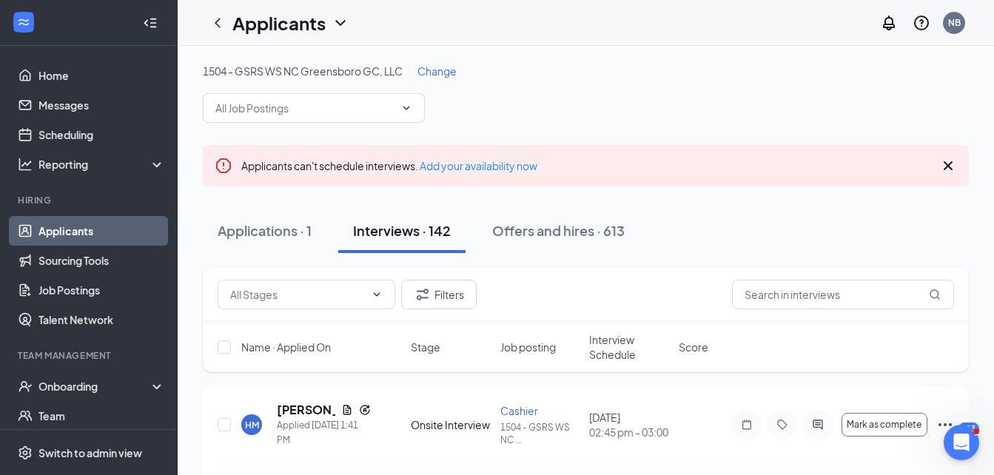
click at [426, 70] on span "Change" at bounding box center [437, 70] width 39 height 13
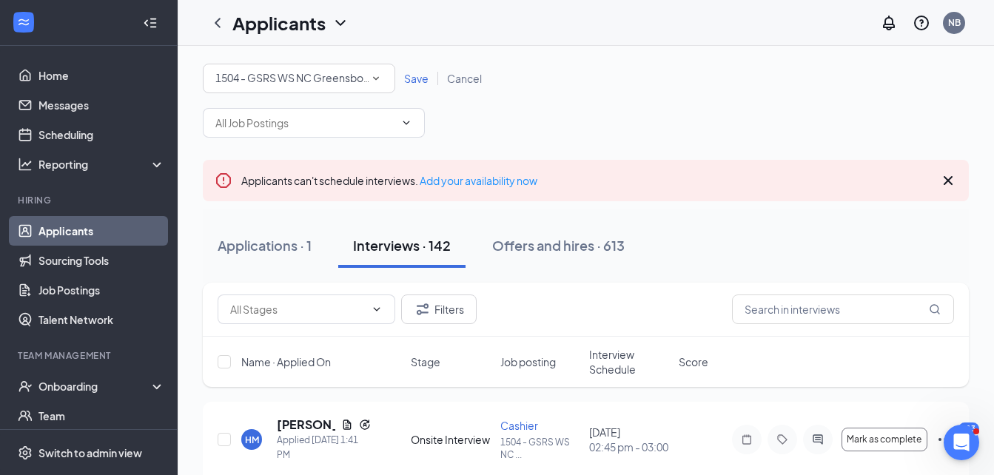
click at [361, 86] on span "1504 - GSRS WS NC Greensboro GC, LLC" at bounding box center [292, 78] width 154 height 16
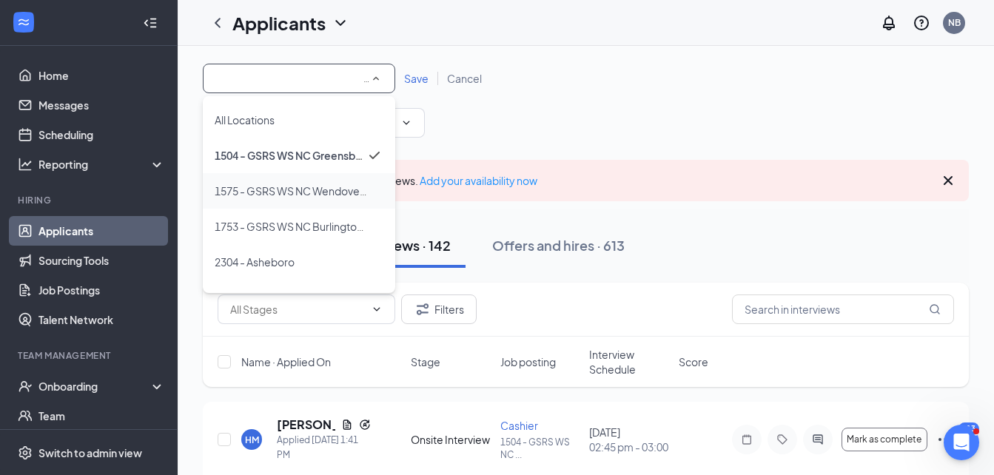
click at [321, 189] on span "1575 - GSRS WS NC Wendover, LLC" at bounding box center [300, 190] width 171 height 13
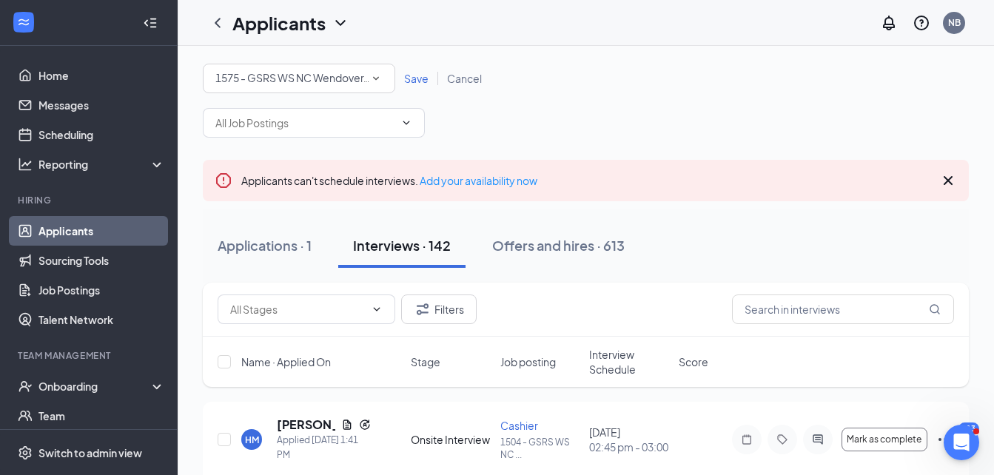
click at [415, 78] on span "Save" at bounding box center [416, 78] width 24 height 13
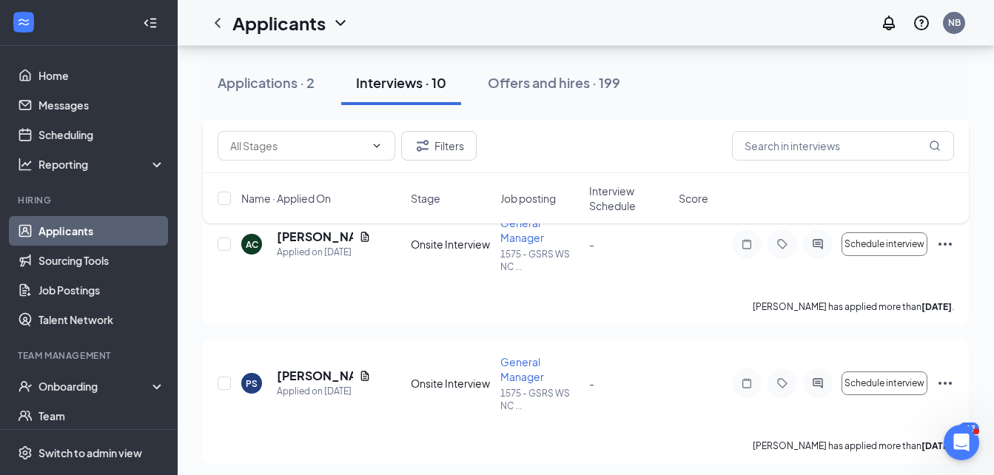
scroll to position [888, 0]
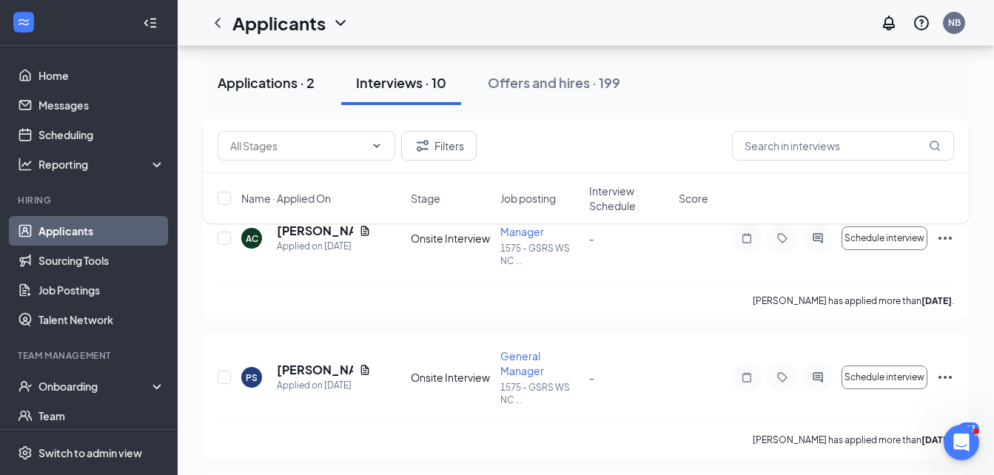
click at [279, 90] on div "Applications · 2" at bounding box center [266, 82] width 97 height 19
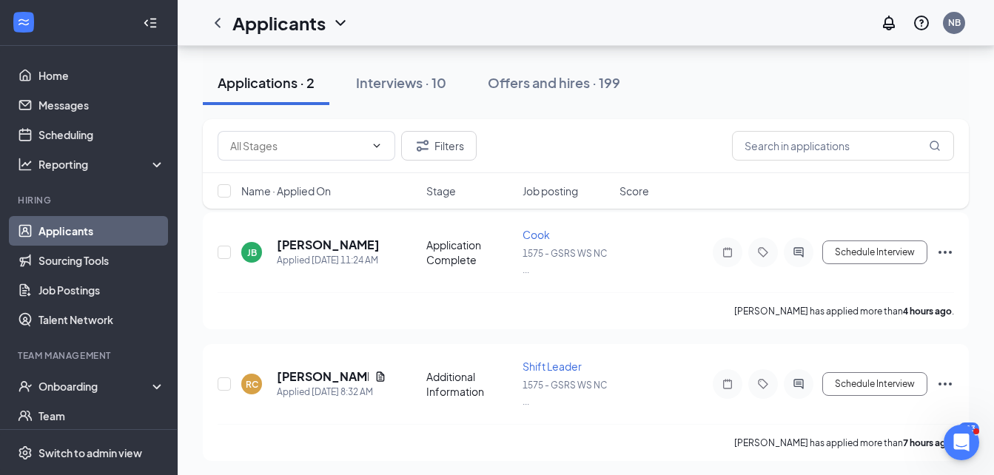
scroll to position [164, 0]
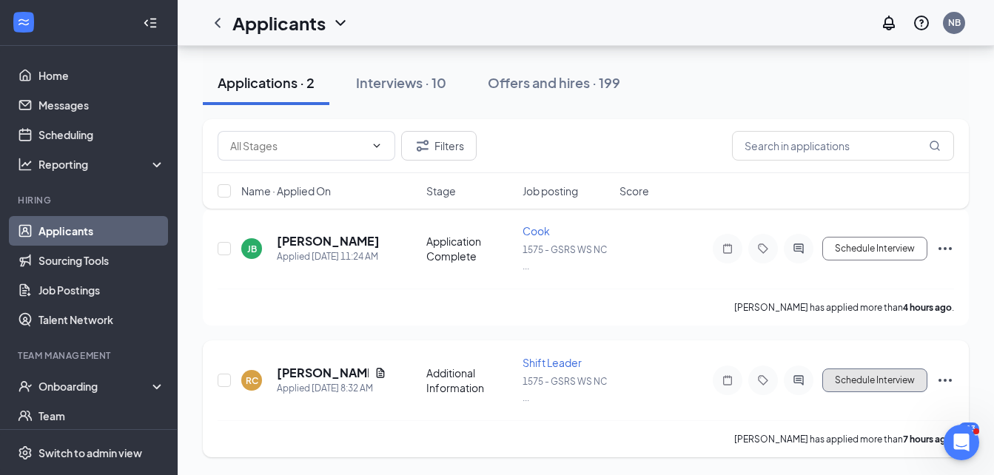
click at [900, 384] on button "Schedule Interview" at bounding box center [875, 381] width 105 height 24
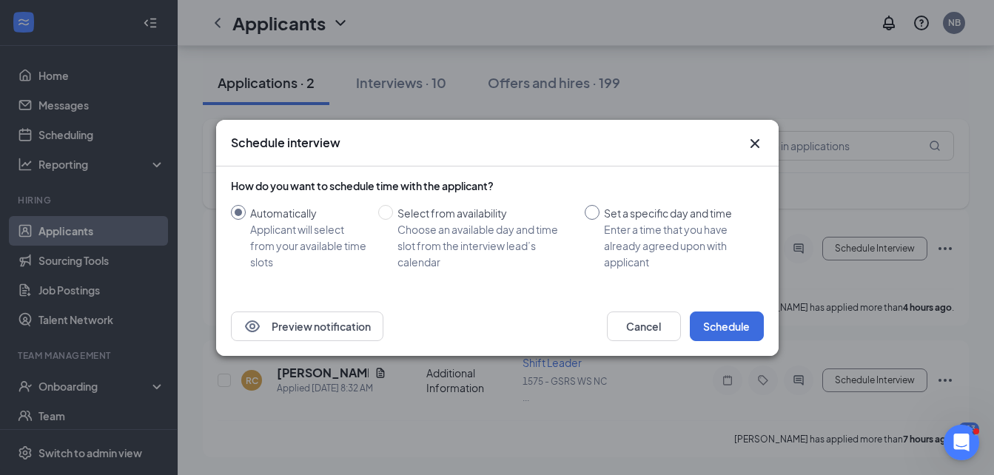
click at [589, 212] on input "Set a specific day and time Enter a time that you have already agreed upon with…" at bounding box center [592, 212] width 15 height 15
radio input "true"
radio input "false"
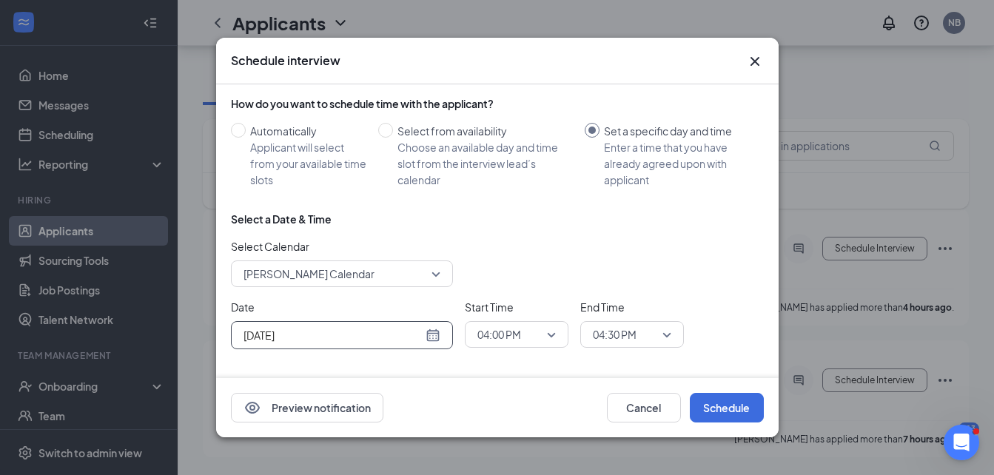
click at [438, 338] on div "[DATE]" at bounding box center [342, 335] width 197 height 16
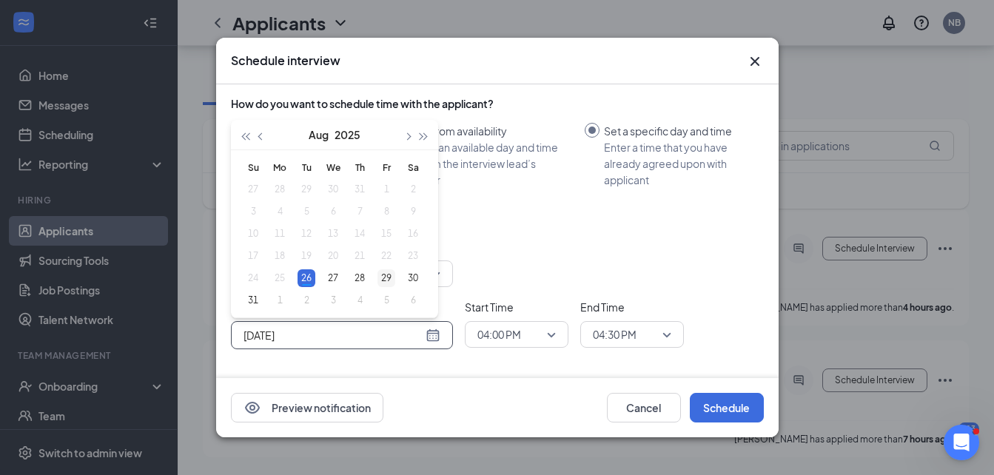
type input "[DATE]"
click at [384, 278] on div "29" at bounding box center [387, 279] width 18 height 18
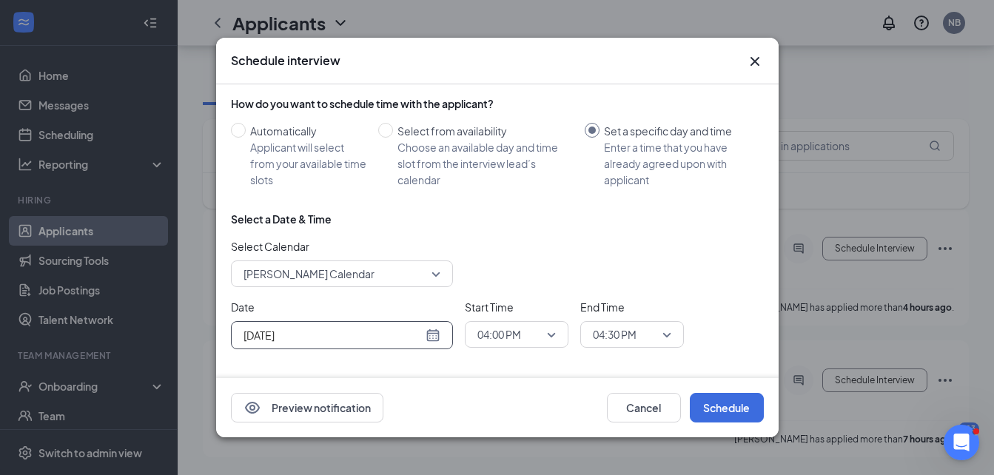
click at [631, 335] on span "04:30 PM" at bounding box center [615, 335] width 44 height 22
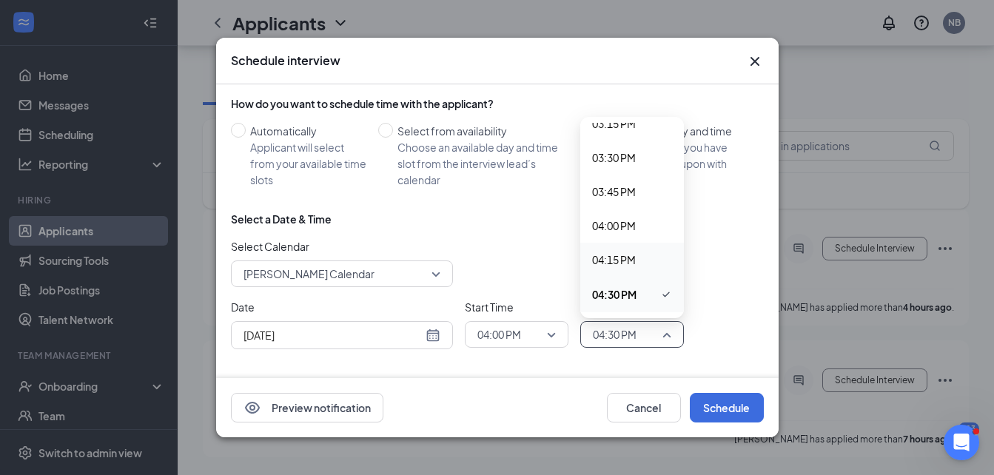
click at [623, 261] on span "04:15 PM" at bounding box center [614, 260] width 44 height 16
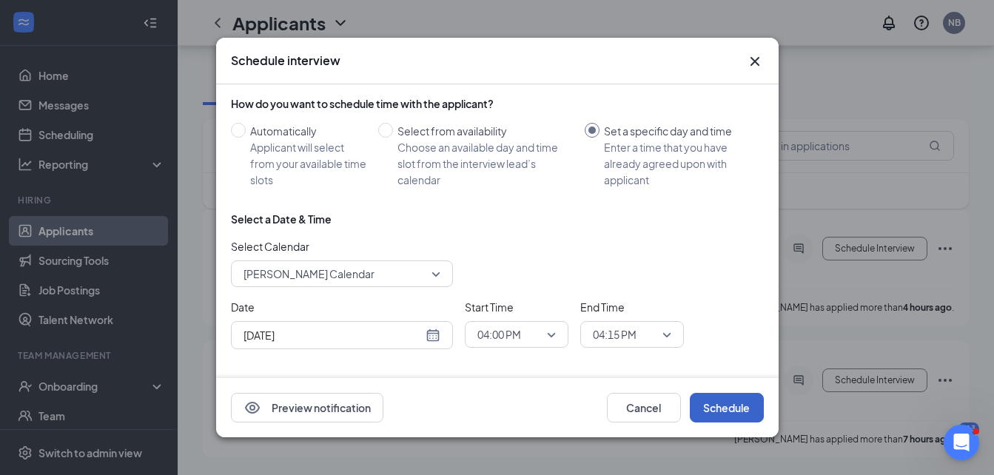
click at [729, 401] on button "Schedule" at bounding box center [727, 408] width 74 height 30
click at [613, 341] on span "04:15 PM" at bounding box center [615, 335] width 44 height 22
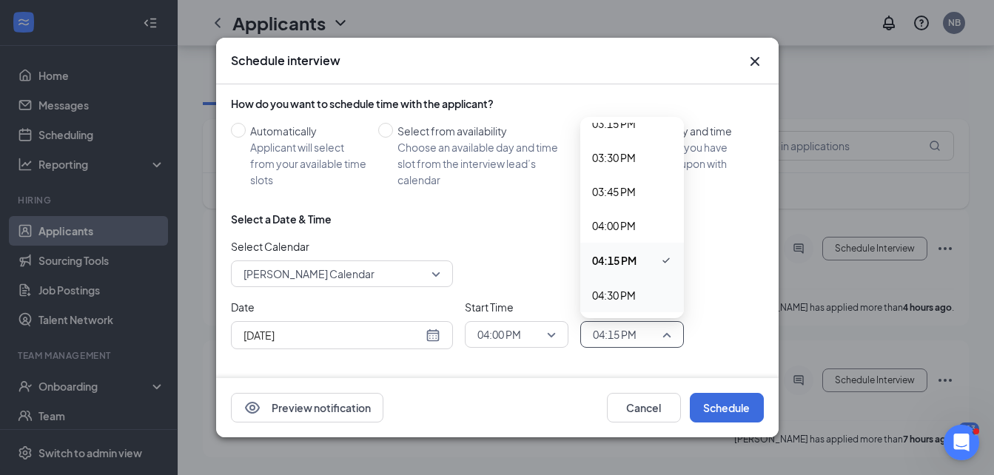
click at [617, 293] on span "04:30 PM" at bounding box center [614, 295] width 44 height 16
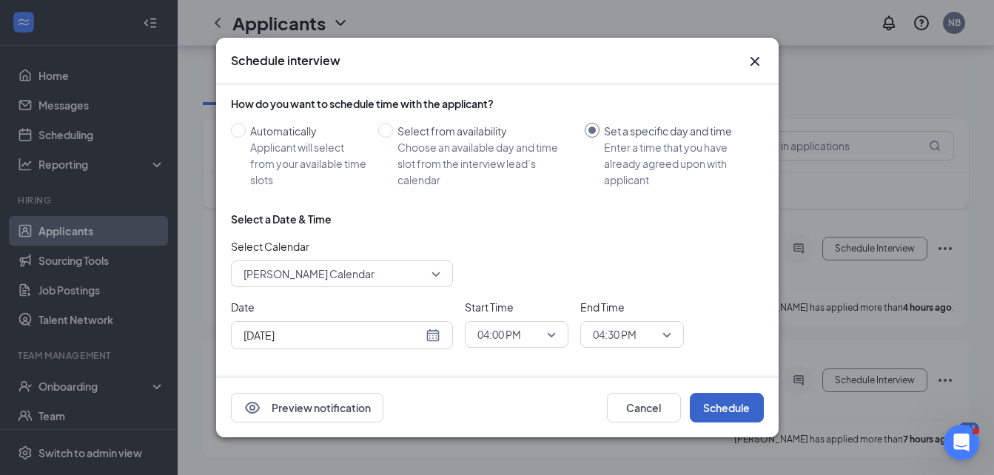
click at [713, 400] on button "Schedule" at bounding box center [727, 408] width 74 height 30
click at [529, 335] on span "04:00 PM" at bounding box center [510, 335] width 65 height 22
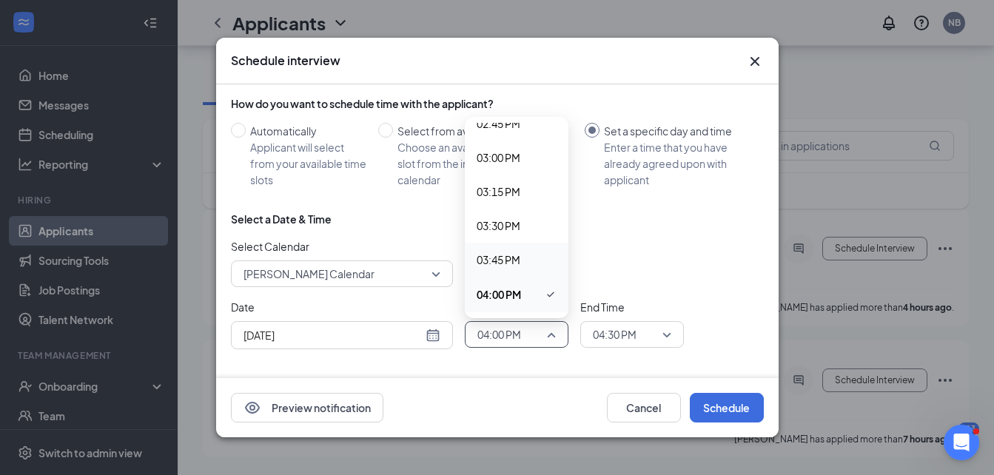
scroll to position [2100, 0]
click at [506, 255] on span "04:15 PM" at bounding box center [499, 255] width 44 height 16
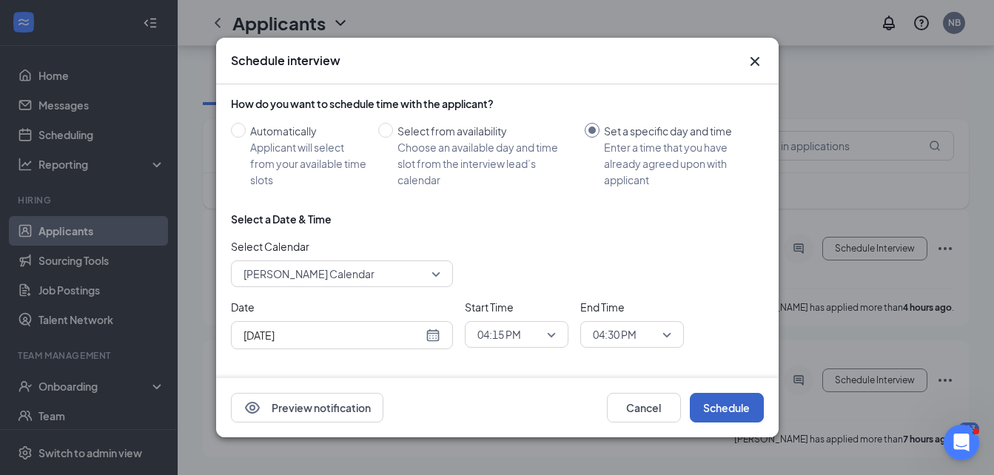
click at [719, 404] on button "Schedule" at bounding box center [727, 408] width 74 height 30
click at [751, 58] on icon "Cross" at bounding box center [754, 61] width 9 height 9
